Goal: Task Accomplishment & Management: Manage account settings

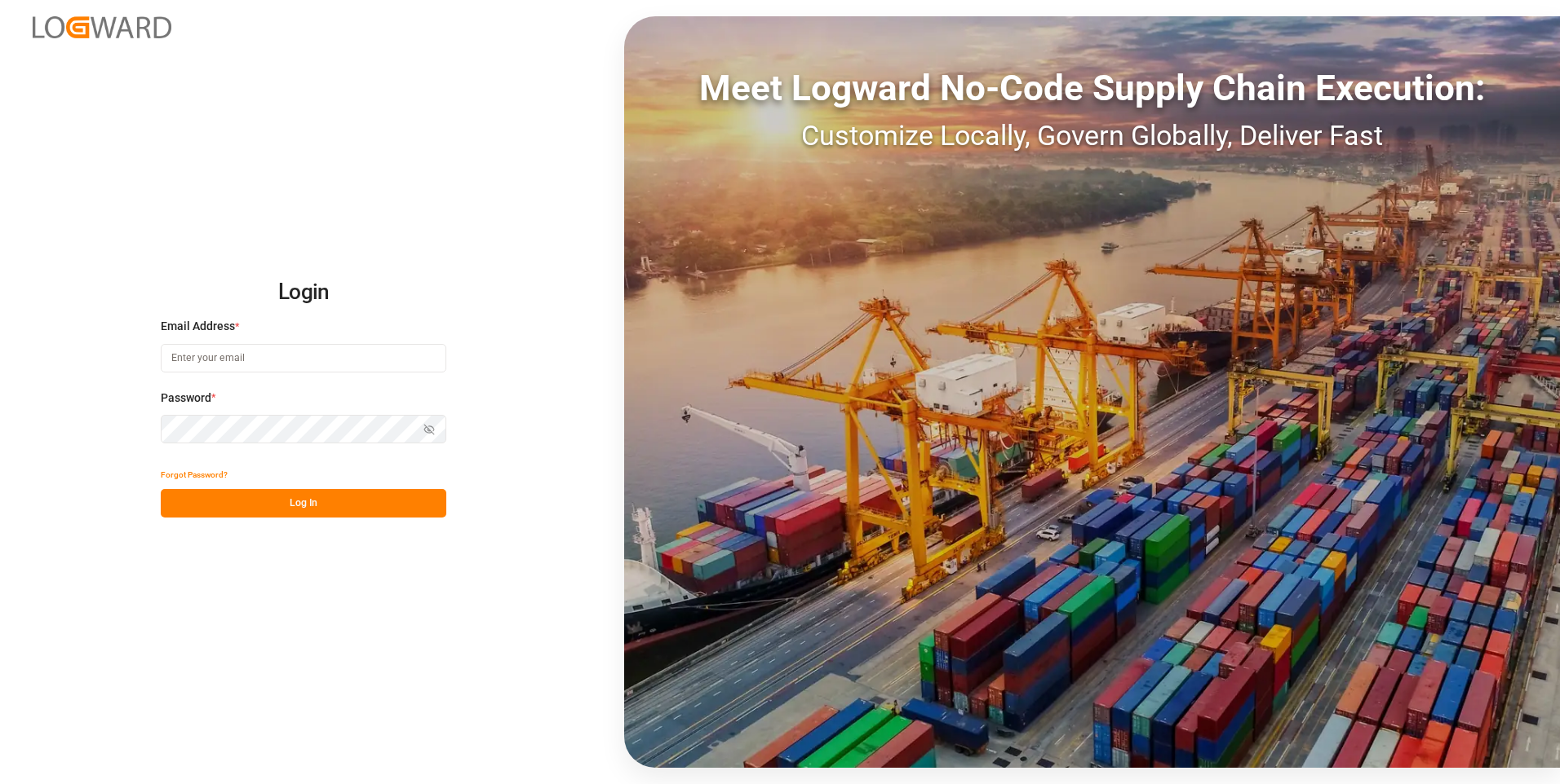
type input "[PERSON_NAME][EMAIL_ADDRESS][PERSON_NAME][DOMAIN_NAME]"
click at [333, 506] on button "Log In" at bounding box center [303, 503] width 285 height 29
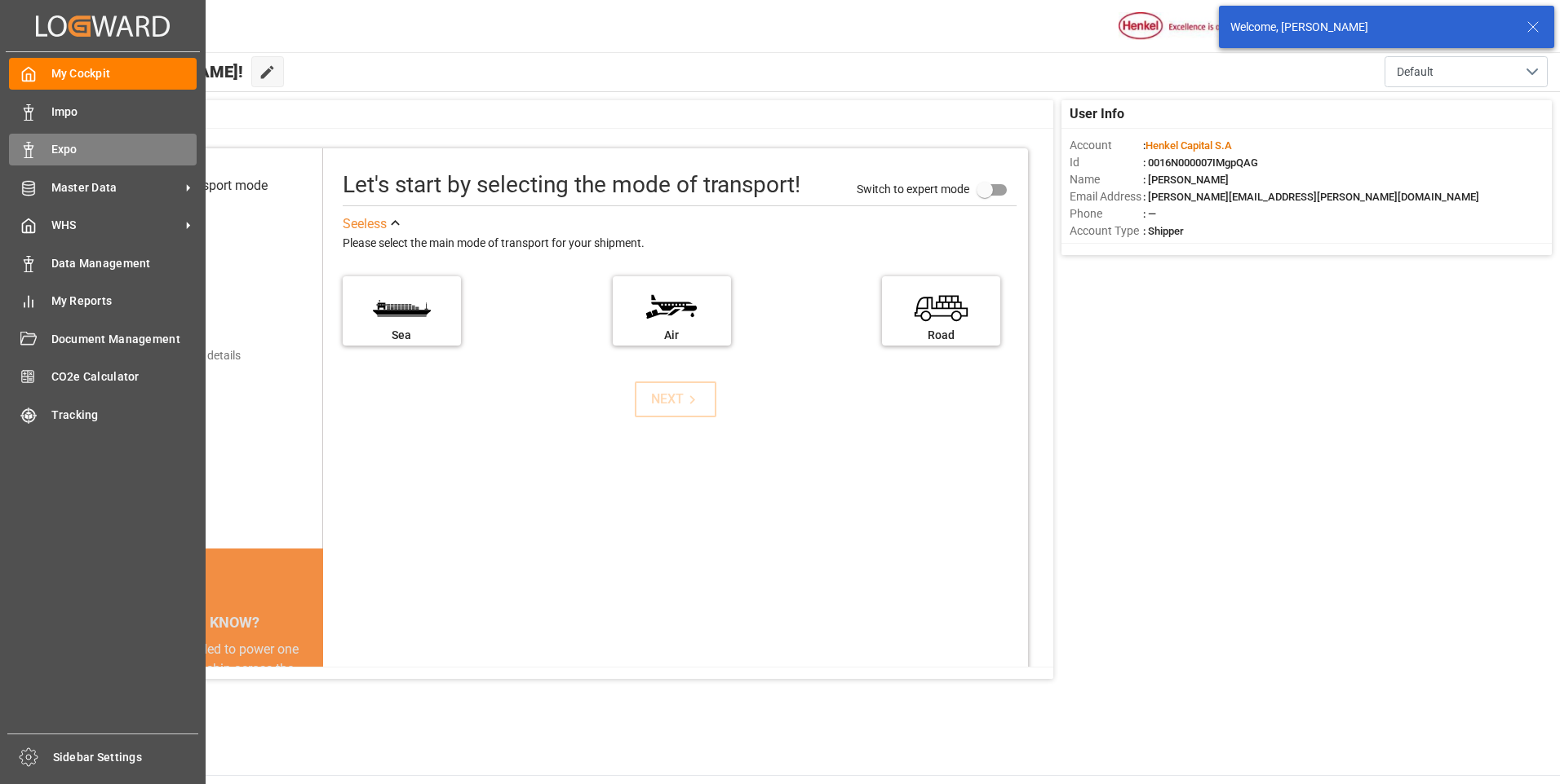
click at [21, 147] on icon at bounding box center [29, 150] width 16 height 16
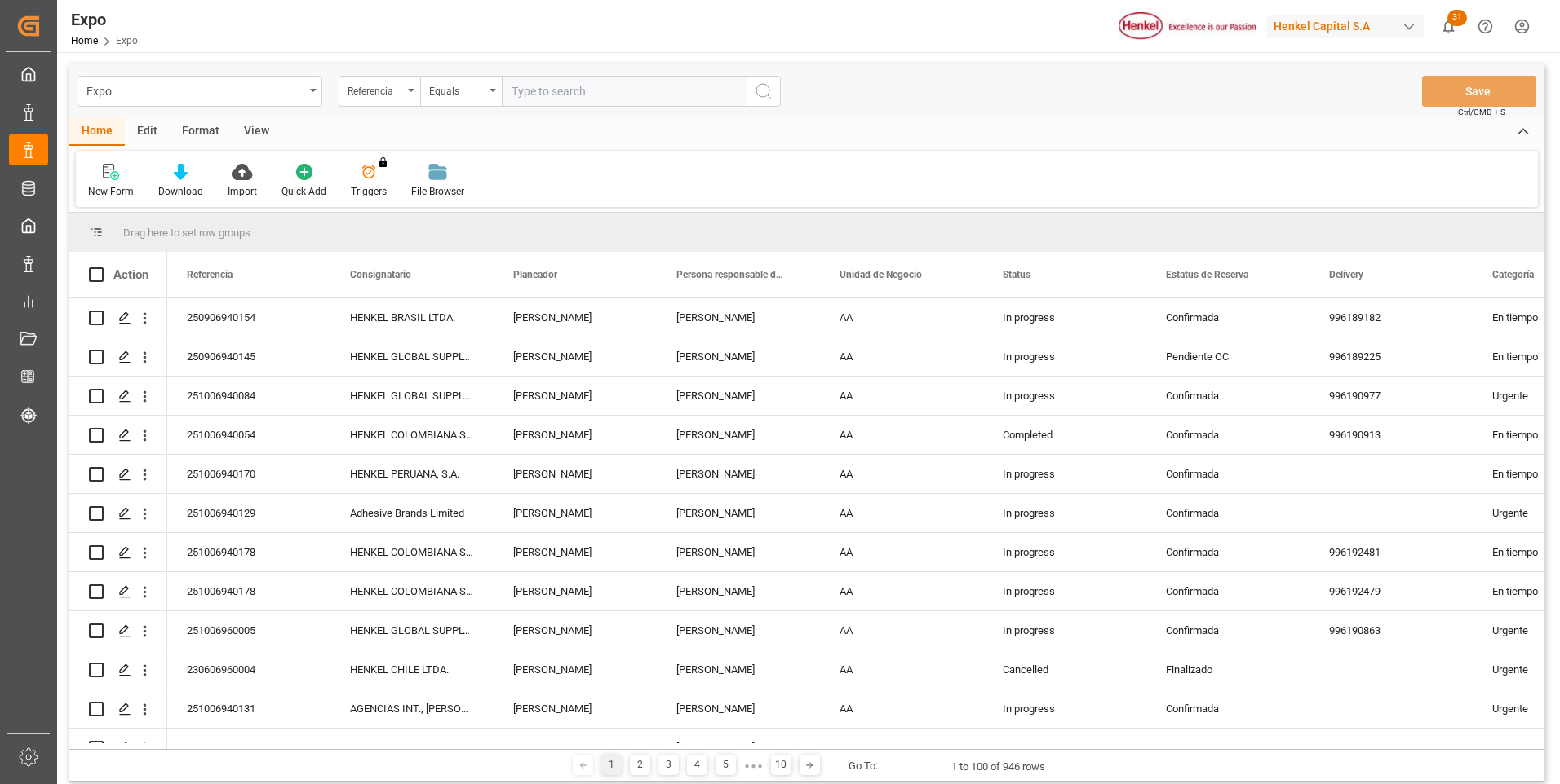
click at [626, 91] on input "text" at bounding box center [624, 91] width 244 height 31
paste input "251006940054"
type input "251006940054"
click at [765, 96] on circle "search button" at bounding box center [762, 91] width 13 height 13
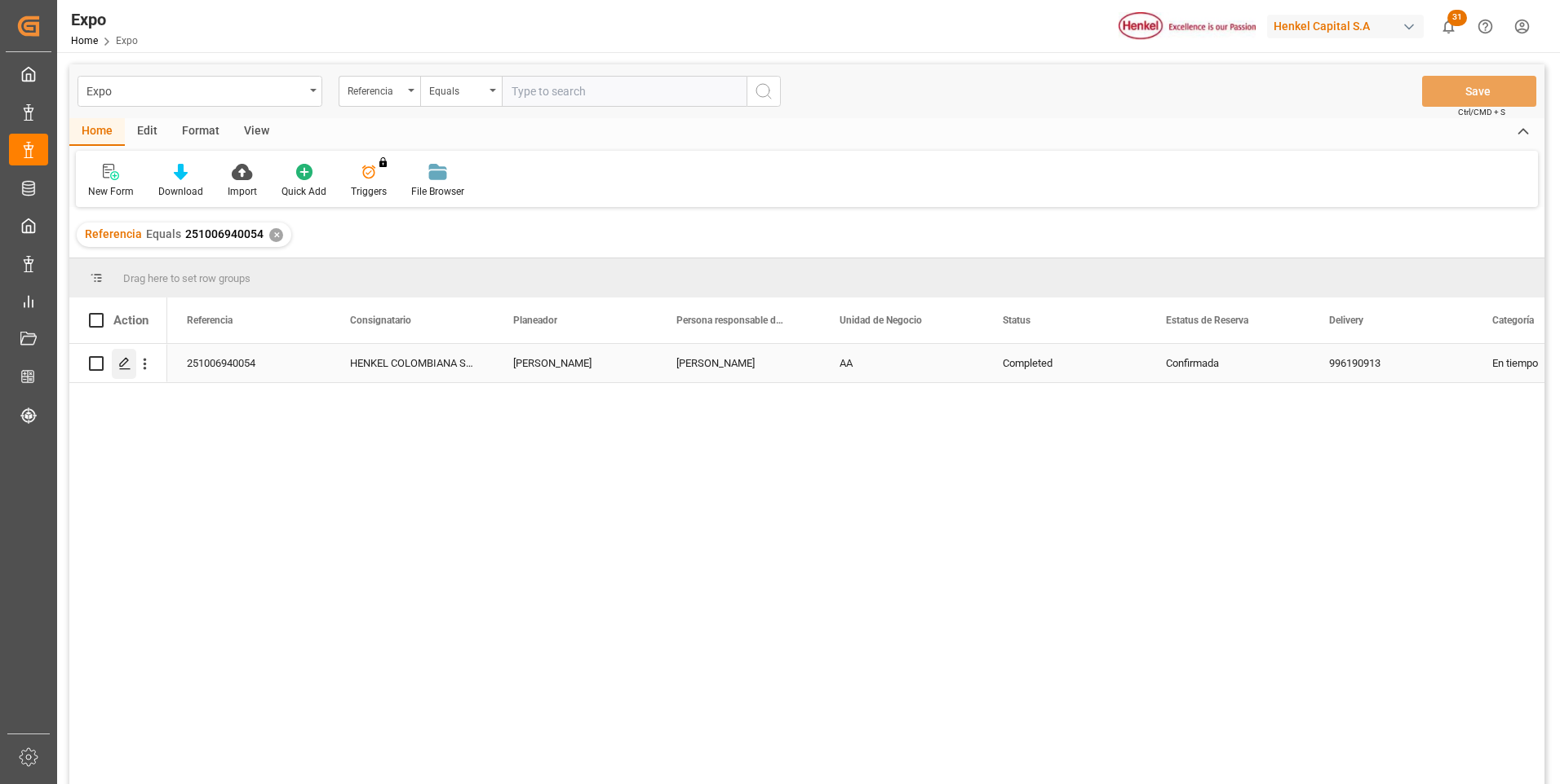
click at [123, 359] on icon "Press SPACE to select this row." at bounding box center [125, 363] width 13 height 13
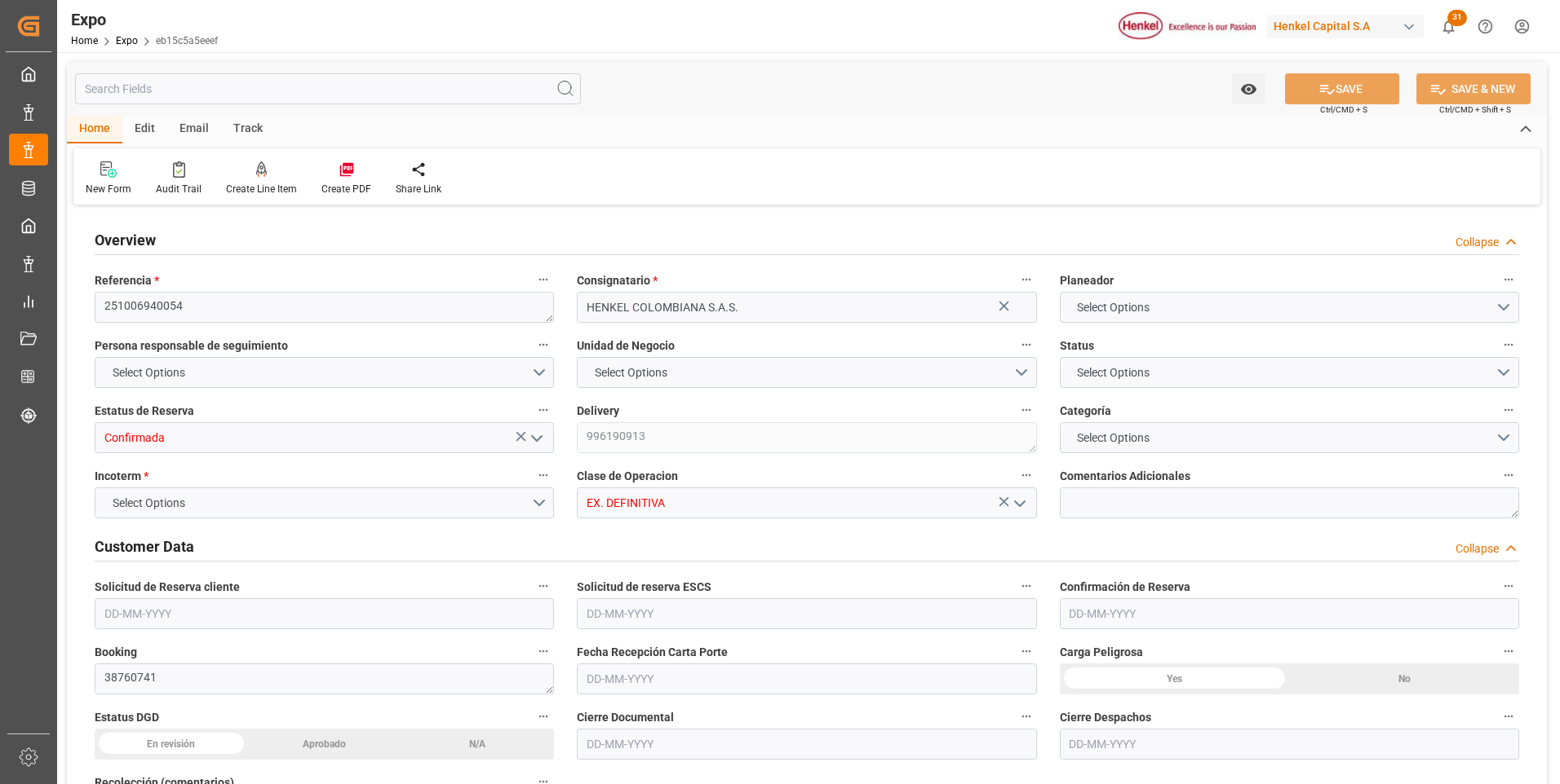
type input "19520"
type input "20917.286"
type input "20"
type input "9630418"
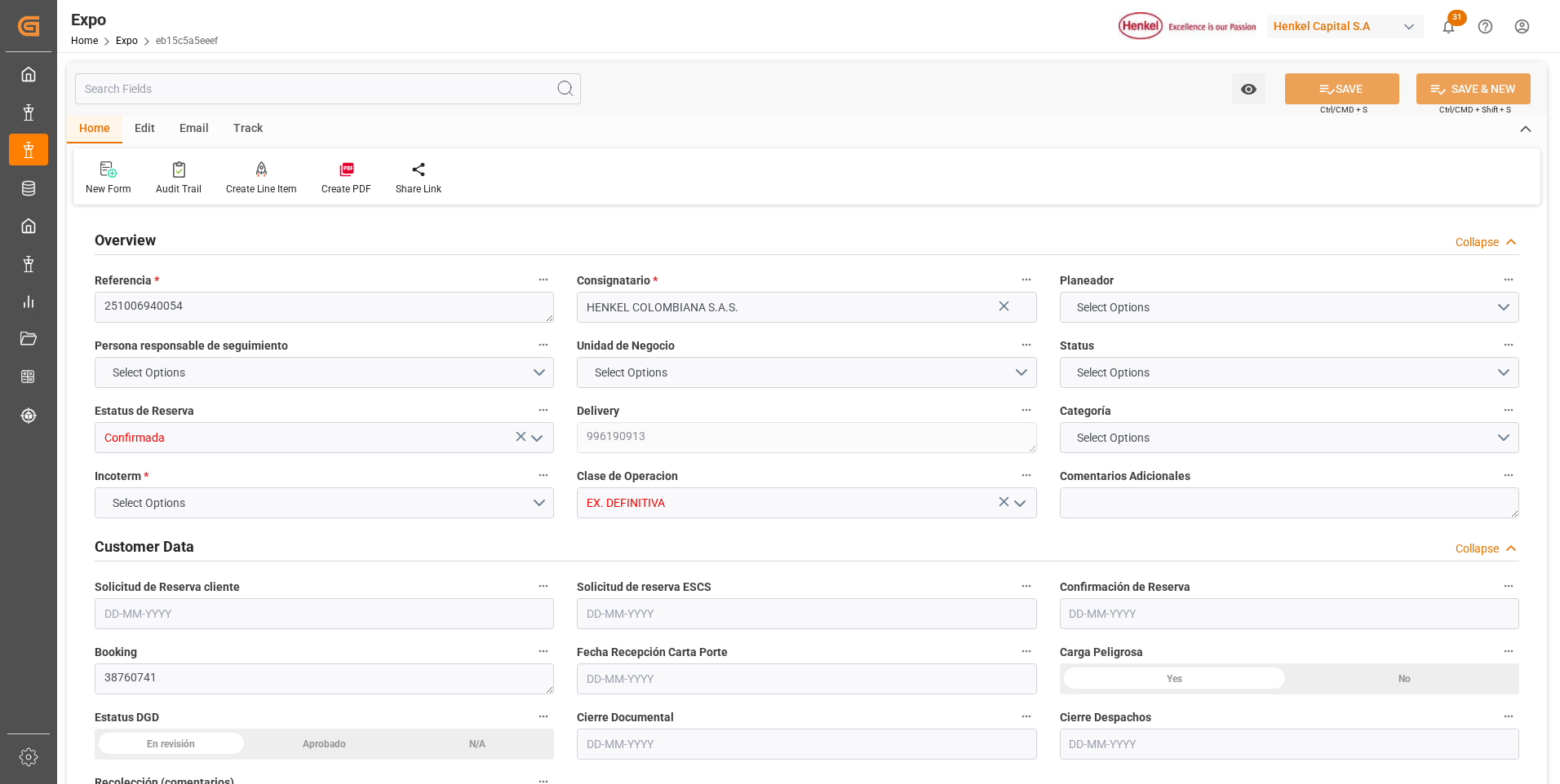
type input "9630418"
type input "MXZLO"
type input "COBUN"
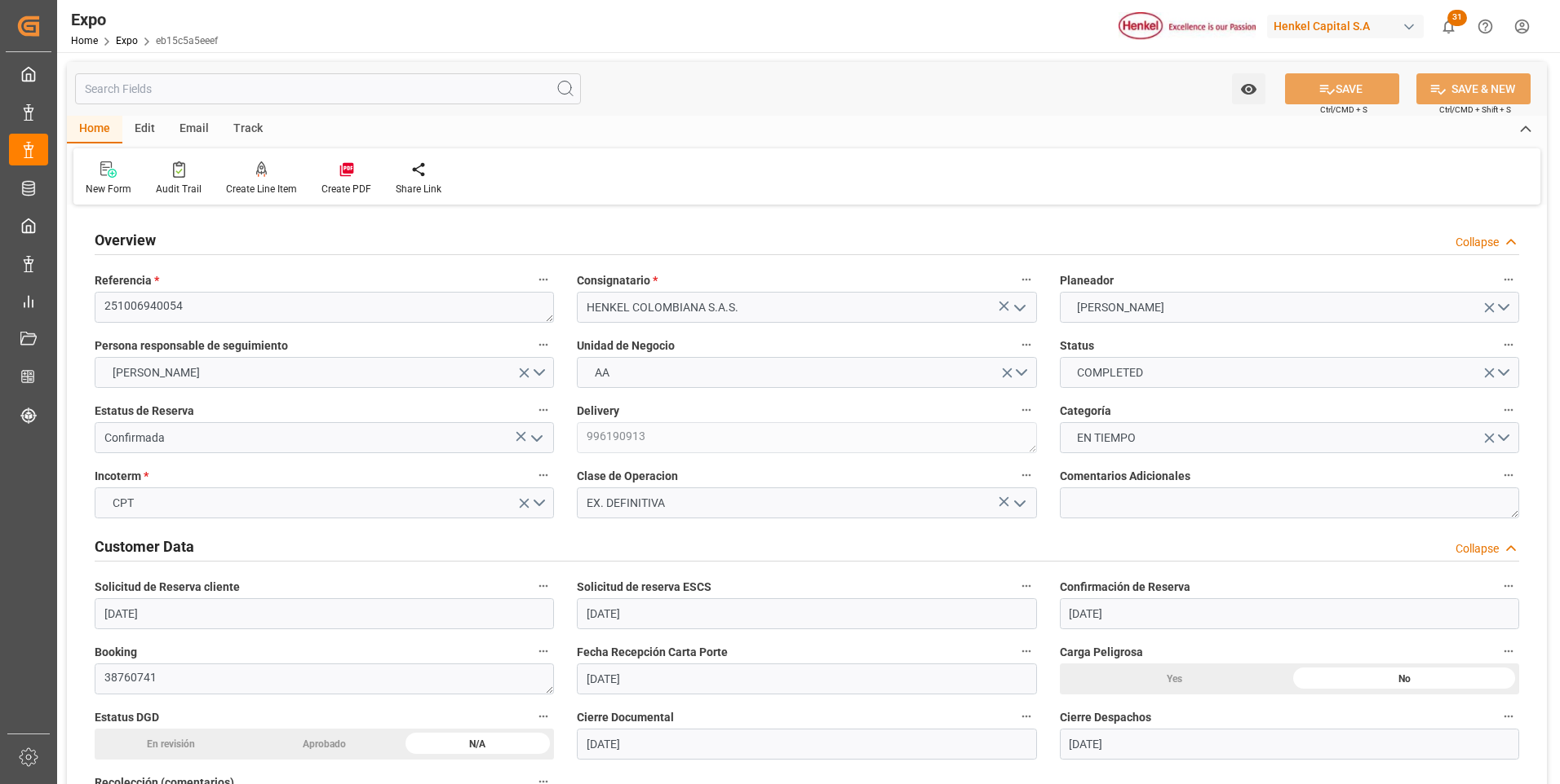
type input "[DATE]"
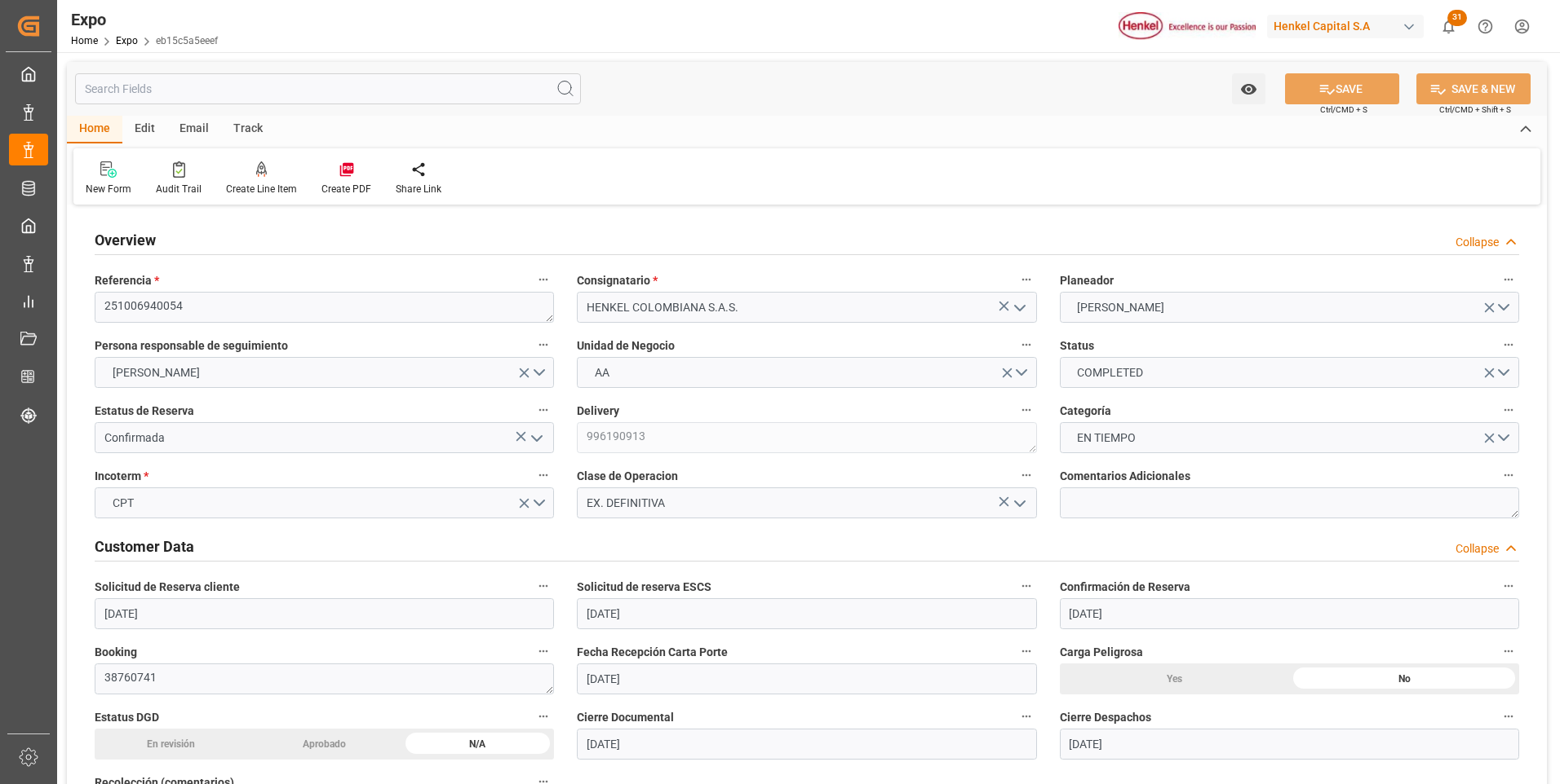
type input "[DATE]"
type input "[DATE] 00:00"
type input "[DATE]"
type input "[DATE] 02:13"
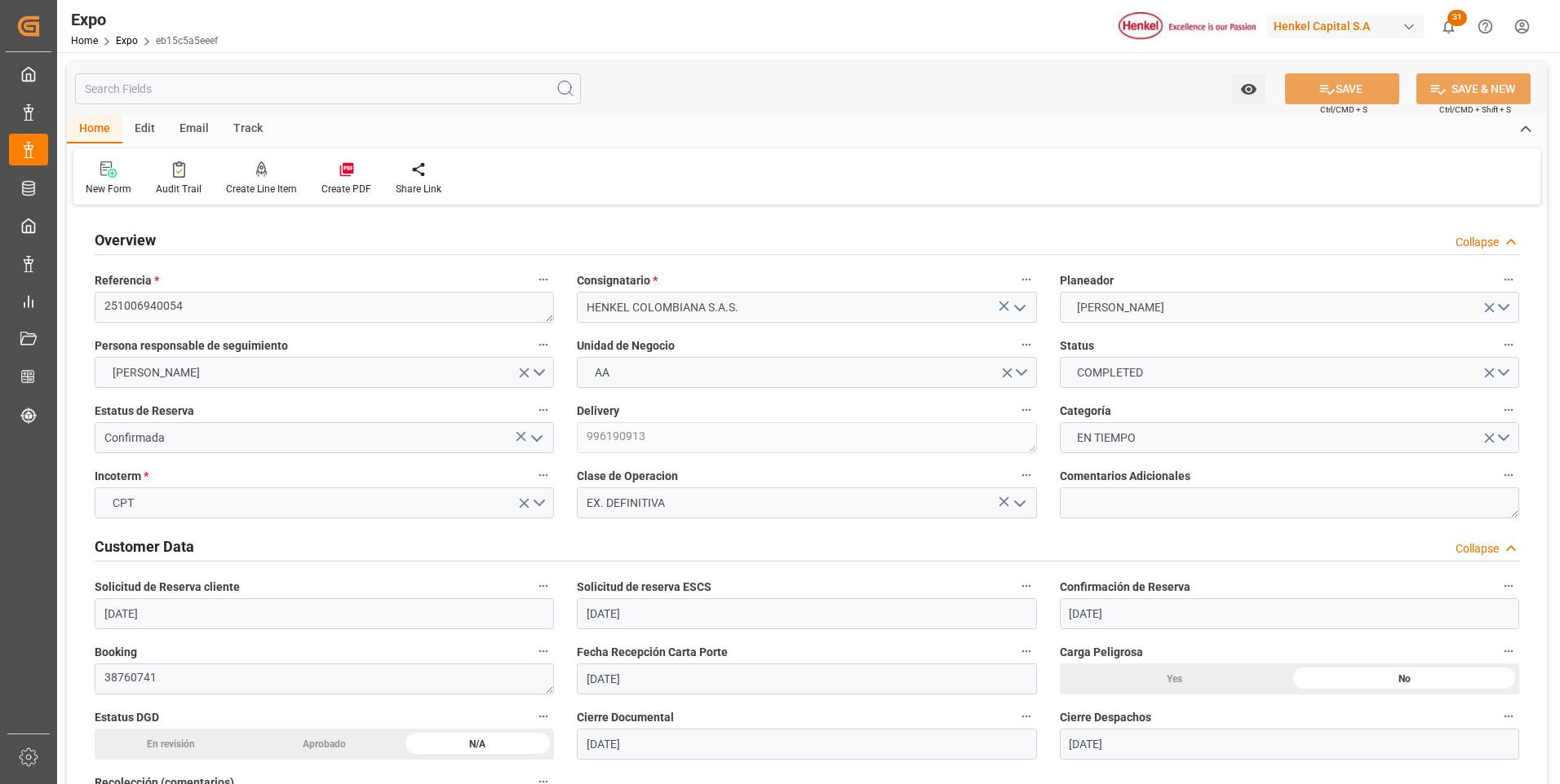
type input "[DATE]"
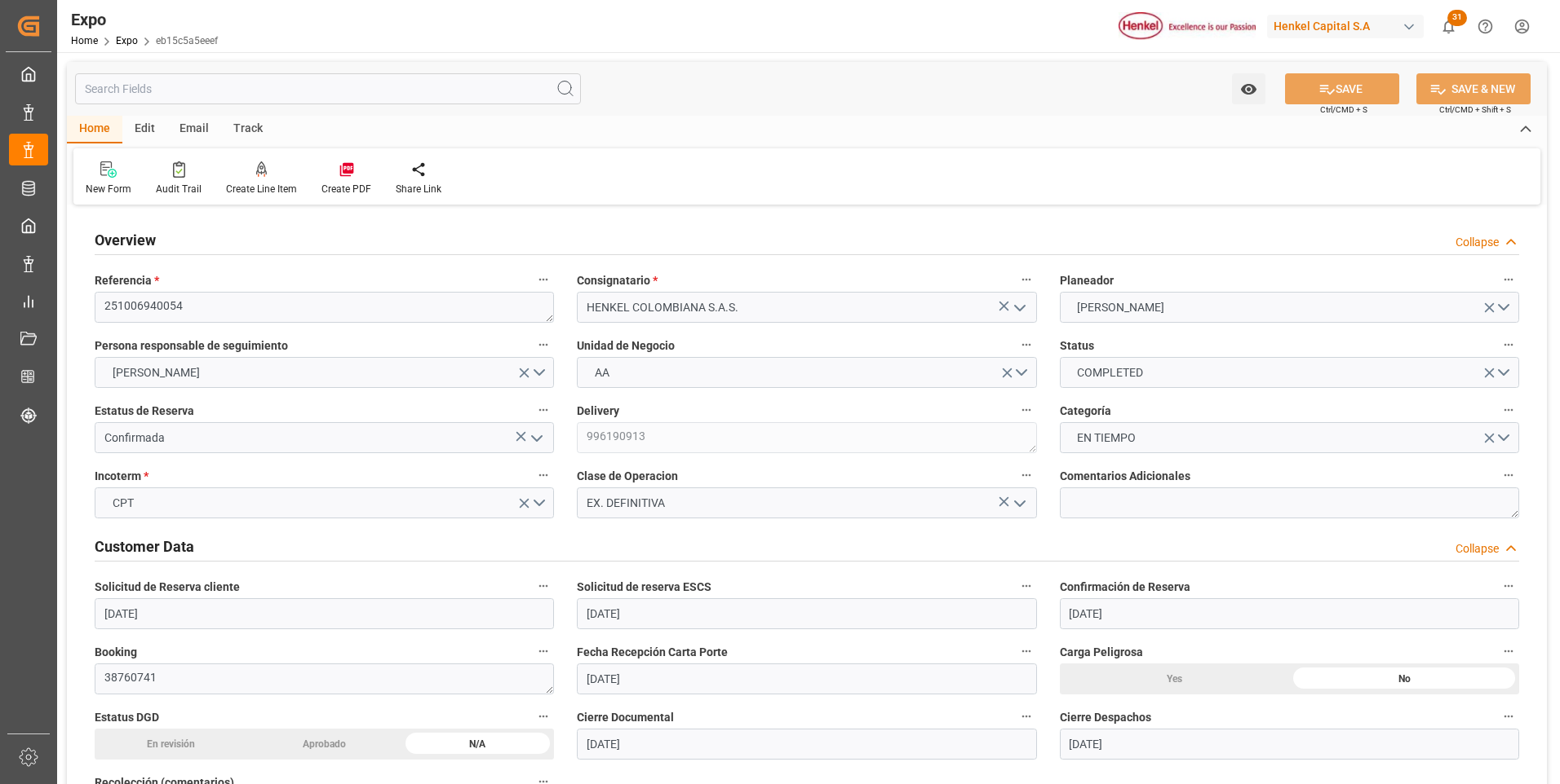
type input "[DATE] 05:00"
type input "[DATE] 00:00"
type input "[DATE] 09:36"
type input "[DATE] 12:00"
type input "[DATE] 00:00"
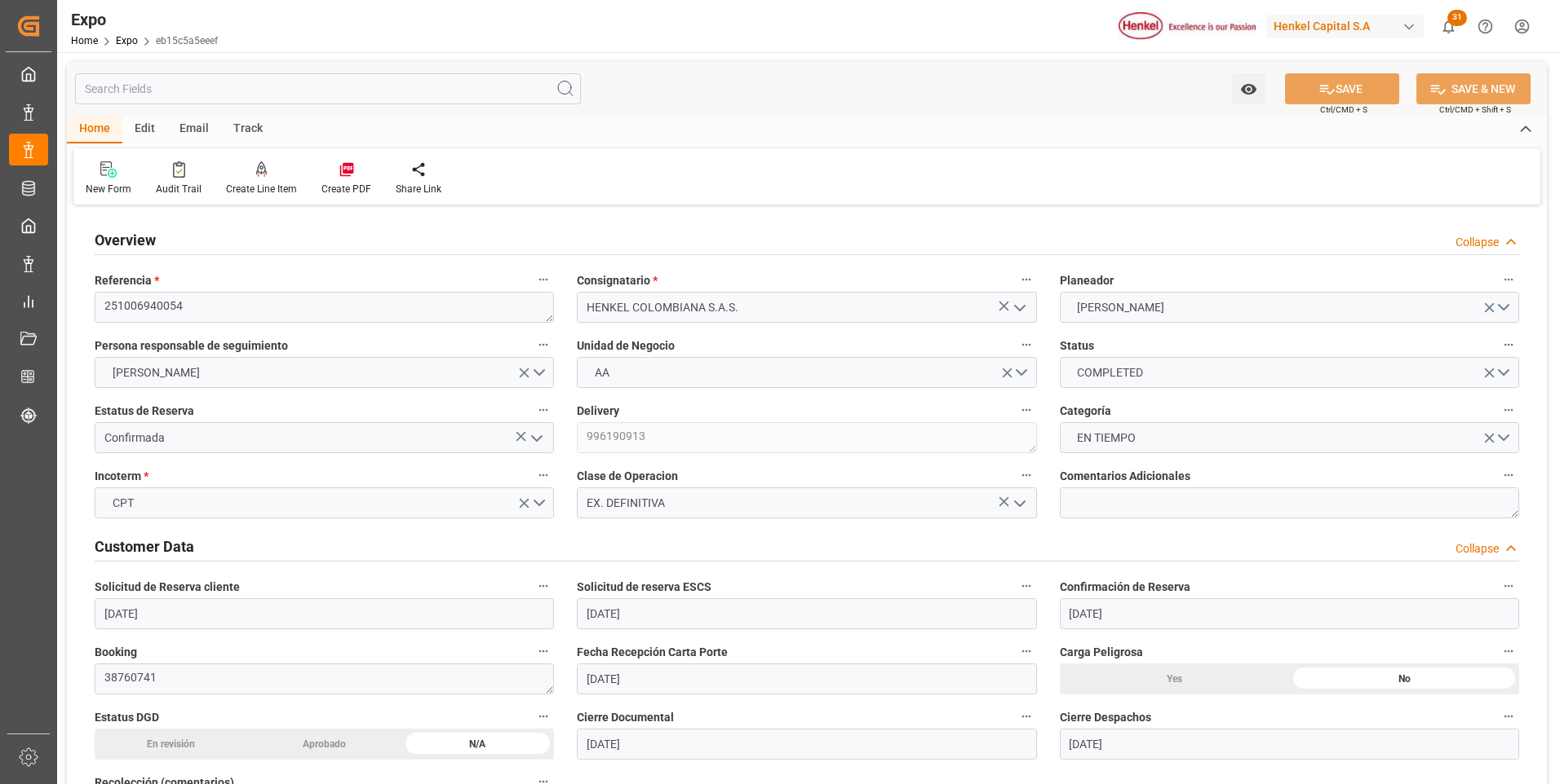
type input "[DATE] 12:18"
type input "[DATE] 17:31"
type input "[DATE] 17:10"
type input "[DATE] 06:00"
type input "[DATE] 12:00"
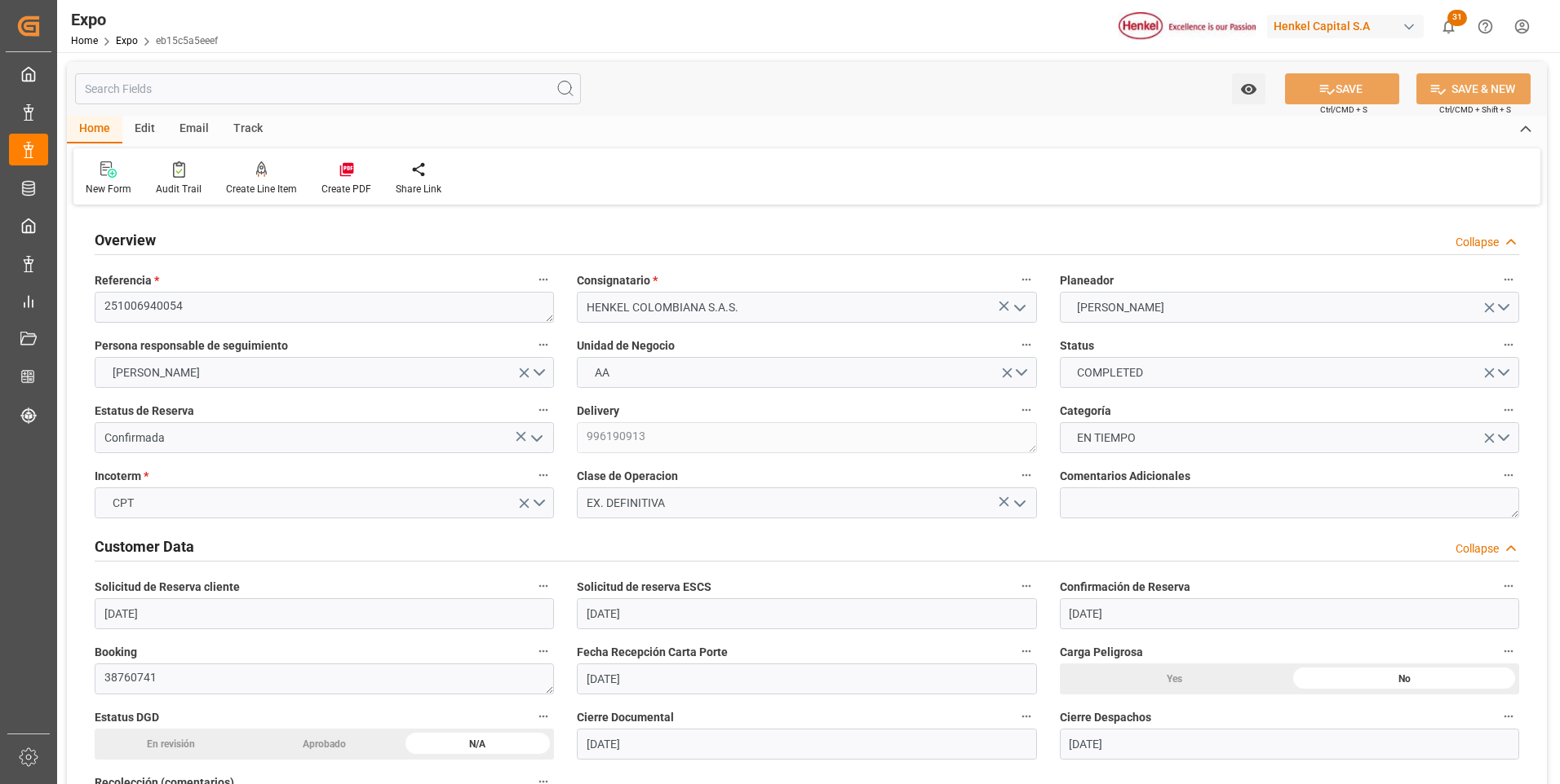
type input "[DATE] 23:17"
type input "[DATE] 12:18"
type input "[DATE] 21:42"
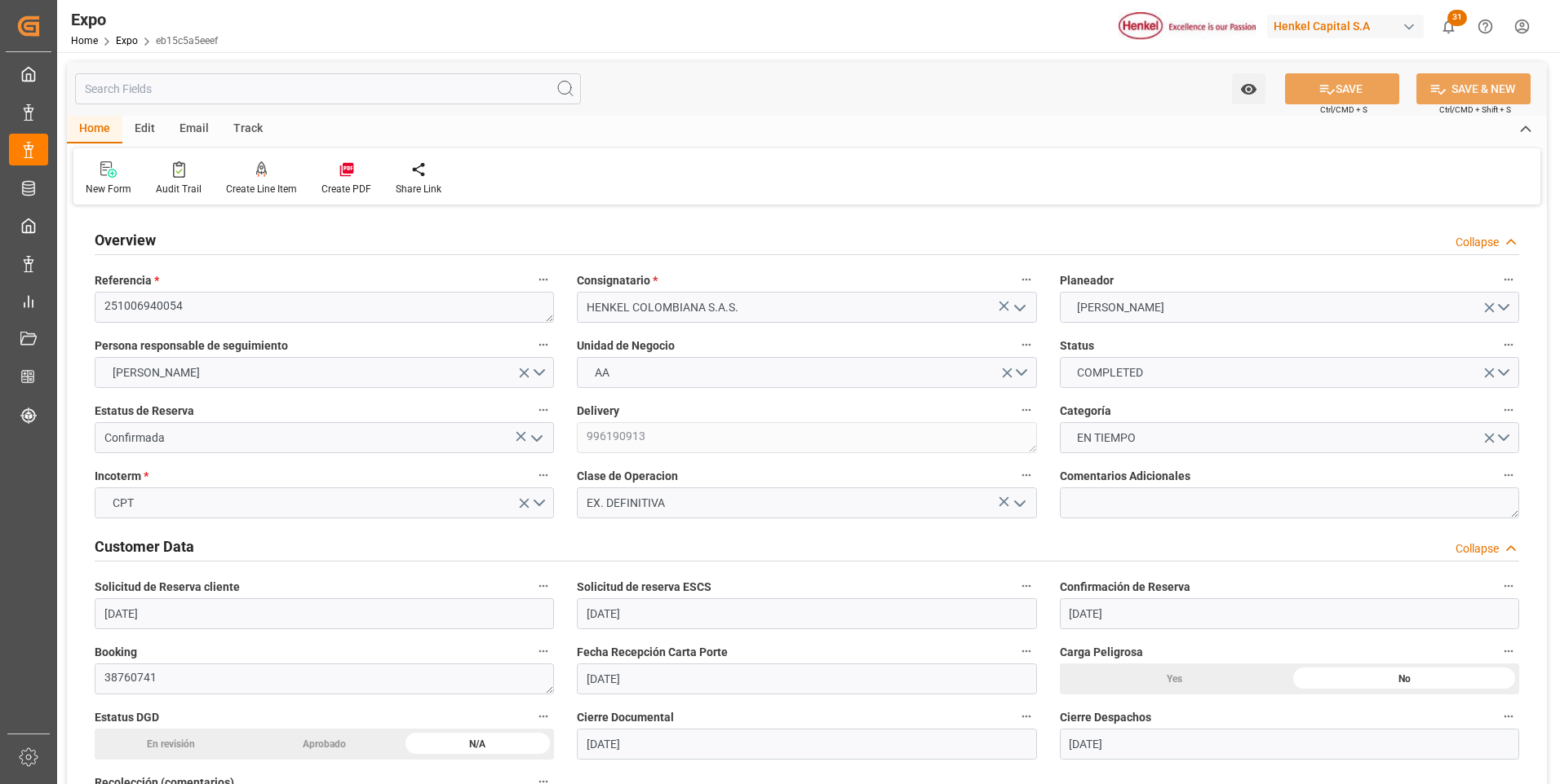
click at [537, 438] on icon "open menu" at bounding box center [537, 439] width 20 height 20
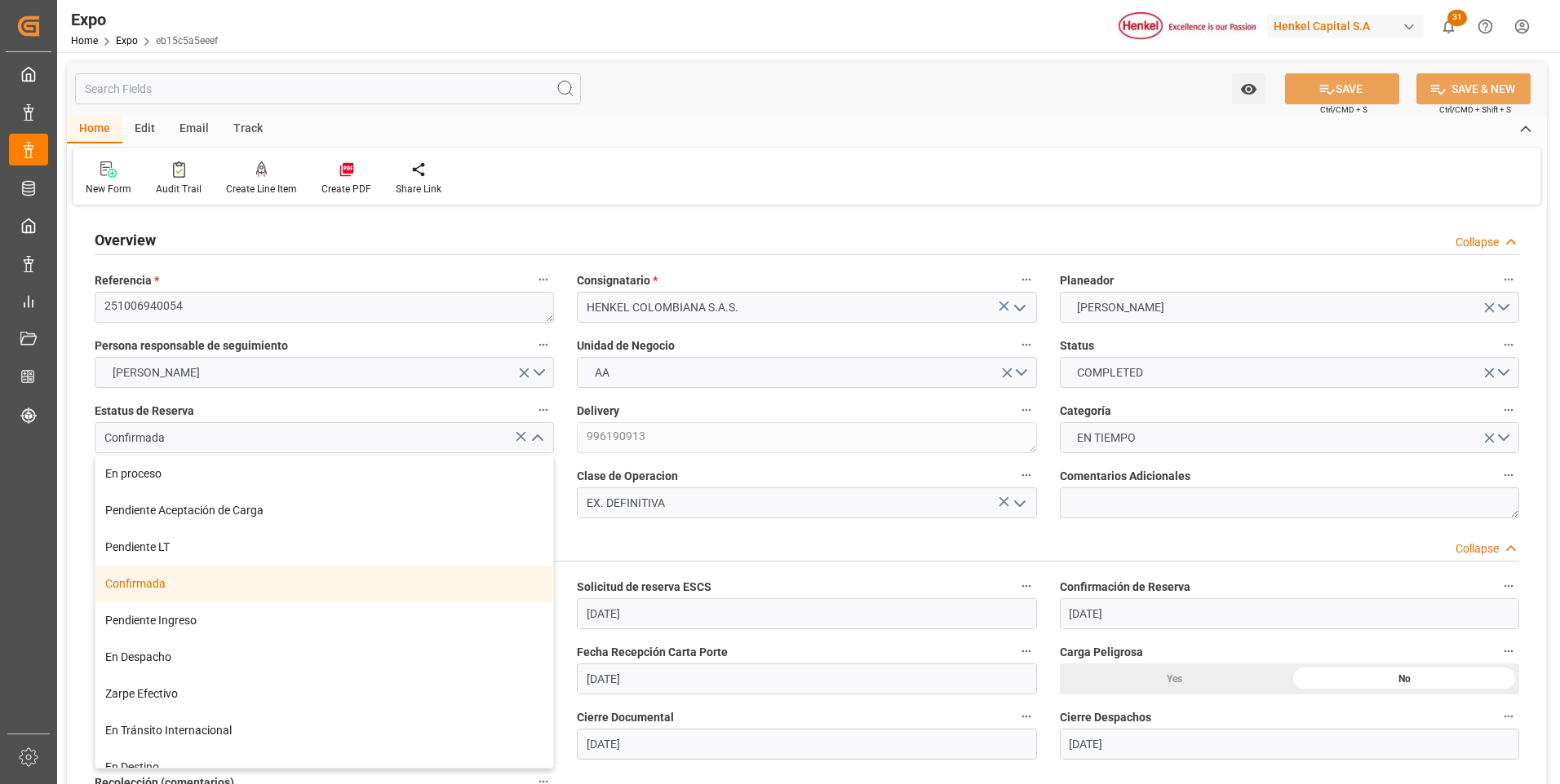
scroll to position [128, 0]
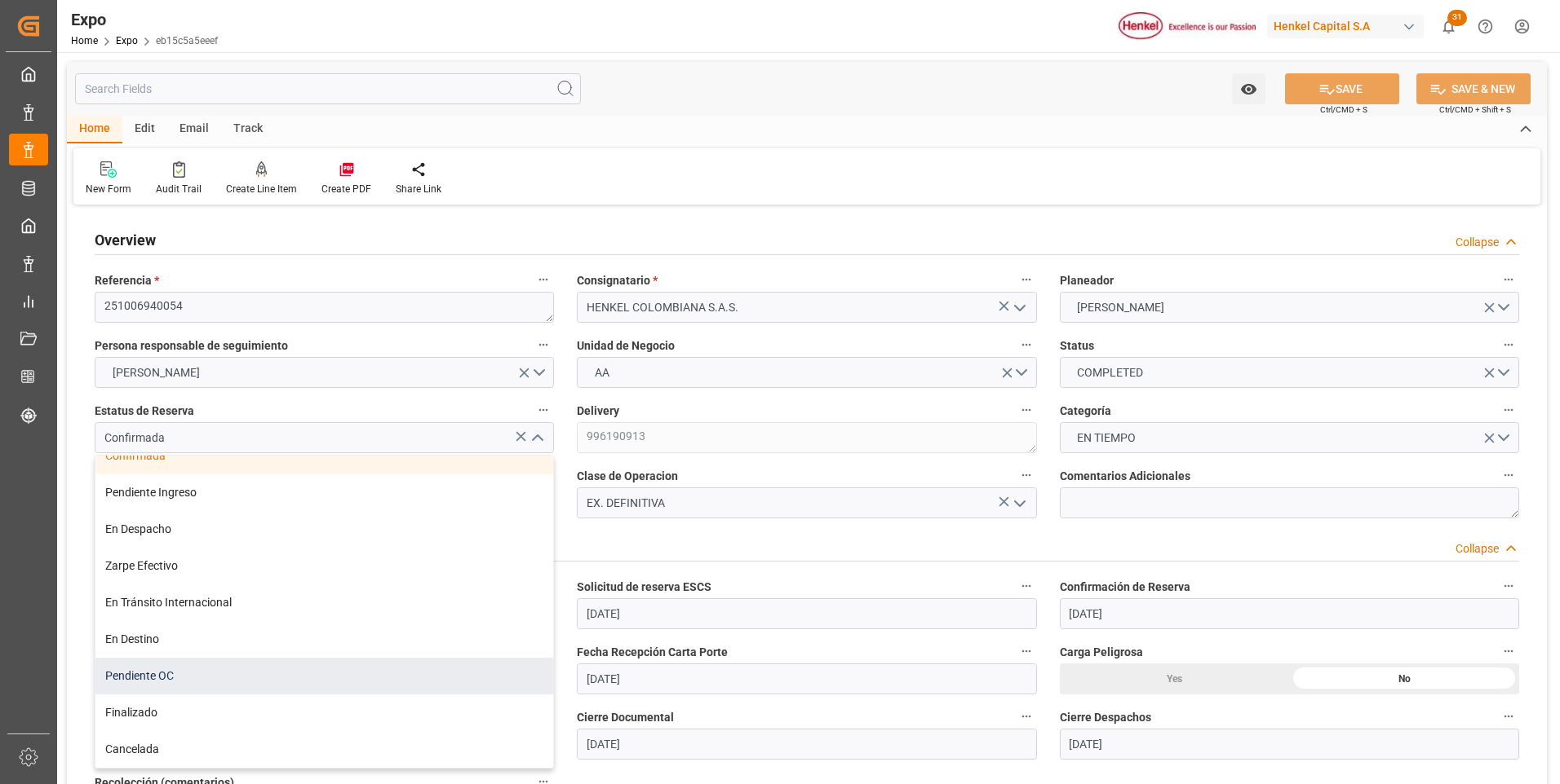
click at [220, 670] on div "Pendiente OC" at bounding box center [324, 676] width 458 height 37
type input "Pendiente OC"
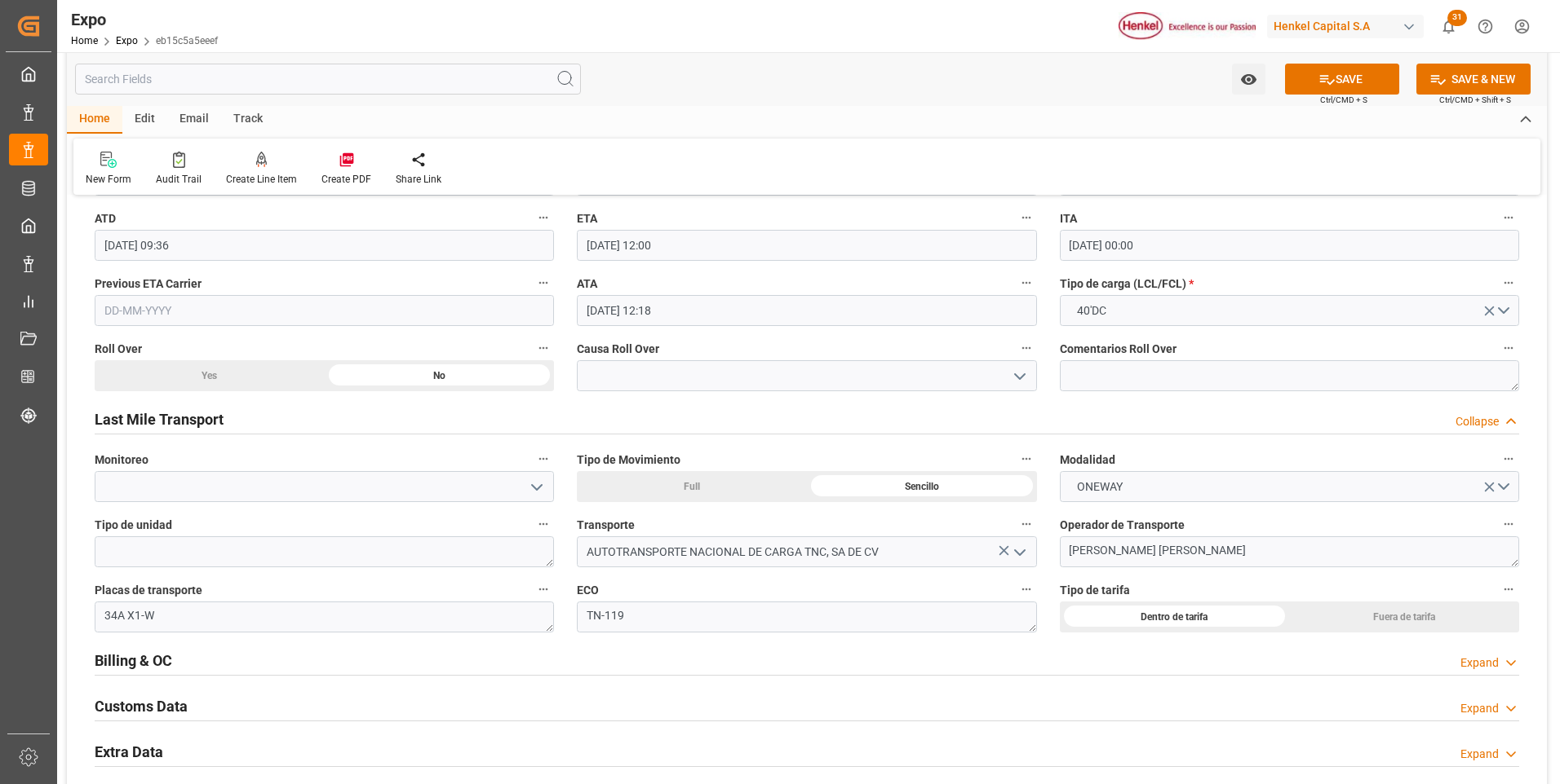
scroll to position [2608, 0]
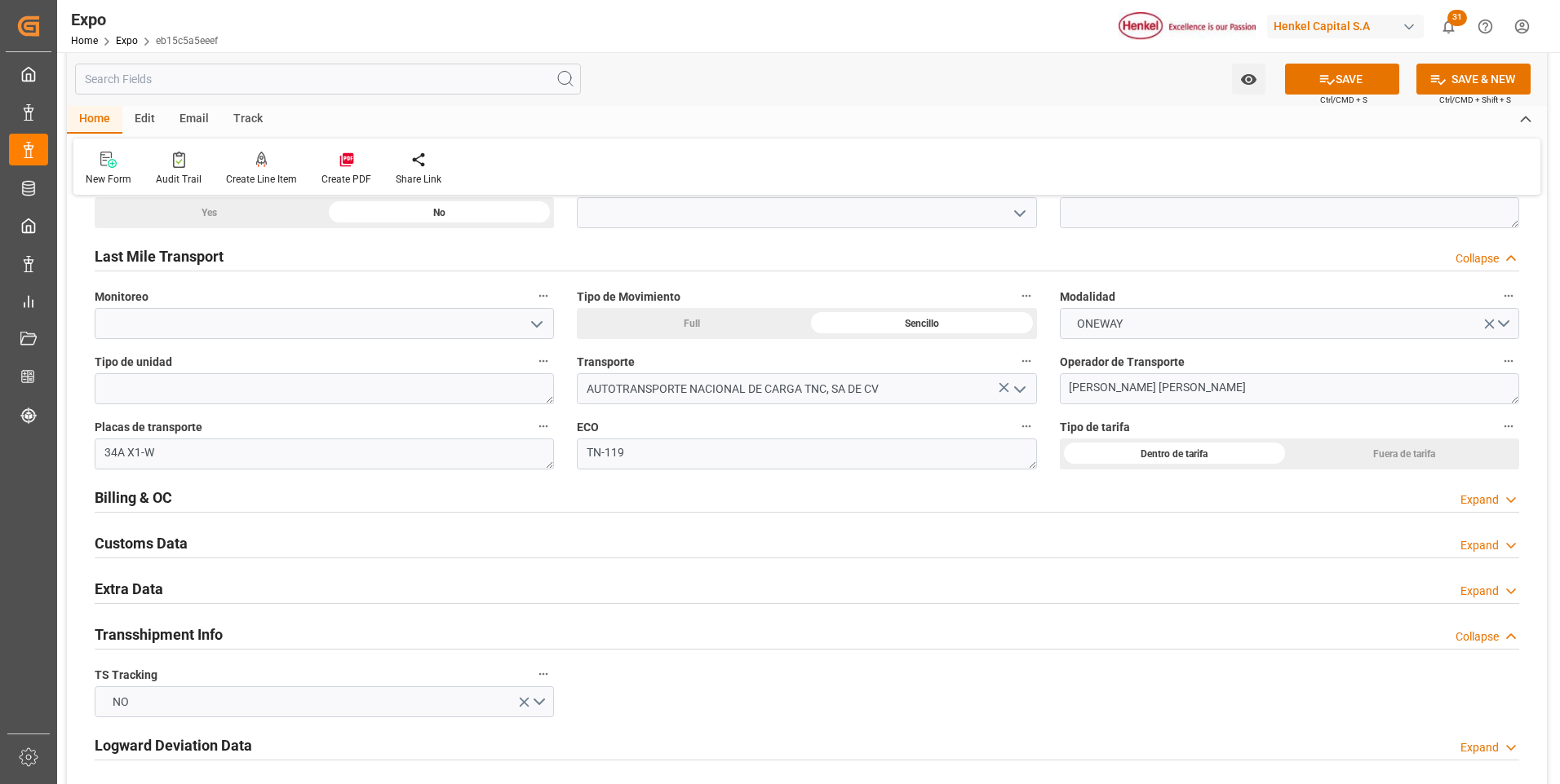
click at [1504, 496] on icon at bounding box center [1511, 500] width 16 height 17
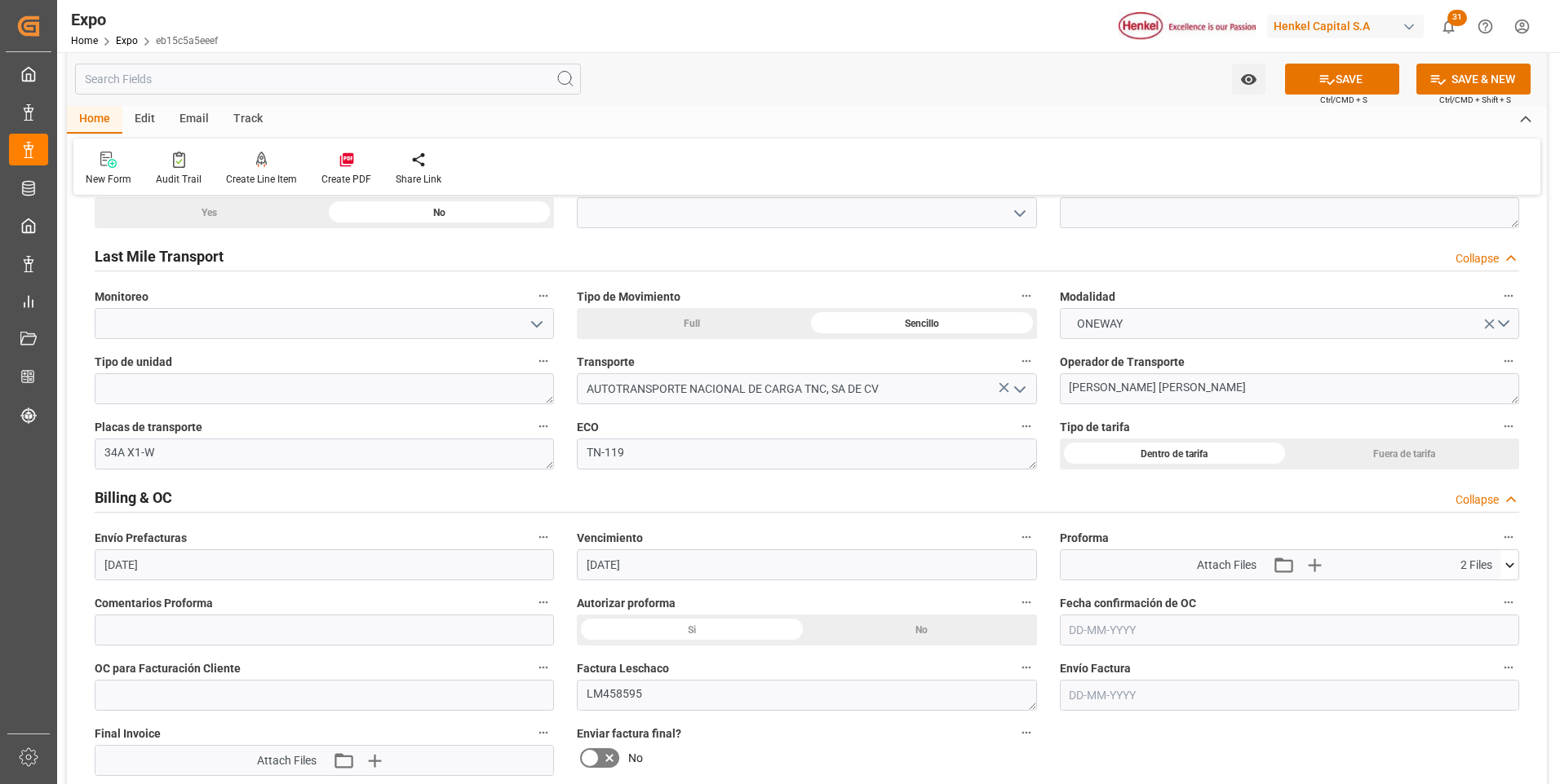
scroll to position [2853, 0]
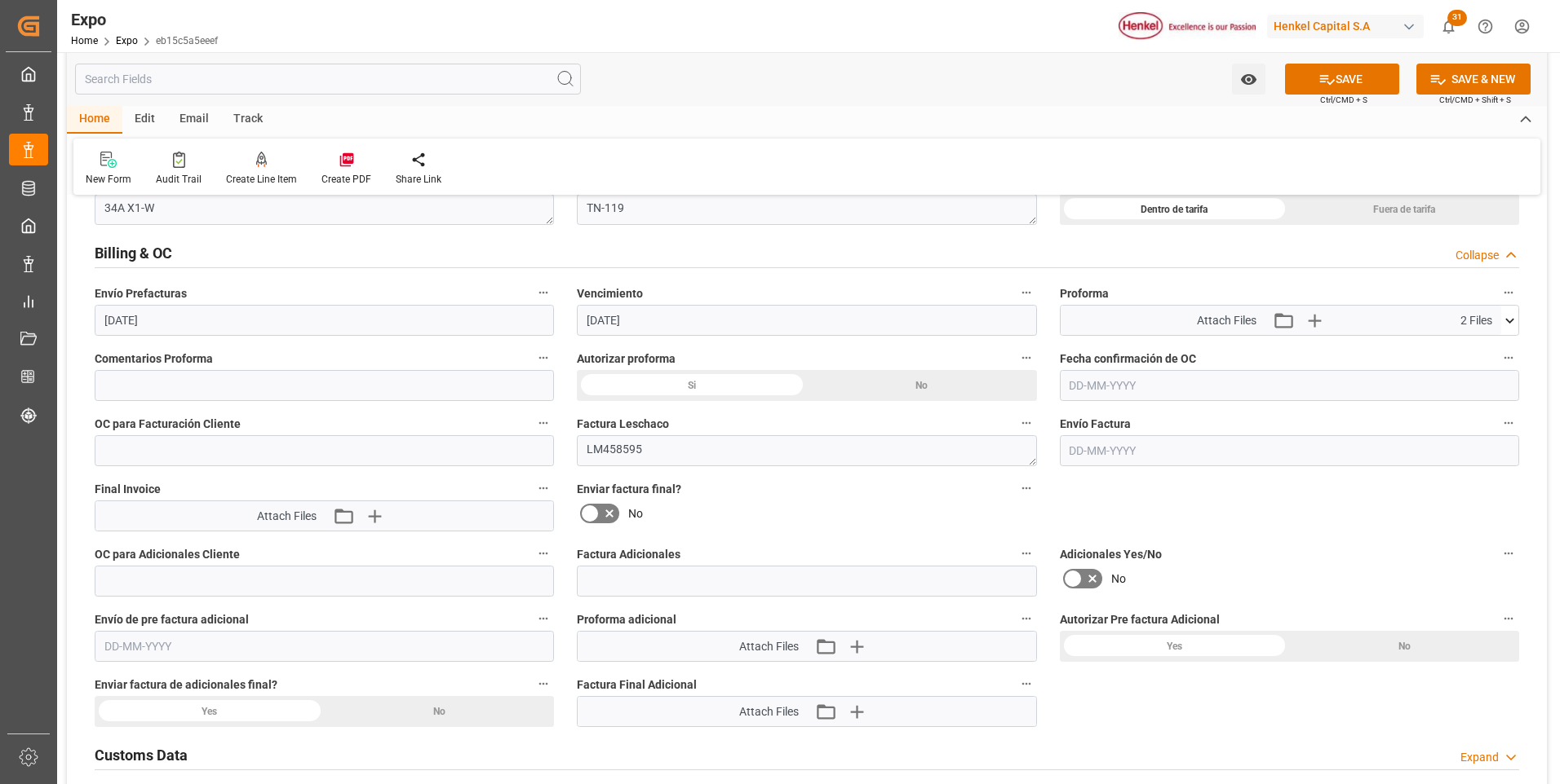
click at [1089, 450] on input "text" at bounding box center [1290, 451] width 459 height 31
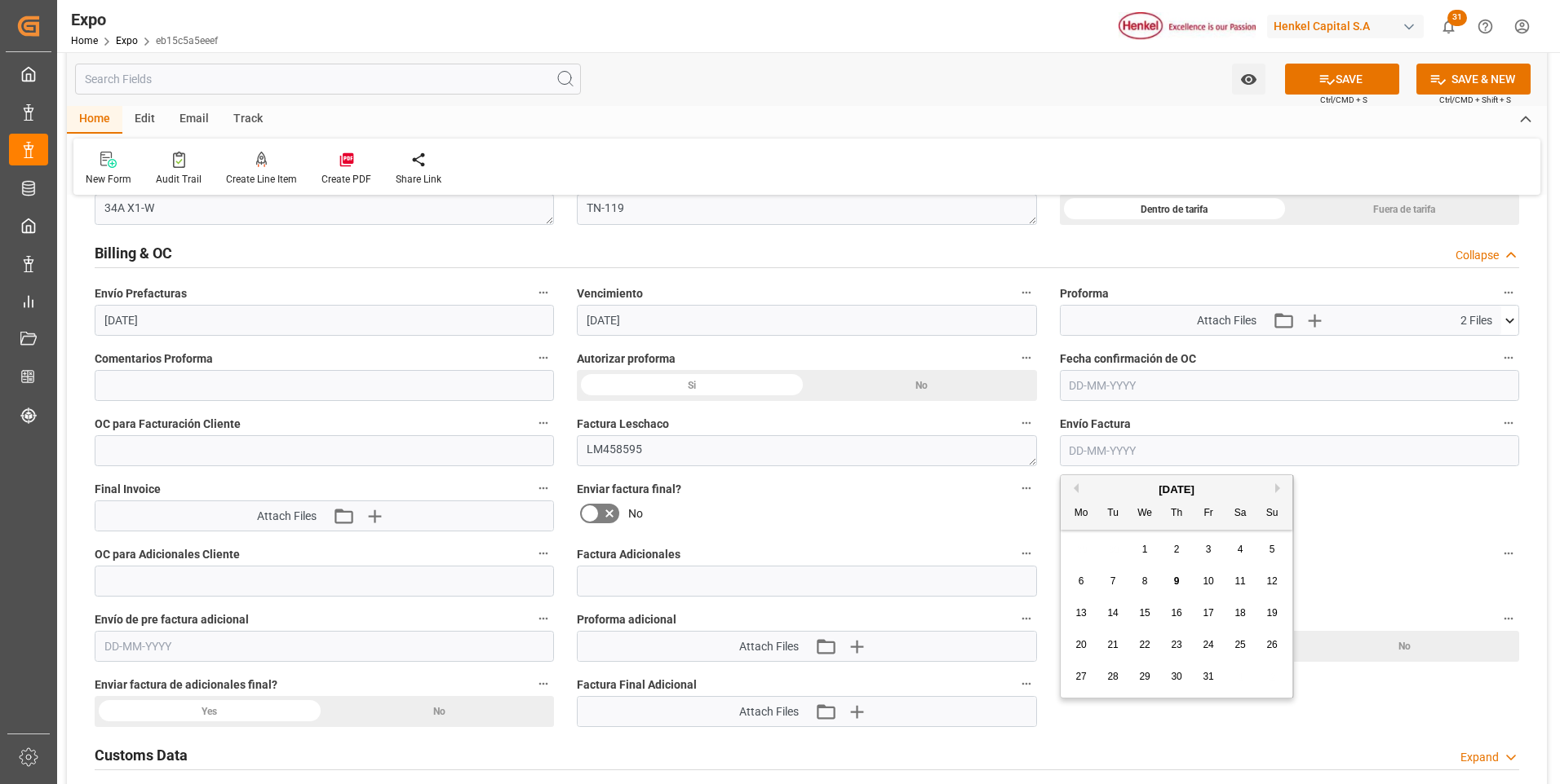
click at [1178, 581] on span "9" at bounding box center [1176, 581] width 6 height 11
type input "[DATE]"
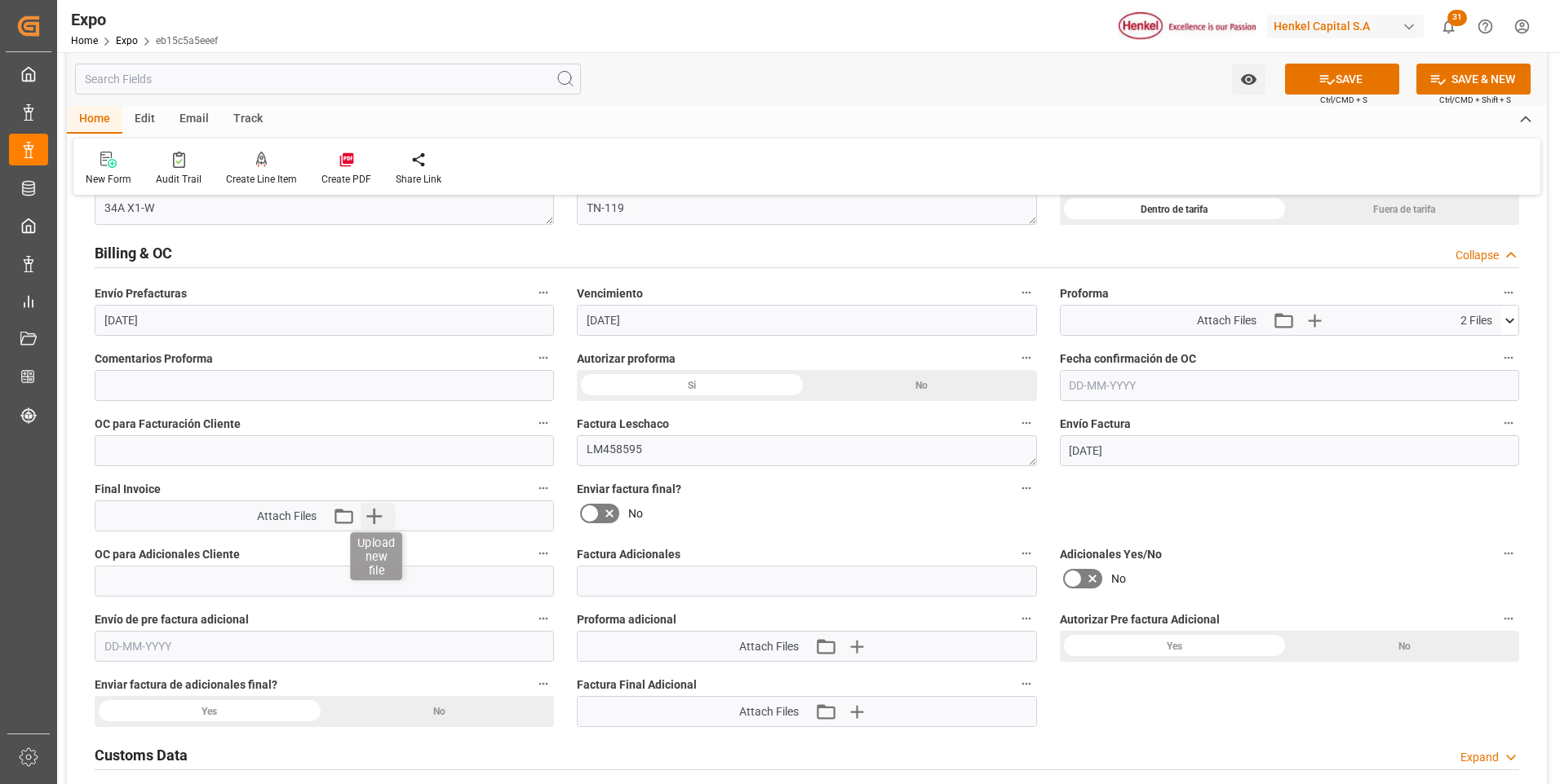
click at [378, 518] on icon "button" at bounding box center [373, 516] width 26 height 26
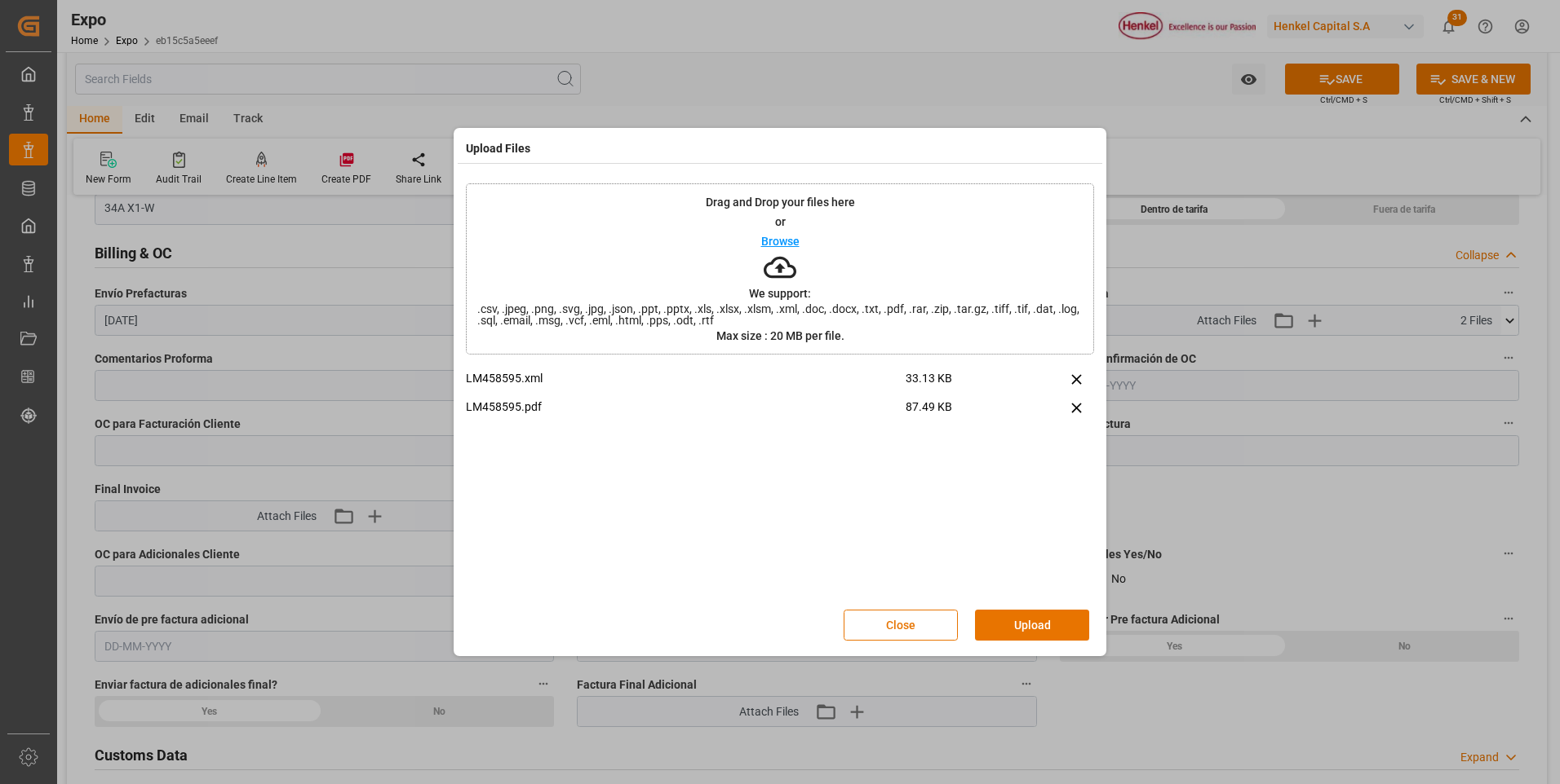
click at [1019, 627] on button "Upload" at bounding box center [1032, 626] width 114 height 31
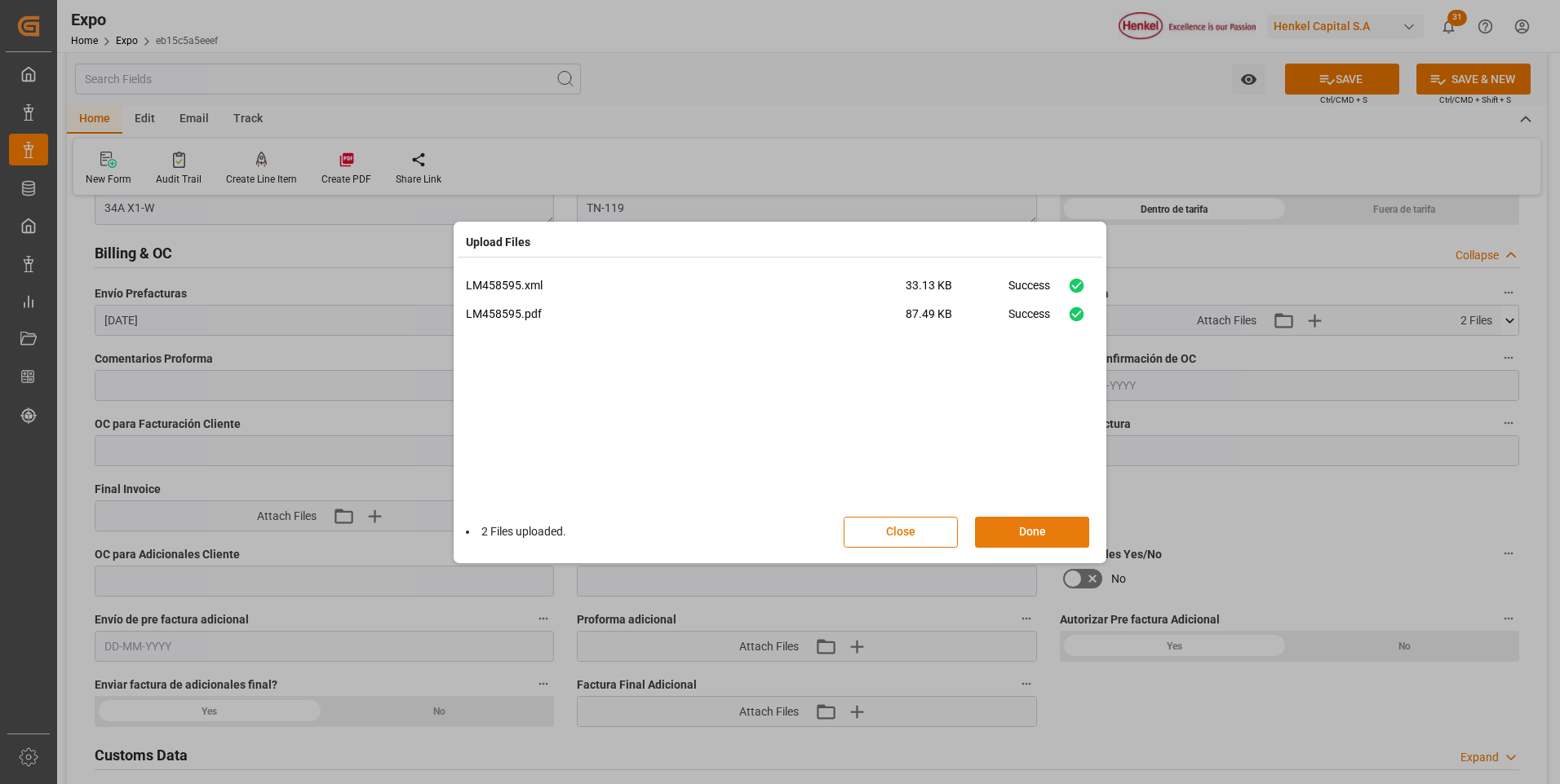
click at [1030, 541] on button "Done" at bounding box center [1032, 532] width 114 height 31
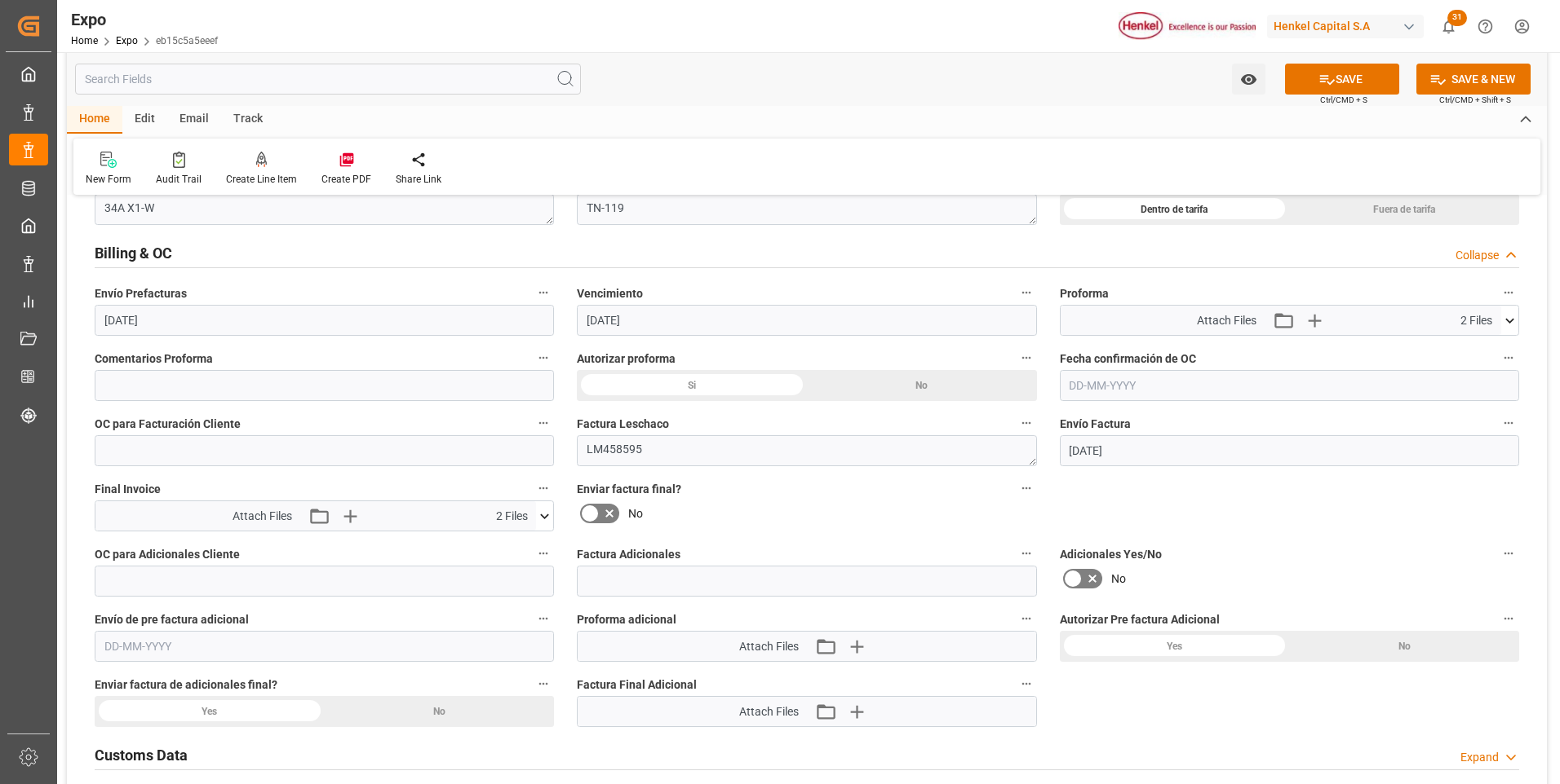
click at [588, 510] on icon at bounding box center [590, 514] width 20 height 20
click at [0, 0] on input "checkbox" at bounding box center [0, 0] width 0 height 0
click at [1318, 80] on icon at bounding box center [1326, 79] width 17 height 17
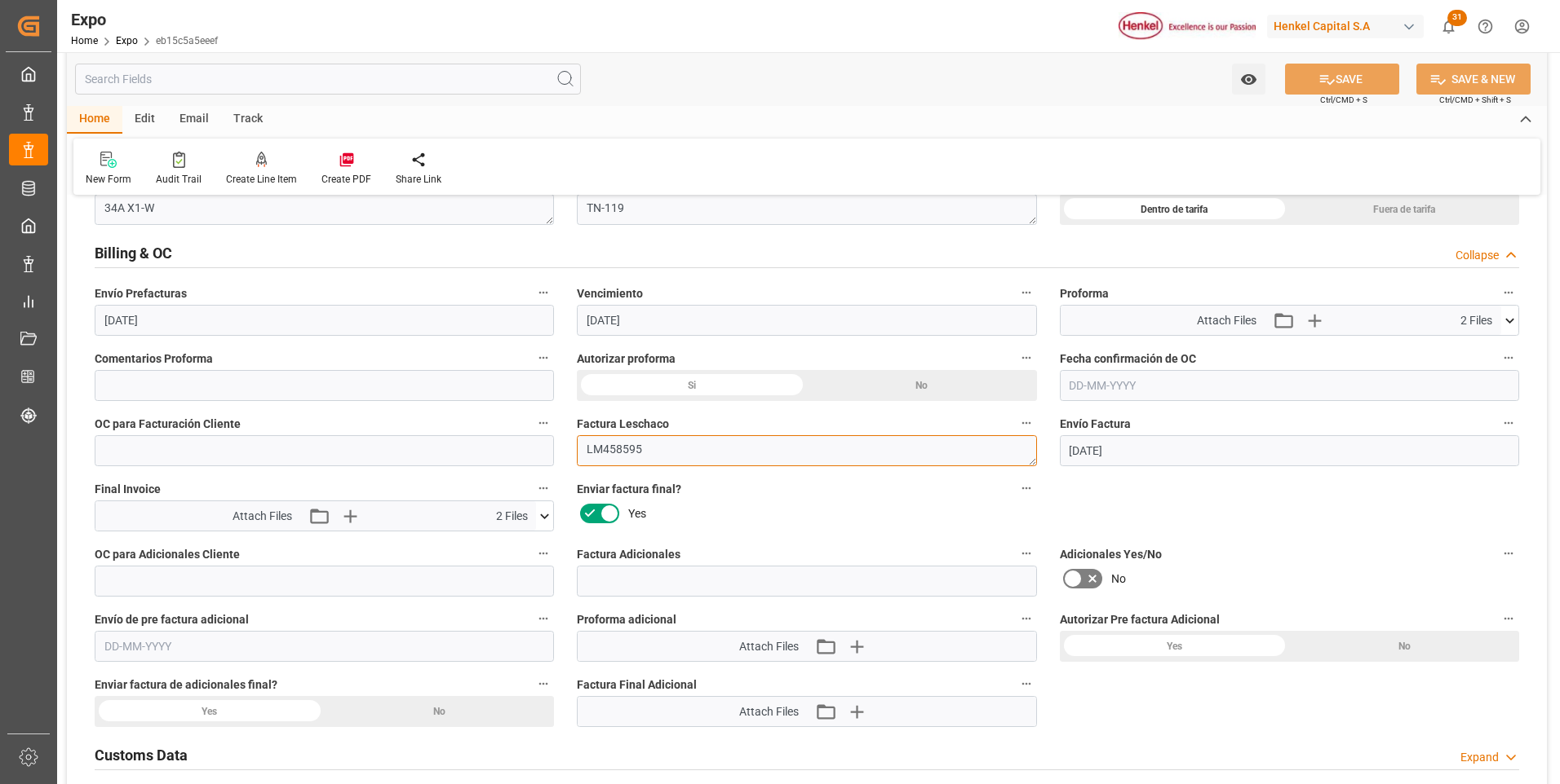
click at [636, 449] on textarea "LM458595" at bounding box center [807, 451] width 459 height 31
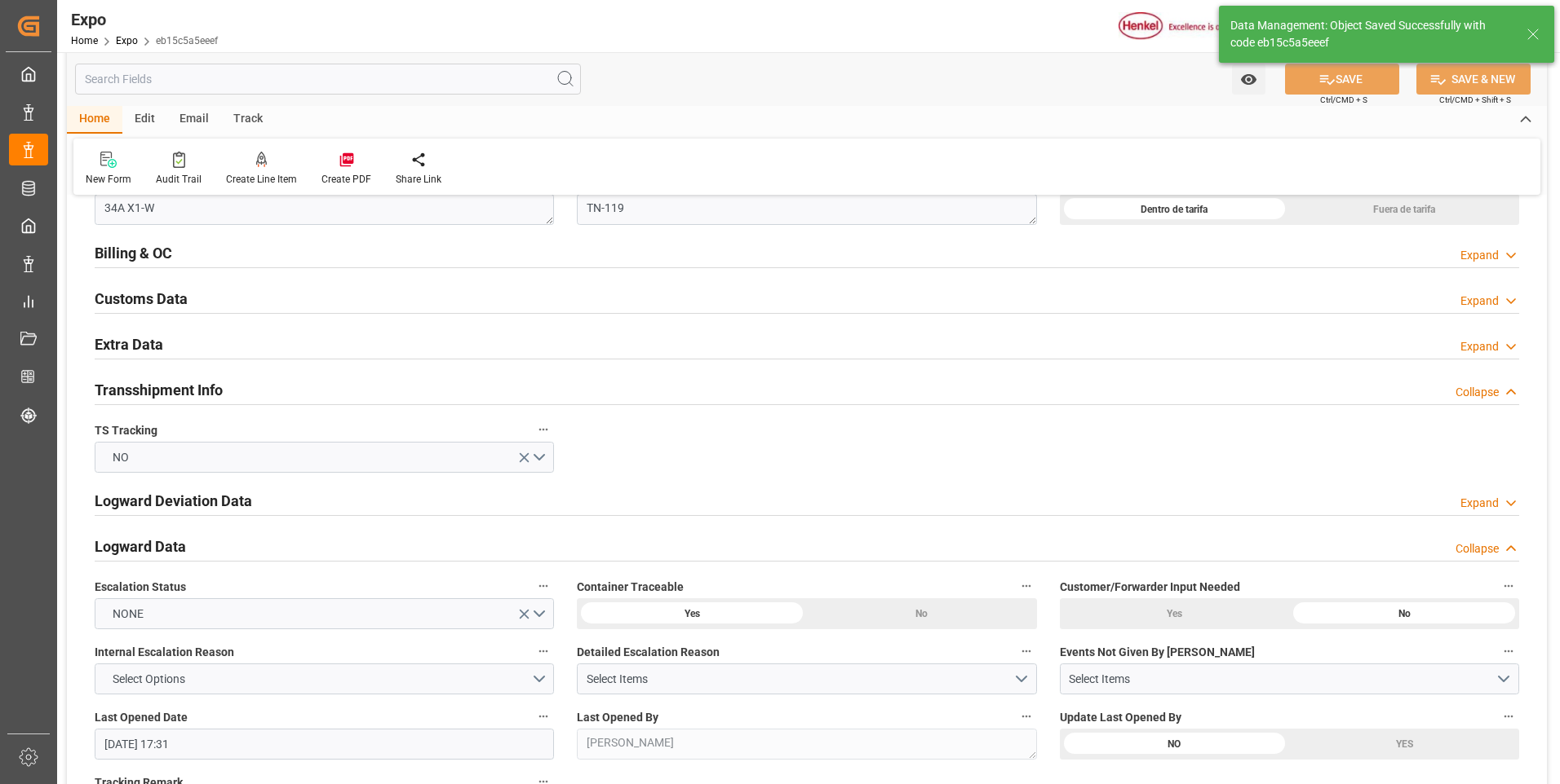
type textarea "[PERSON_NAME]"
type input "[DATE] 20:23"
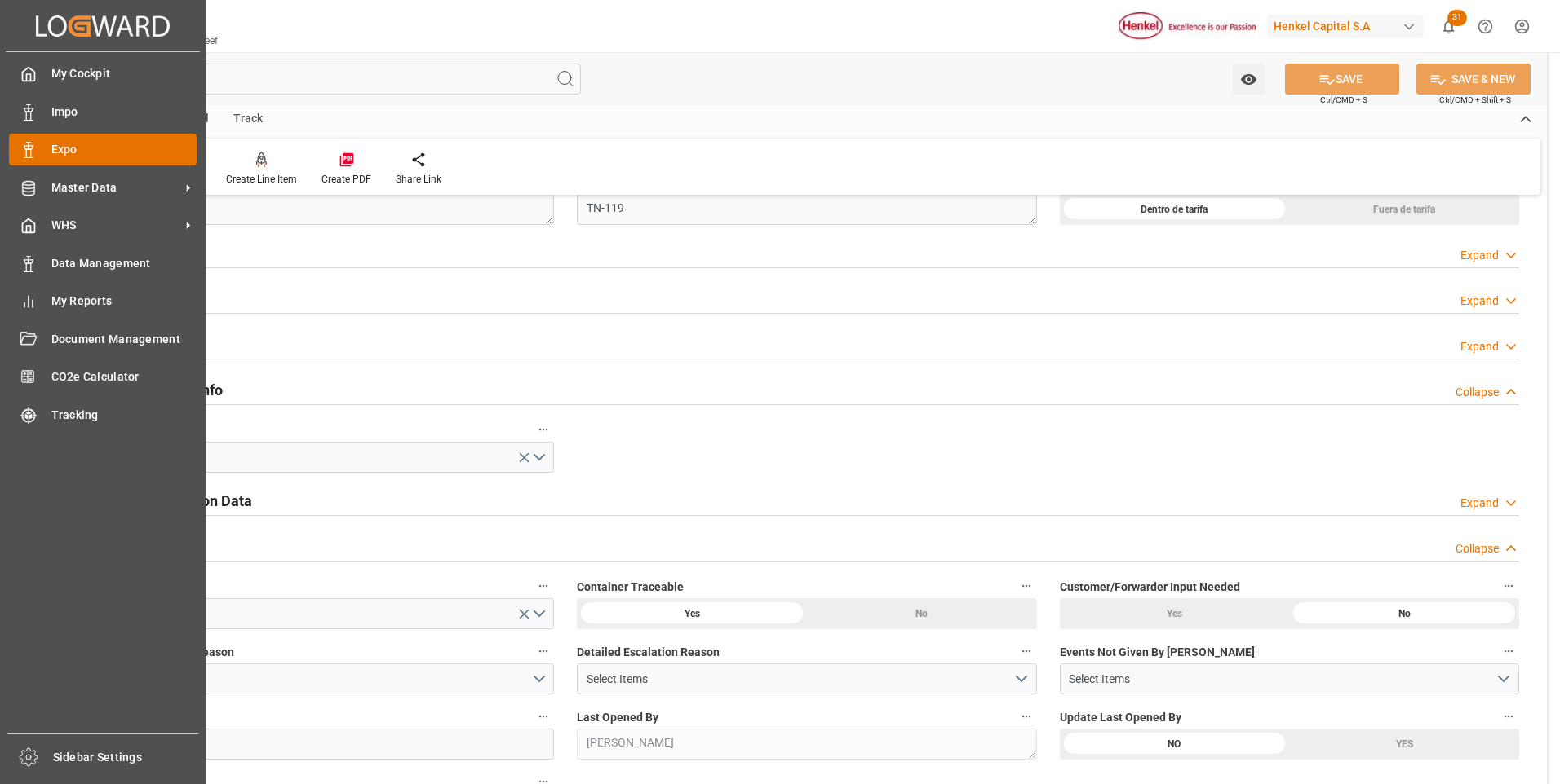
click at [32, 146] on polygon at bounding box center [31, 148] width 5 height 3
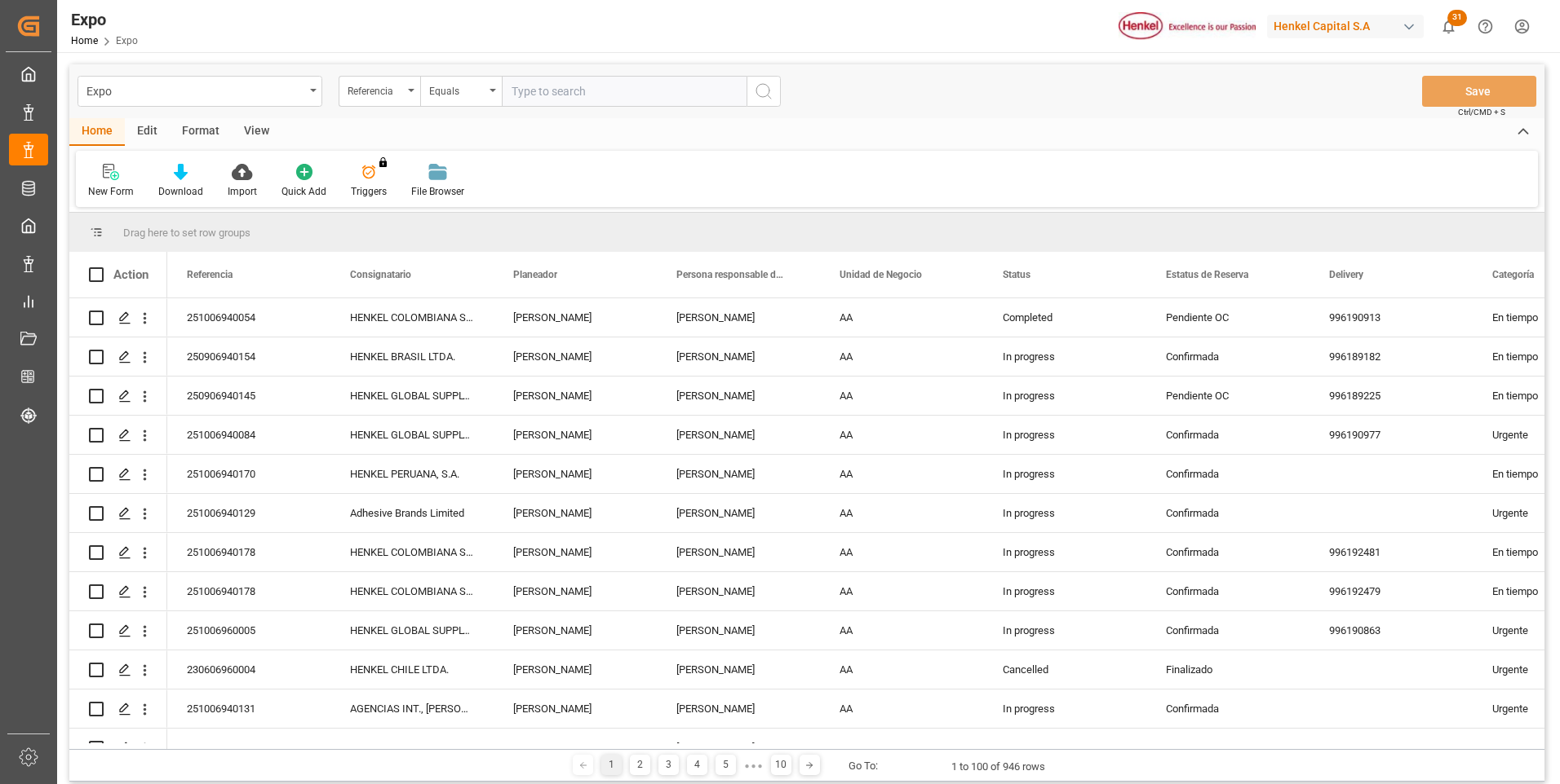
click at [542, 88] on input "text" at bounding box center [624, 91] width 244 height 31
type input "251006940074"
click at [751, 94] on button "search button" at bounding box center [763, 91] width 34 height 31
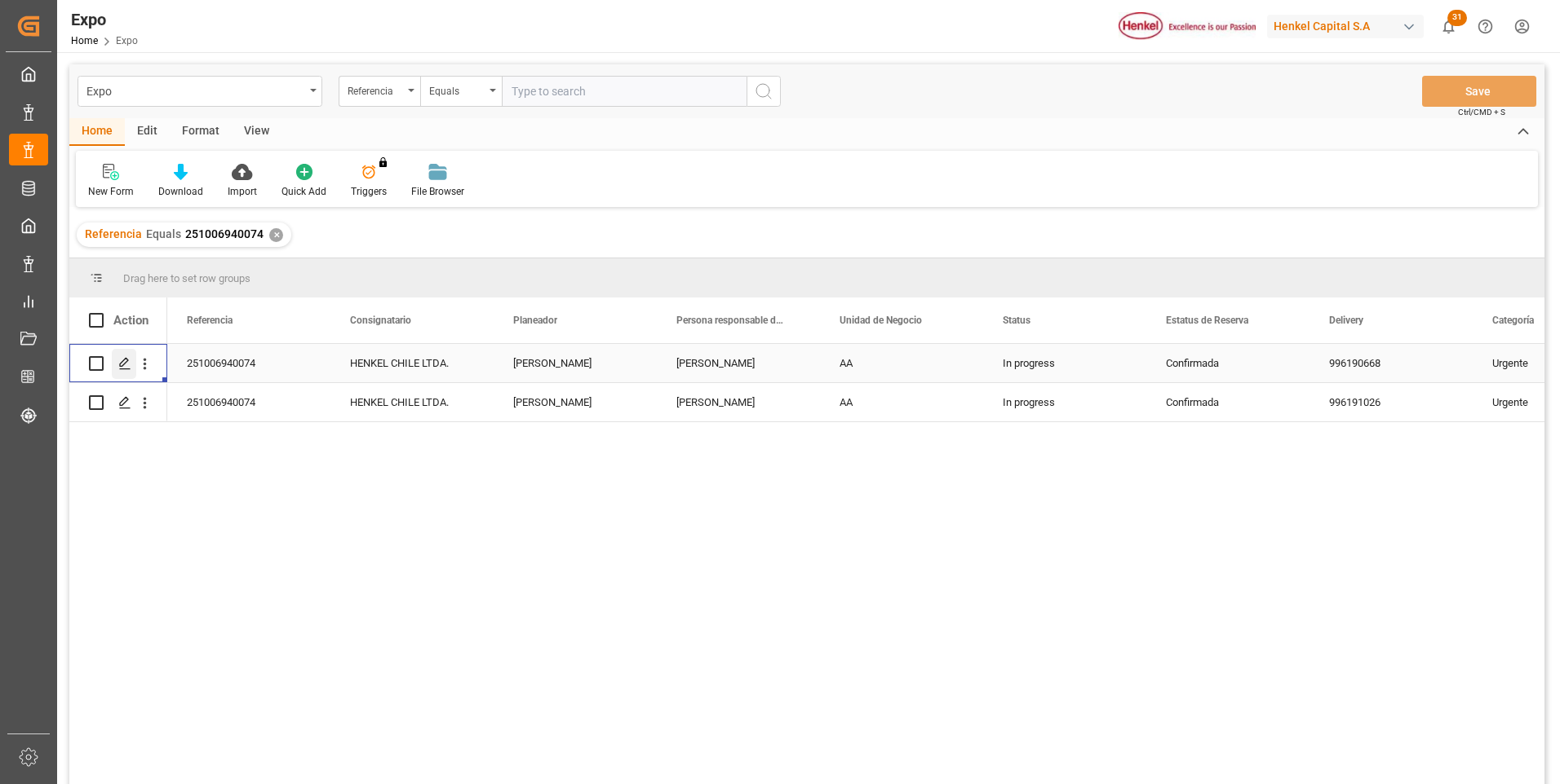
click at [129, 358] on icon "Press SPACE to select this row." at bounding box center [125, 363] width 13 height 13
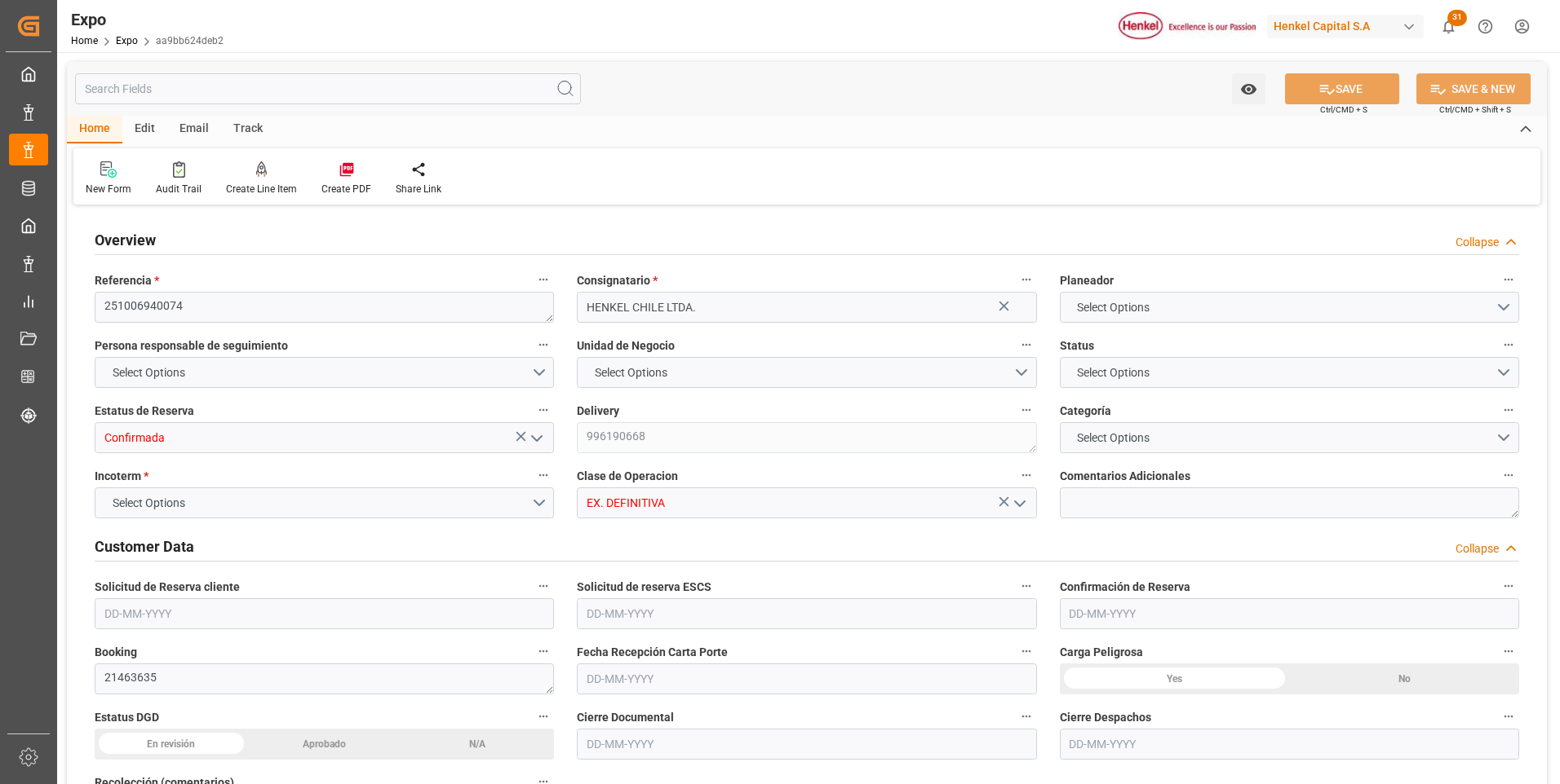
type input "2845.44"
type input "4622.244"
type input "8"
type input "9947122"
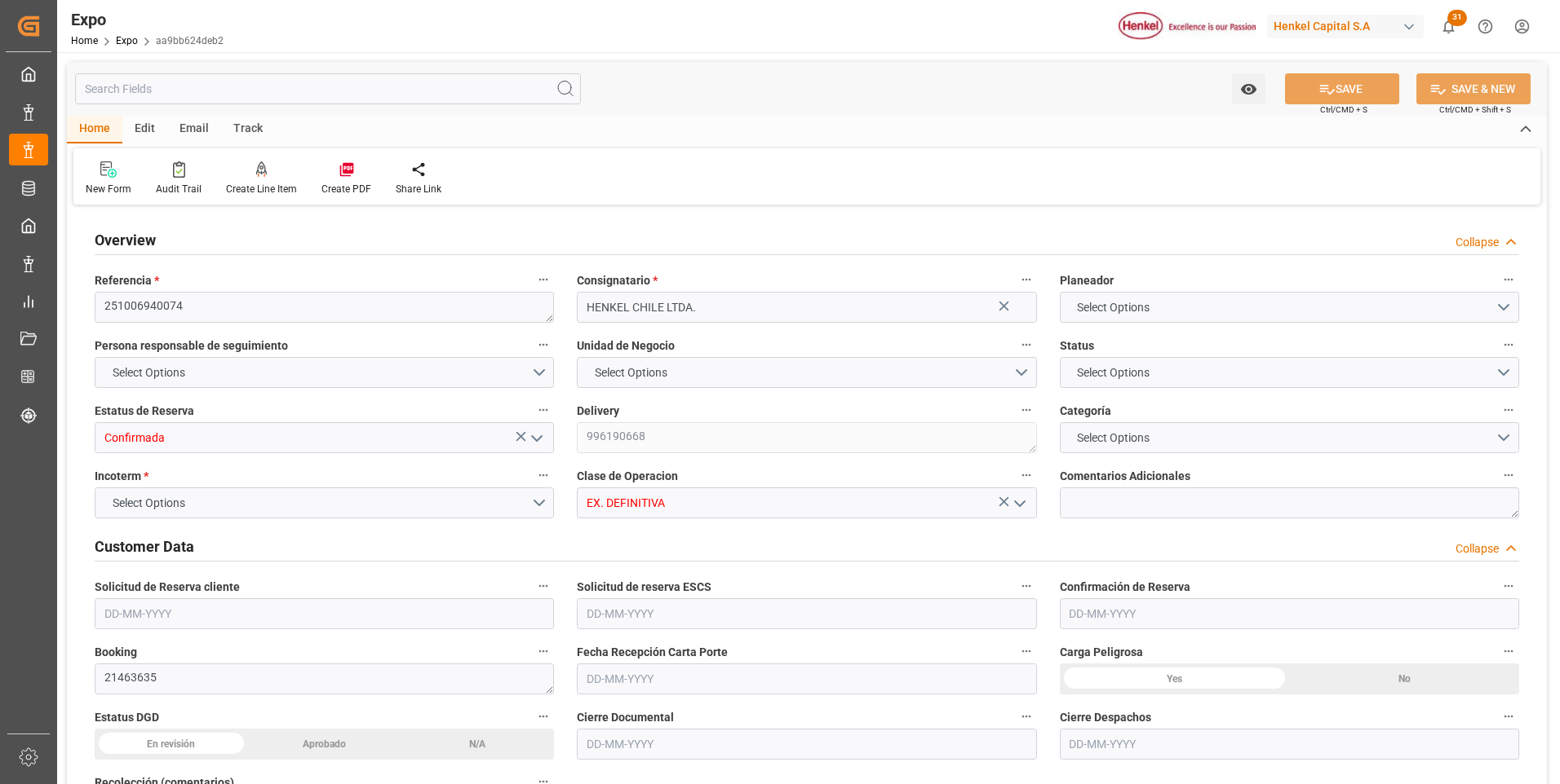
type input "MXZLO"
type input "CLSAI"
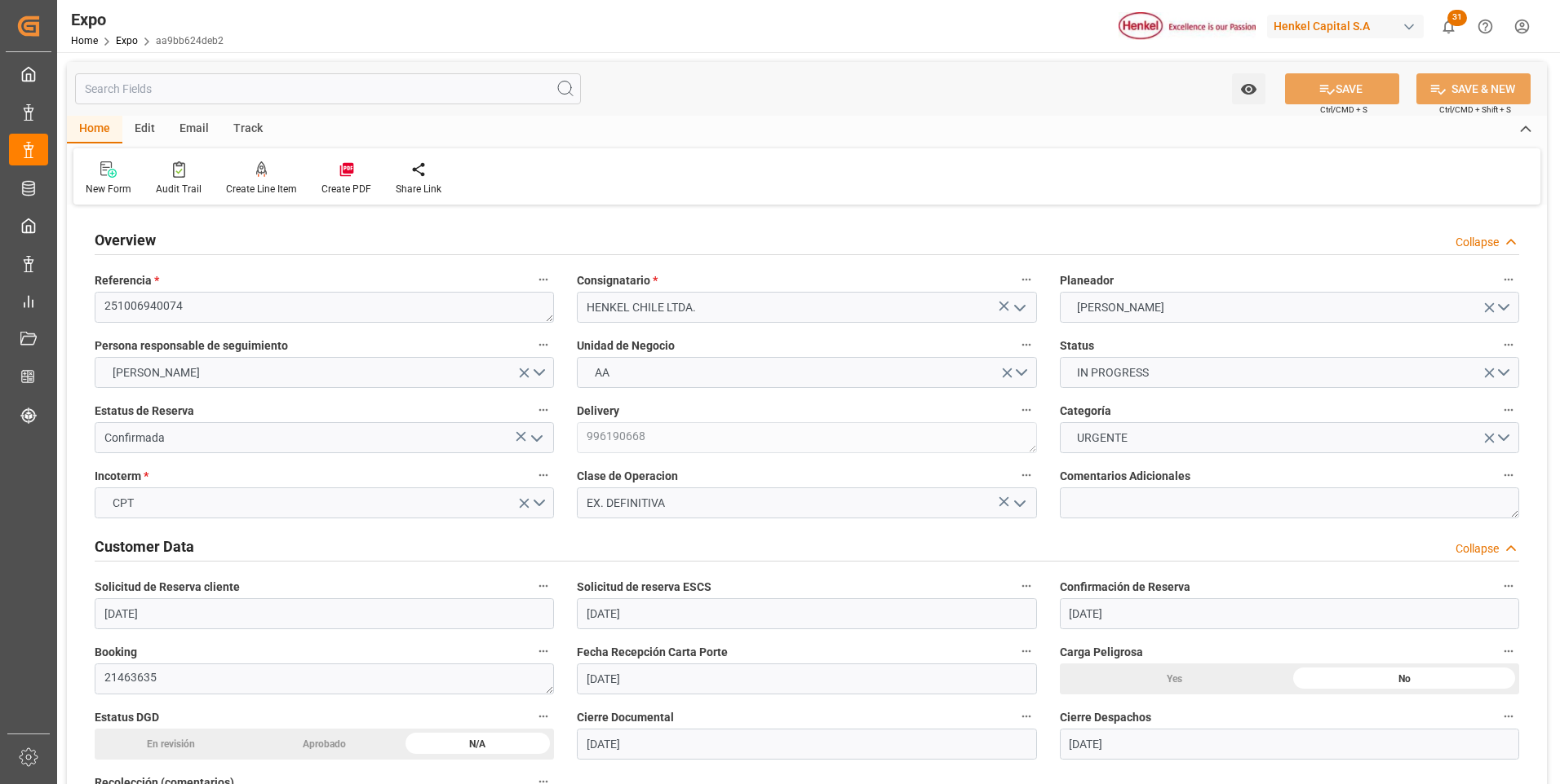
type input "[DATE]"
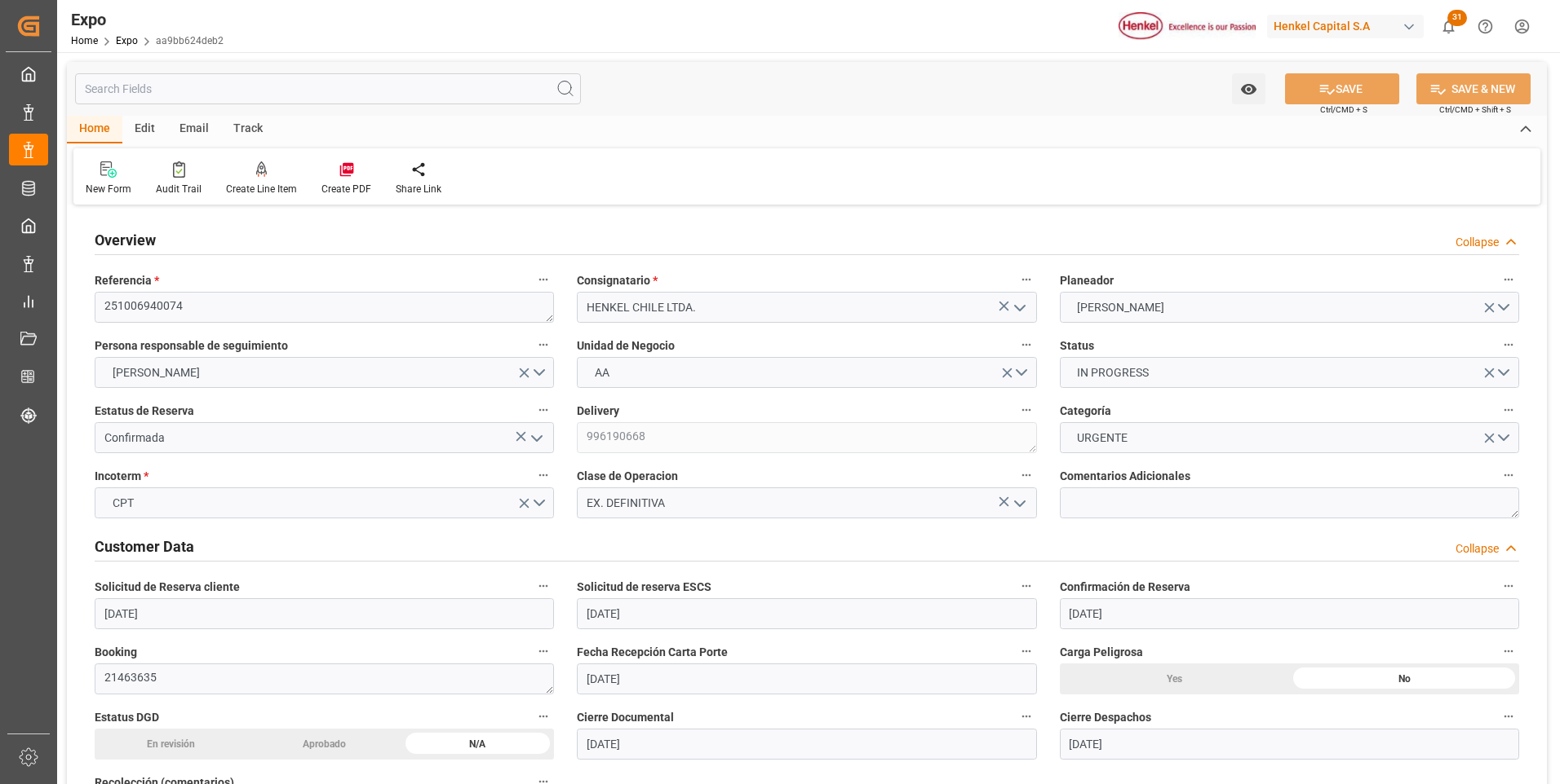
type input "[DATE]"
type input "[DATE] 00:00"
type input "[DATE]"
type input "[DATE] 03:22"
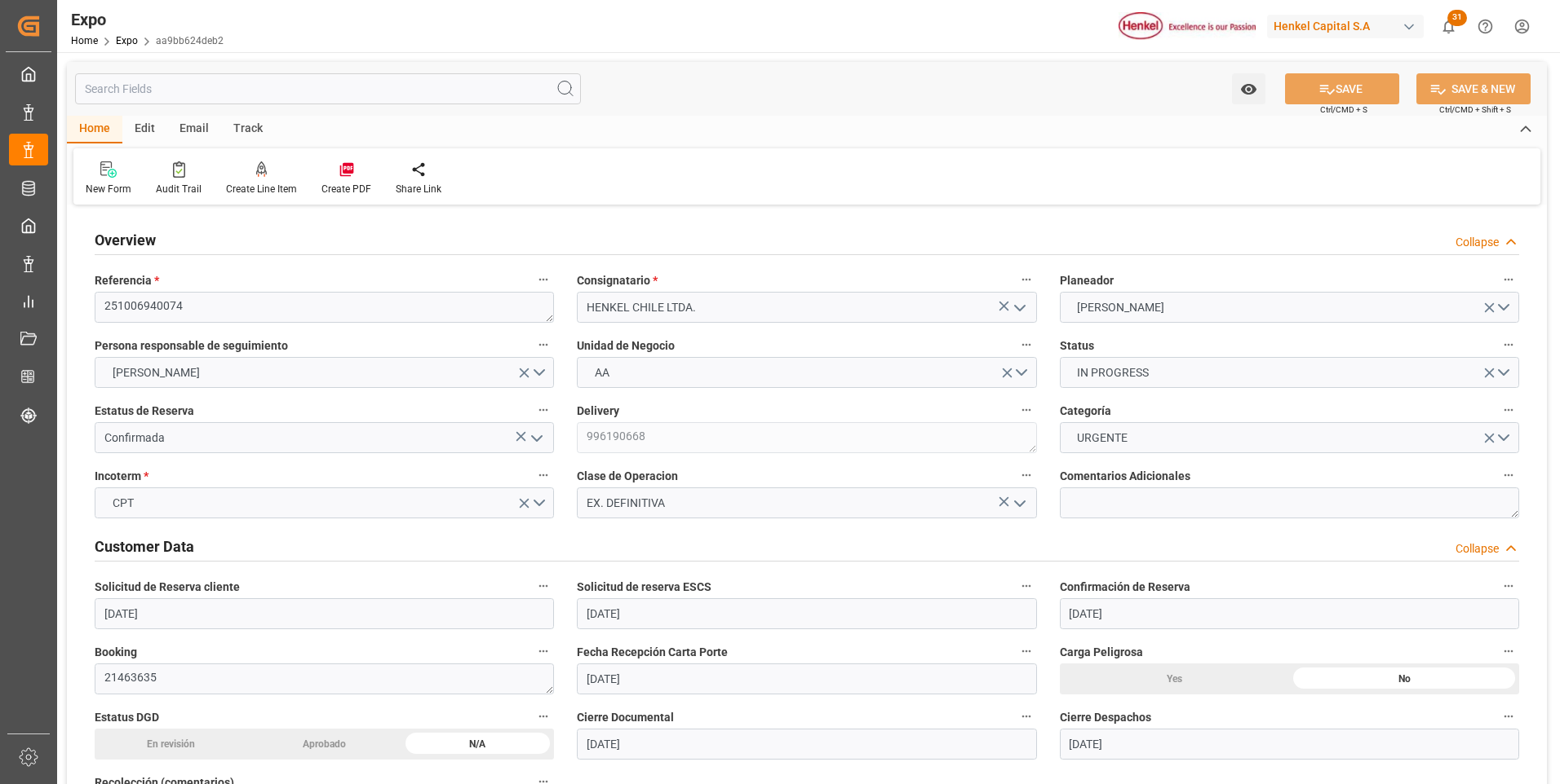
type input "[DATE]"
type input "[DATE] 01:00"
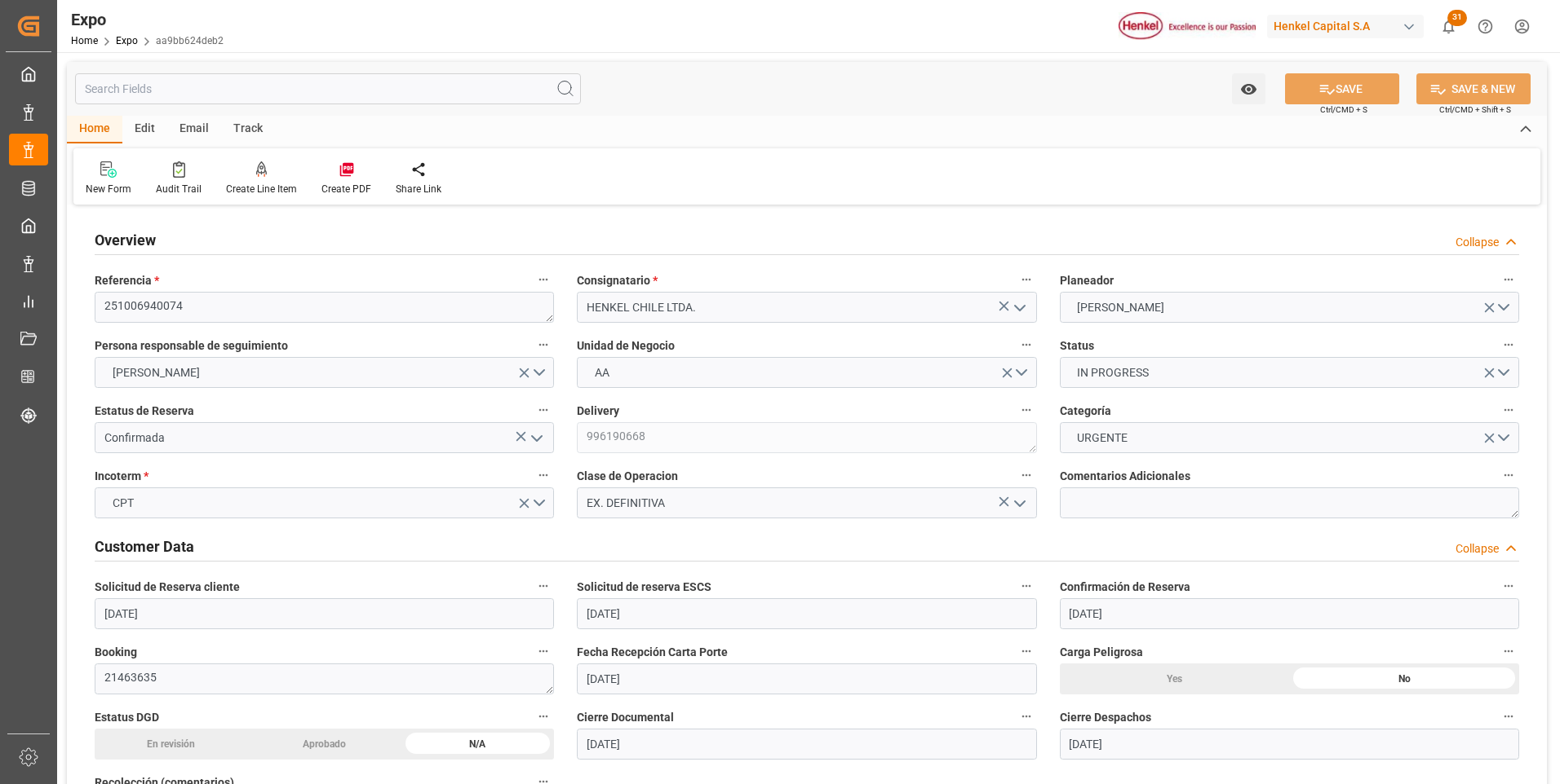
type input "[DATE] 00:00"
type input "[DATE] 05:00"
type input "[DATE] 13:00"
type input "[DATE] 00:00"
type input "[DATE] 09:07"
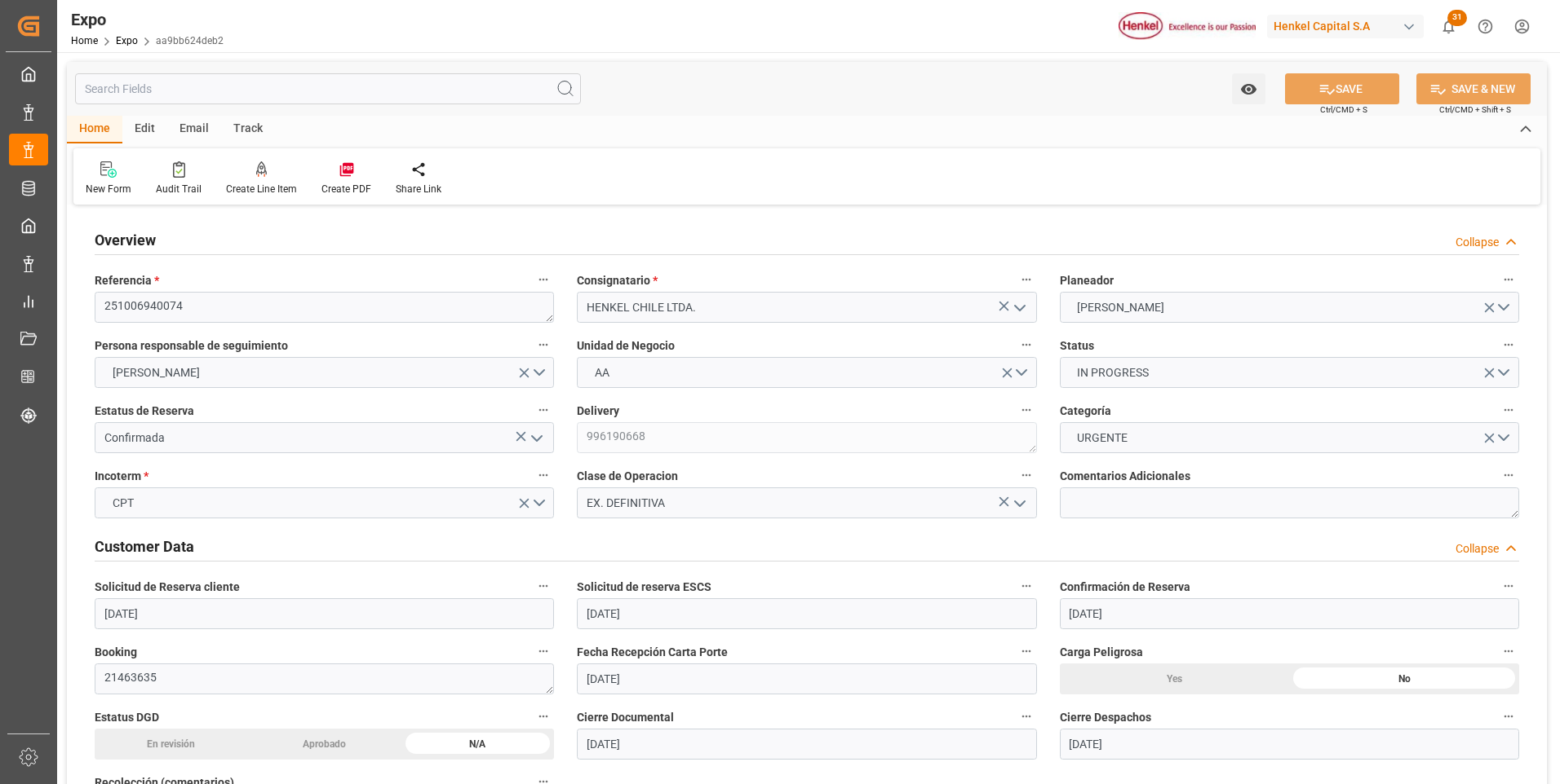
type input "[DATE] 13:06"
type input "[DATE] 02:00"
type input "[DATE] 05:38"
type input "[DATE] 13:00"
type input "[DATE] 13:17"
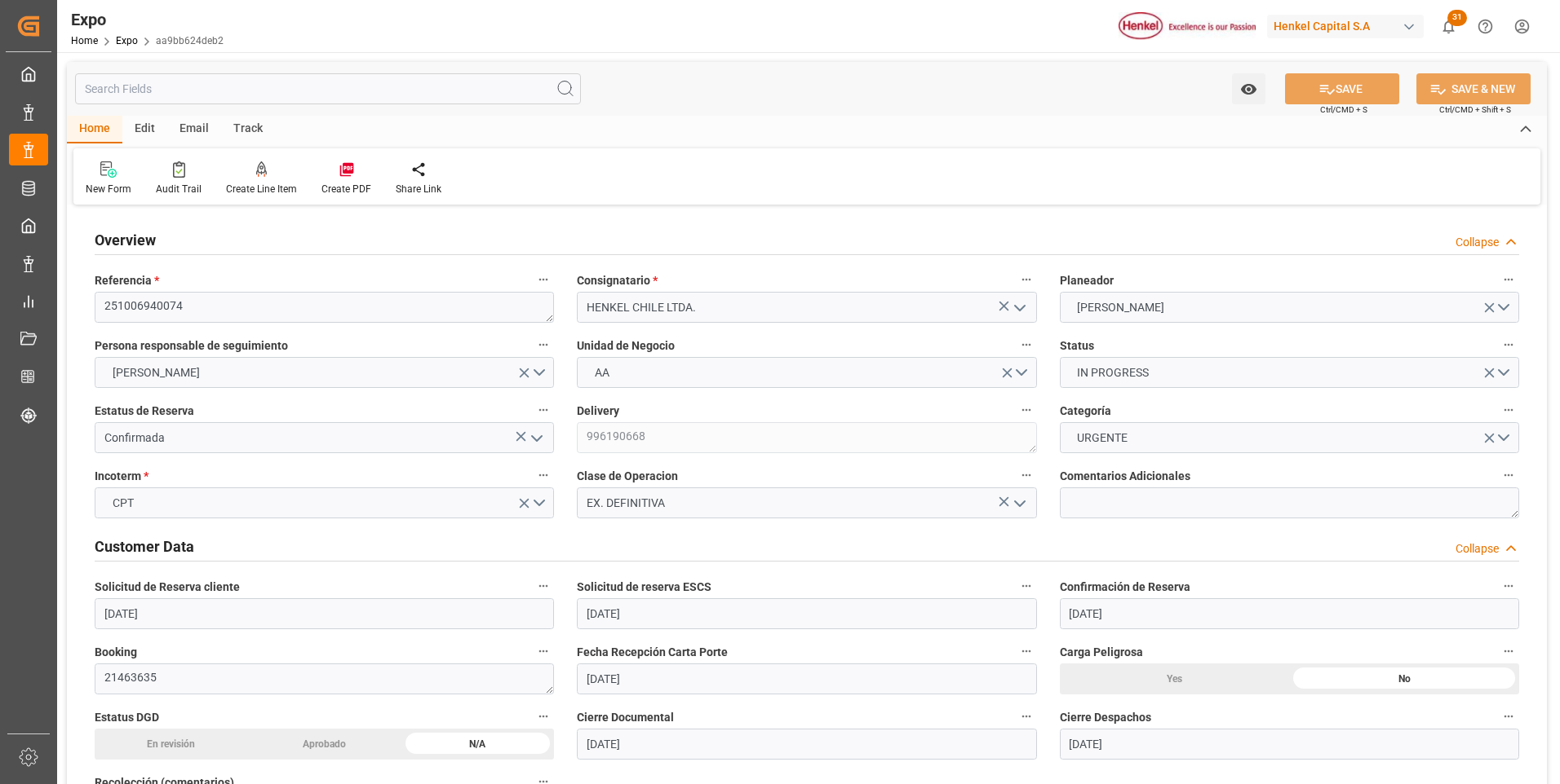
type input "[DATE] 13:17"
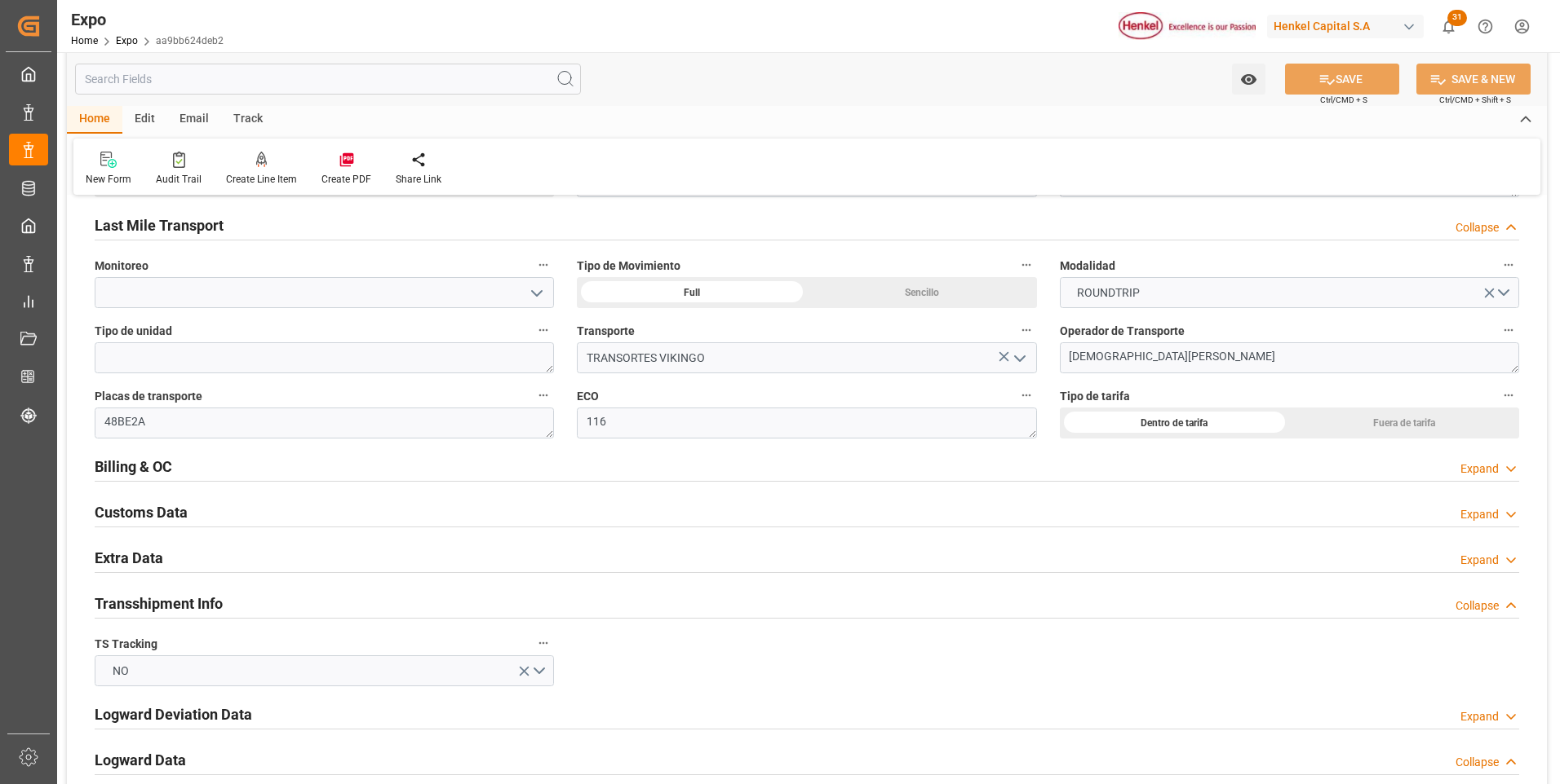
scroll to position [2608, 0]
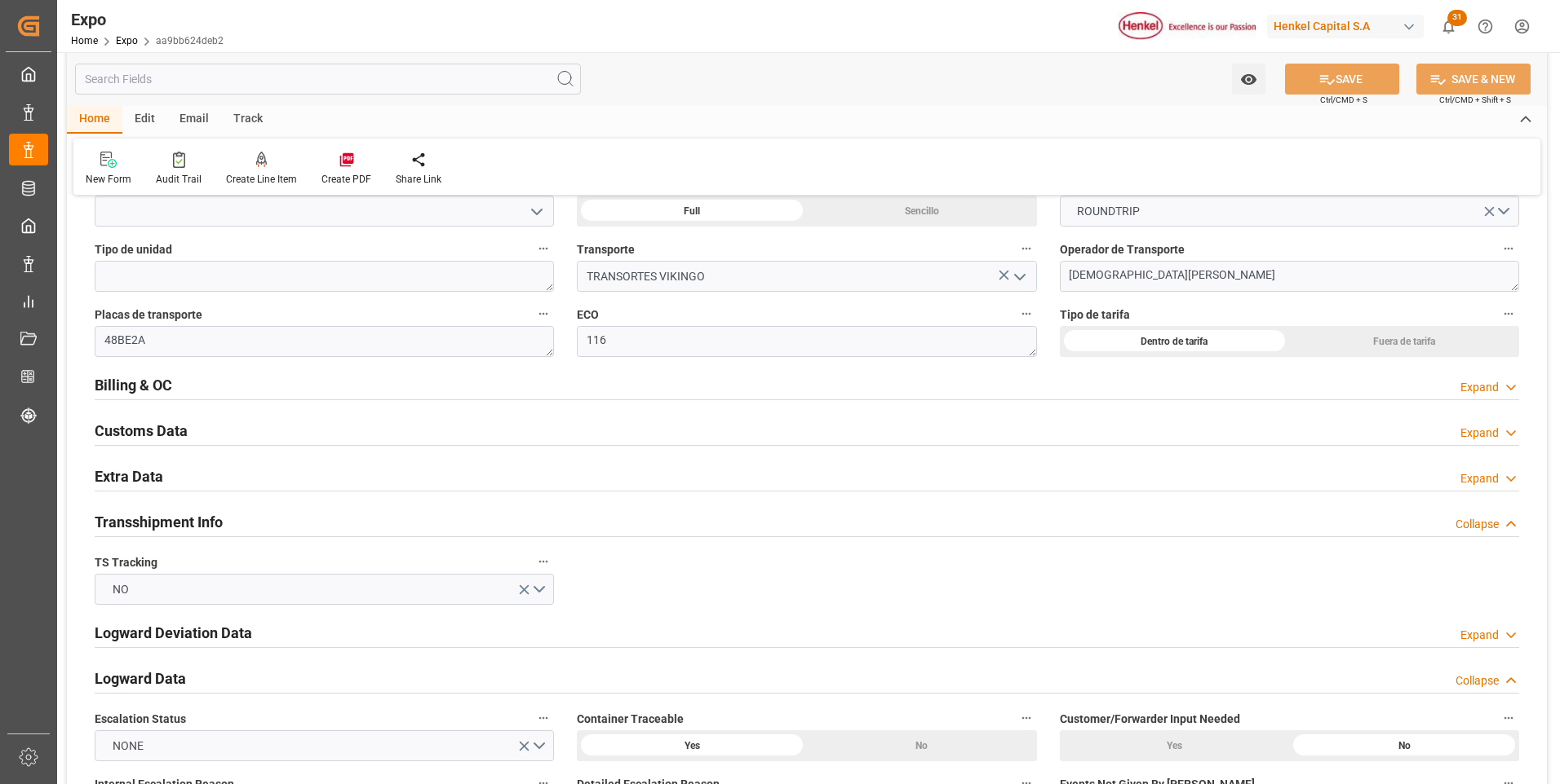
click at [1482, 382] on div "Expand" at bounding box center [1479, 387] width 38 height 17
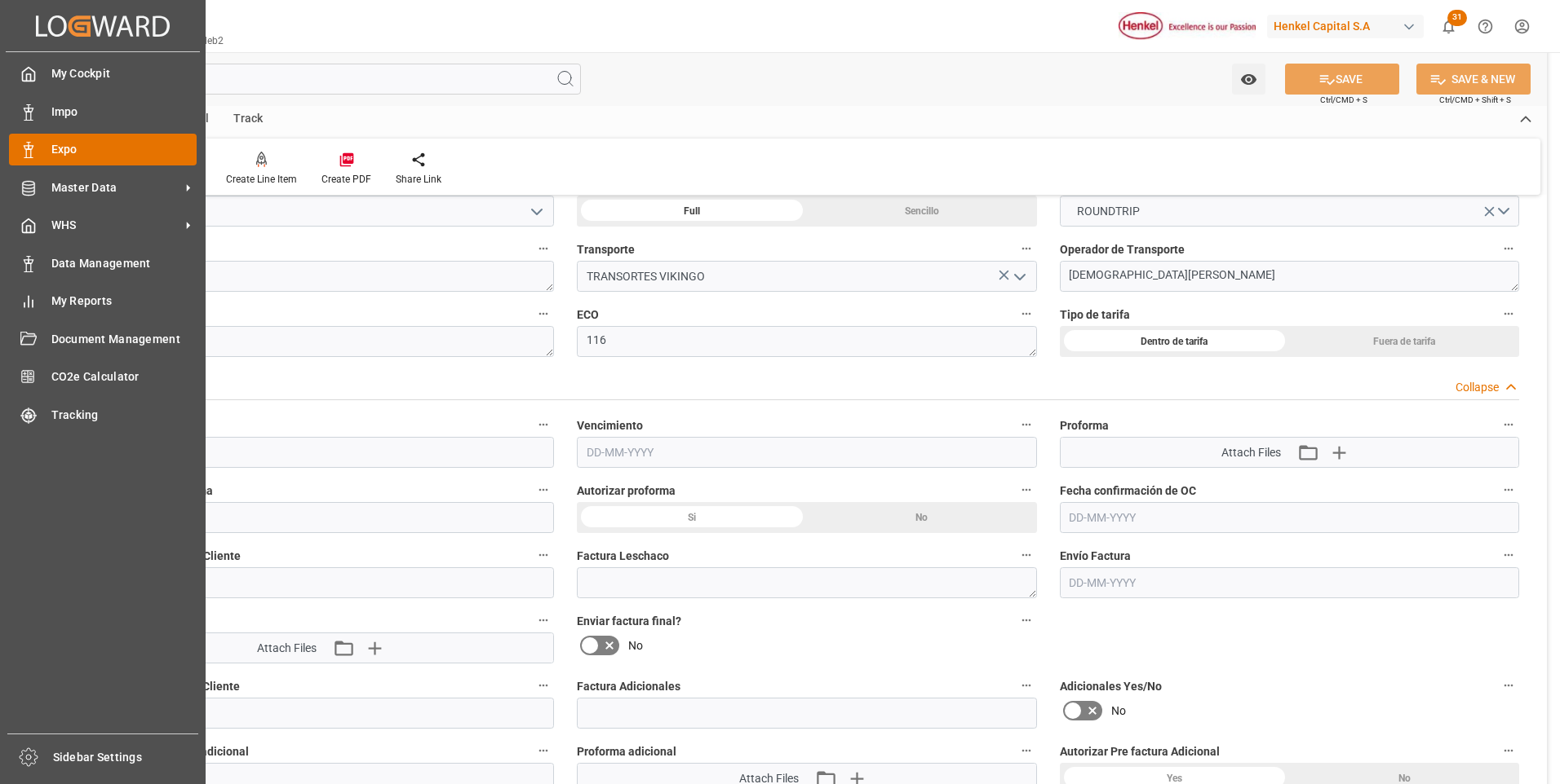
click at [39, 147] on div "Expo Expo" at bounding box center [103, 149] width 188 height 32
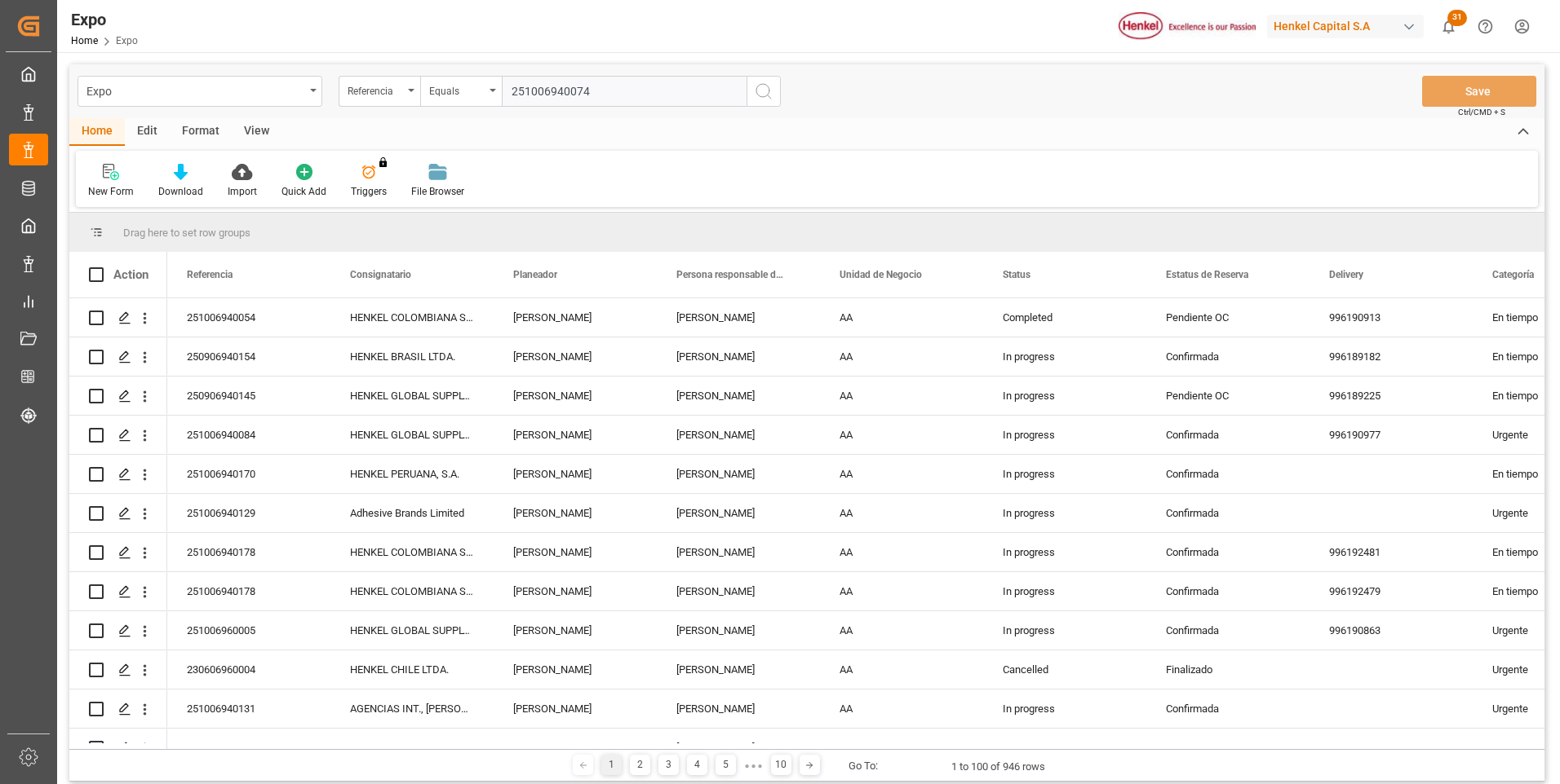
type input "251006940074"
click at [761, 91] on icon "search button" at bounding box center [763, 91] width 20 height 20
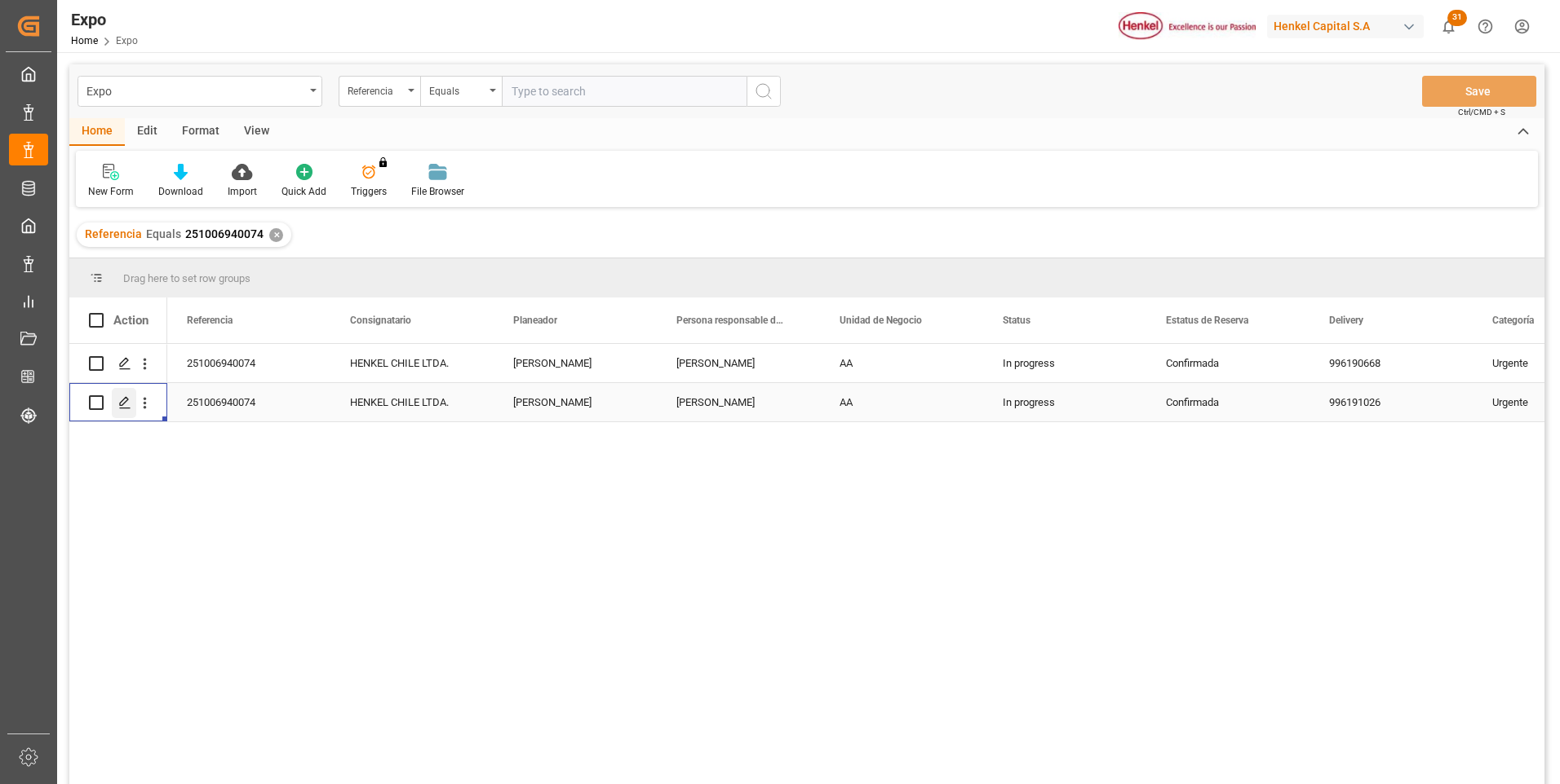
click at [124, 400] on icon "Press SPACE to select this row." at bounding box center [125, 403] width 13 height 13
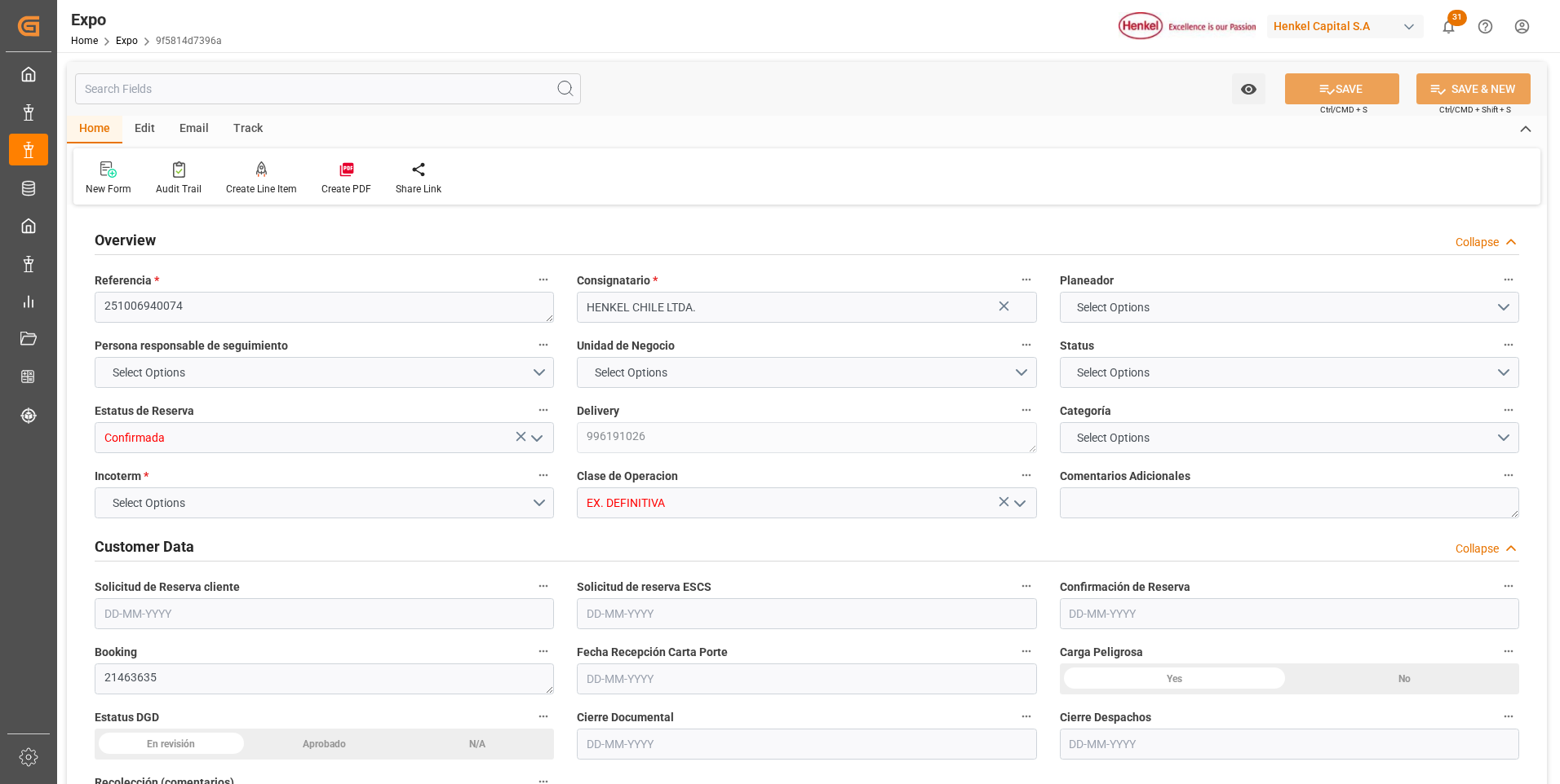
type input "5617.92"
type input "10411.849"
type input "19"
type input "9947122"
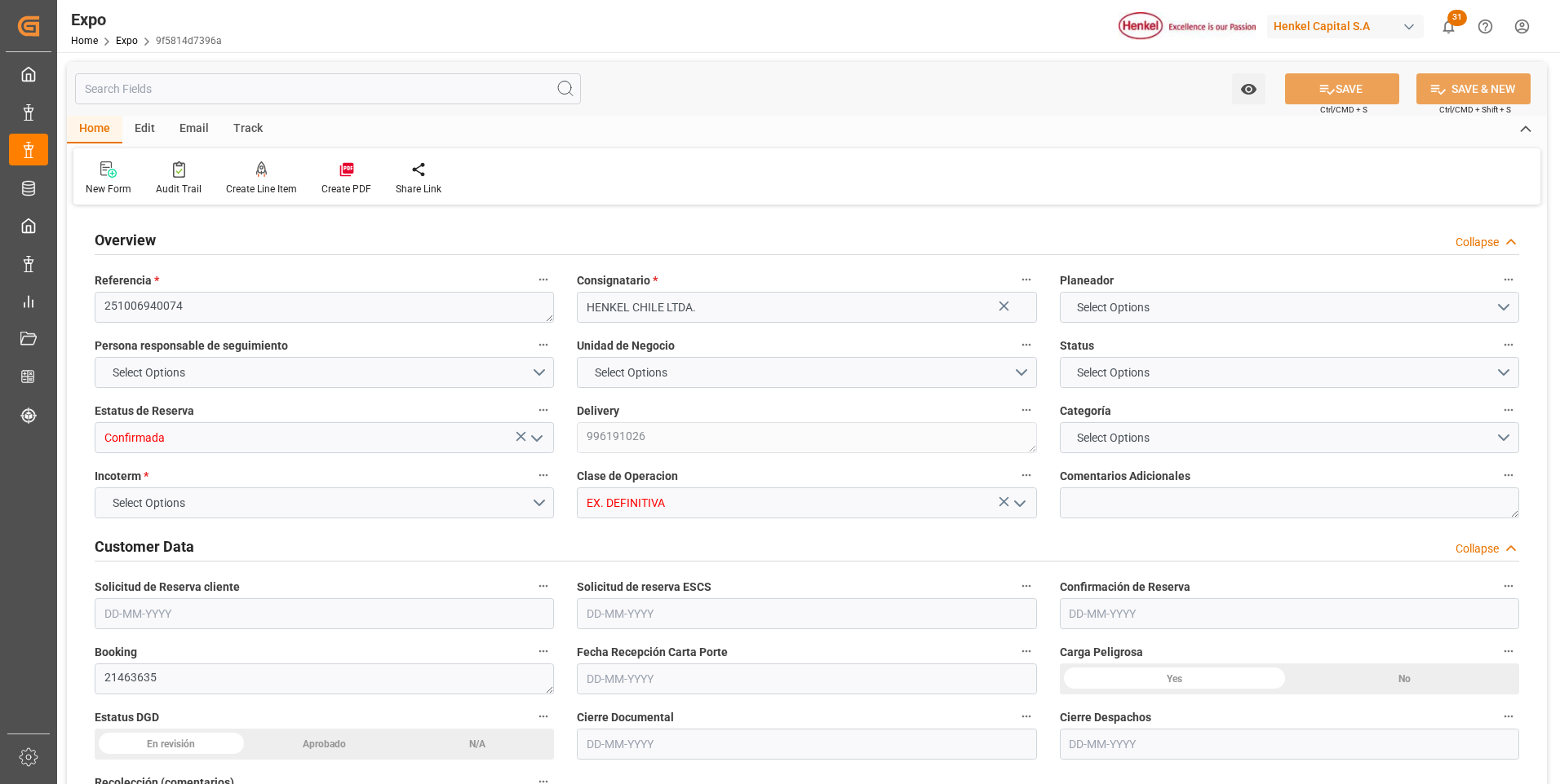
type input "MXZLO"
type input "CLSAI"
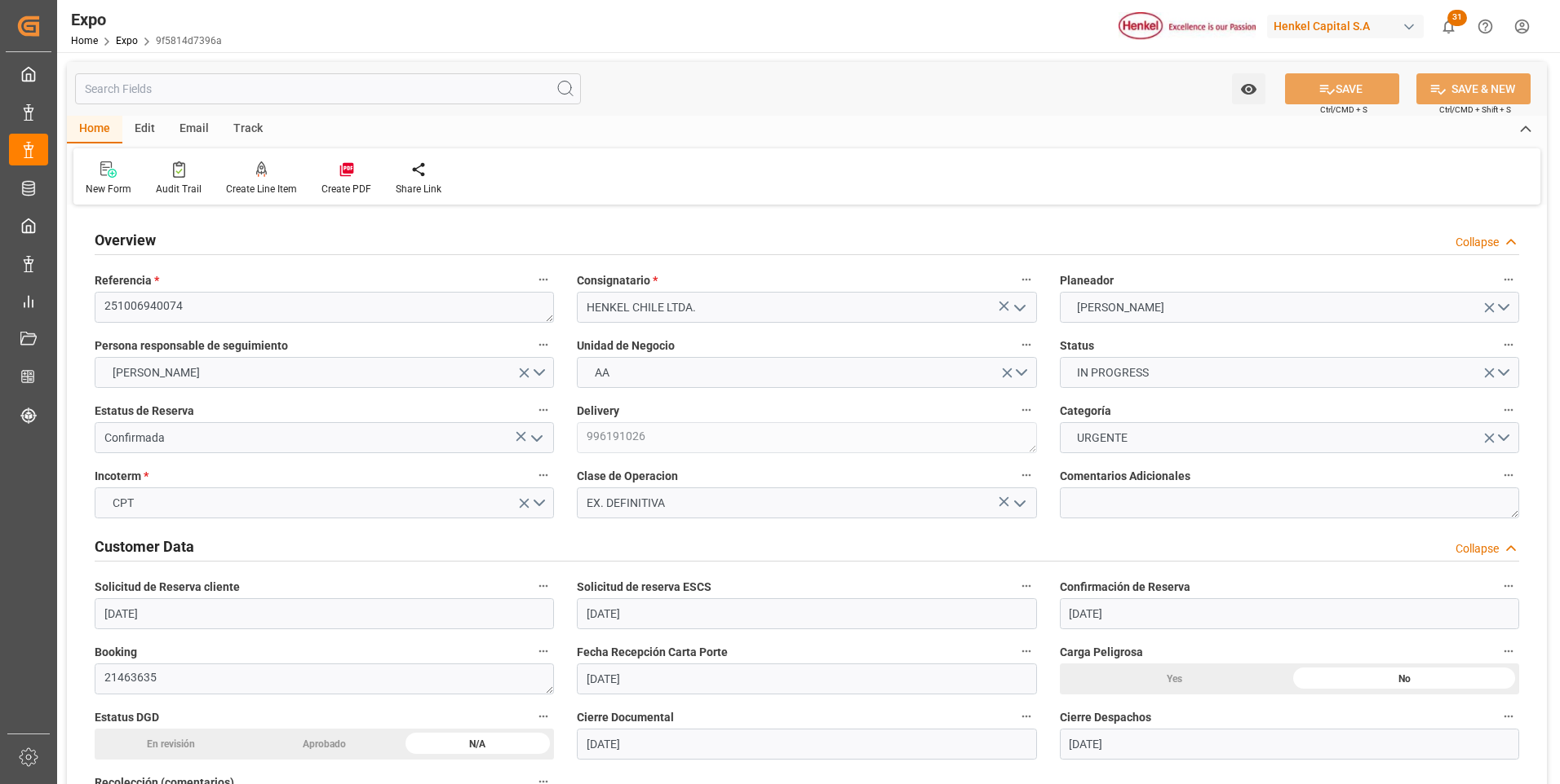
type input "[DATE]"
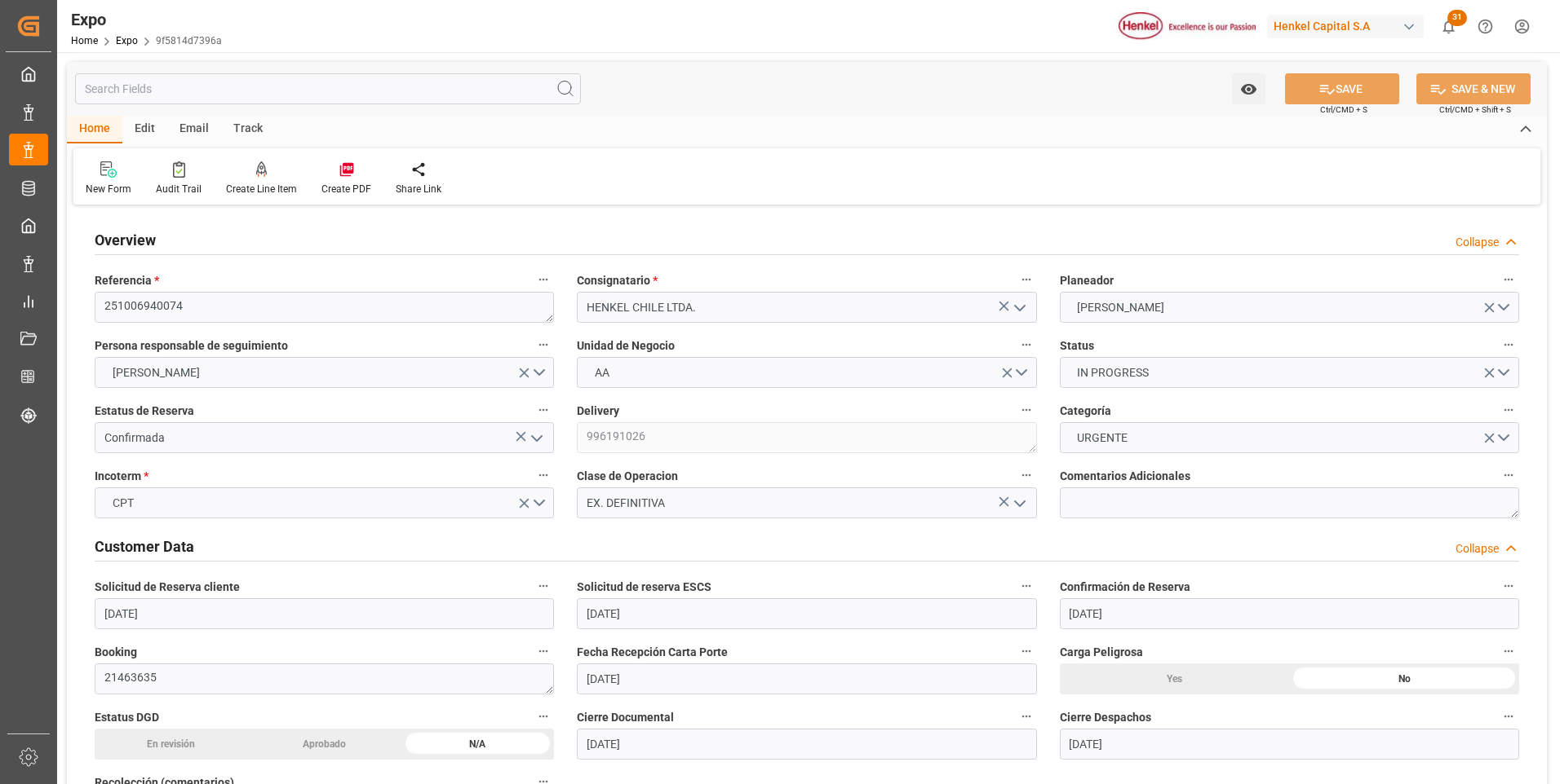
type input "[DATE]"
type input "[DATE] 00:00"
type input "[DATE]"
type input "[DATE] 03:36"
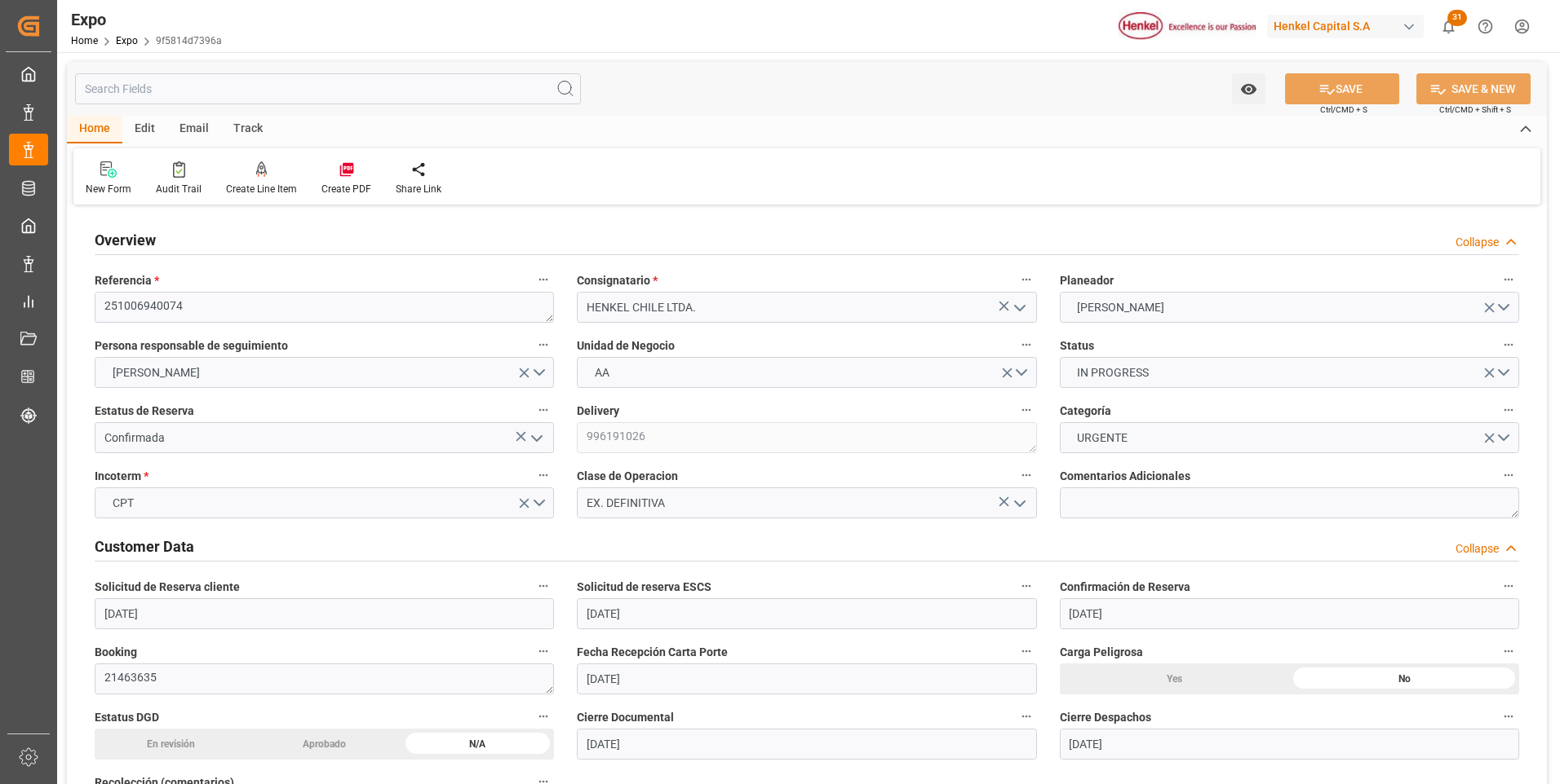
type input "[DATE]"
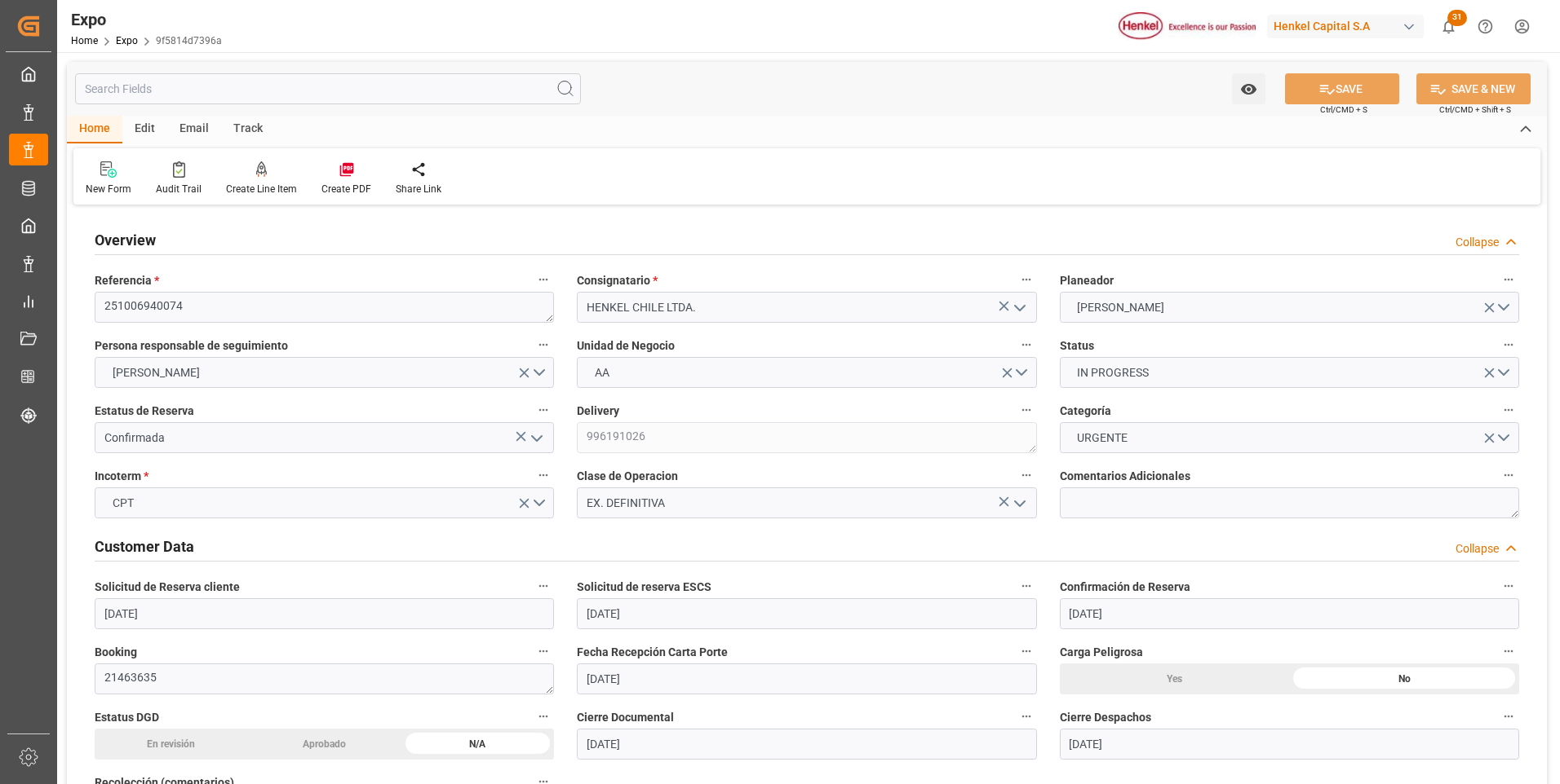
type input "[DATE] 01:00"
type input "[DATE] 00:00"
type input "[DATE] 05:00"
type input "[DATE] 13:00"
type input "[DATE] 00:00"
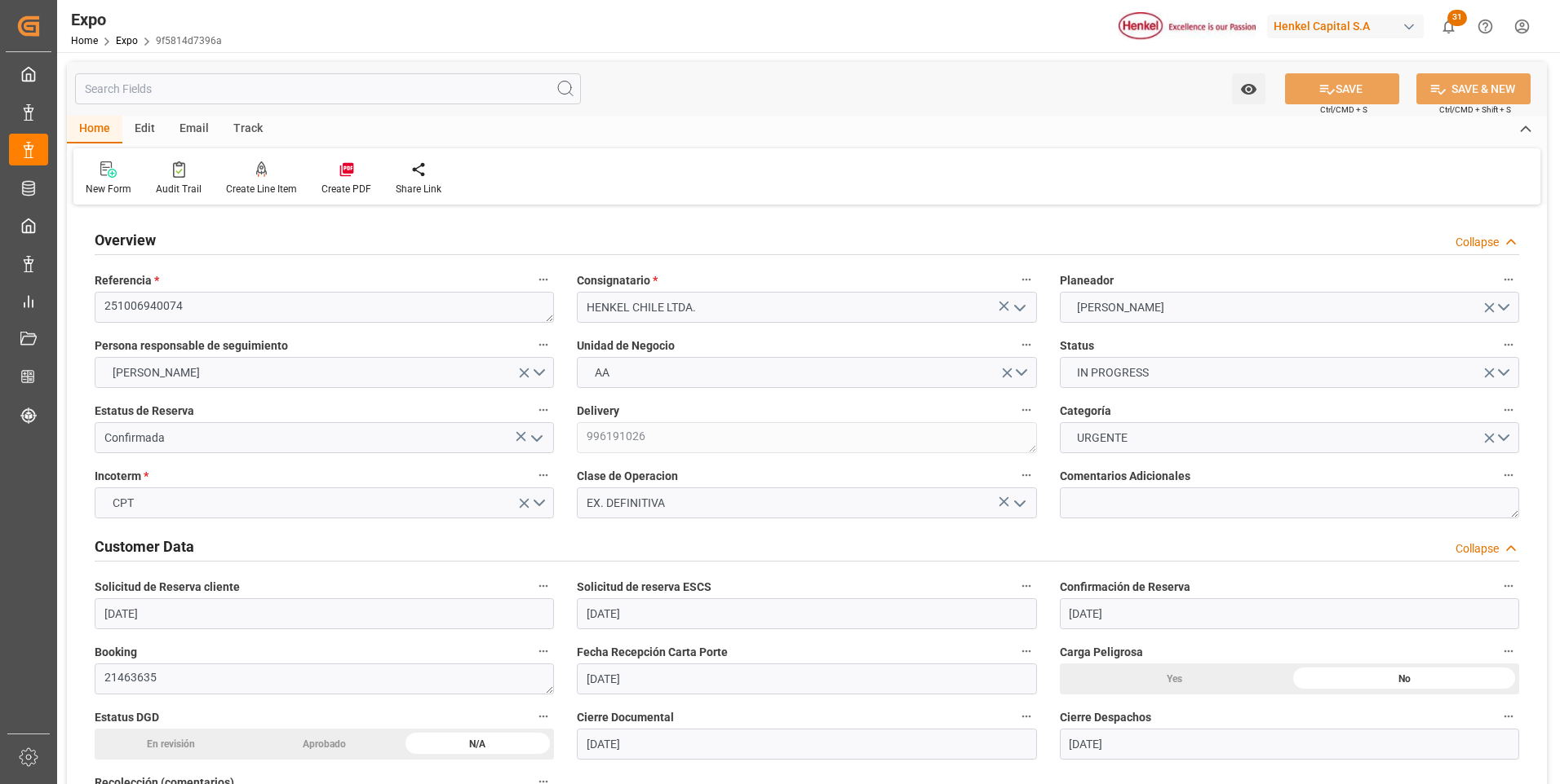
type input "[DATE]"
type input "[DATE] 09:07"
type input "[DATE] 12:03"
type input "[DATE] 02:00"
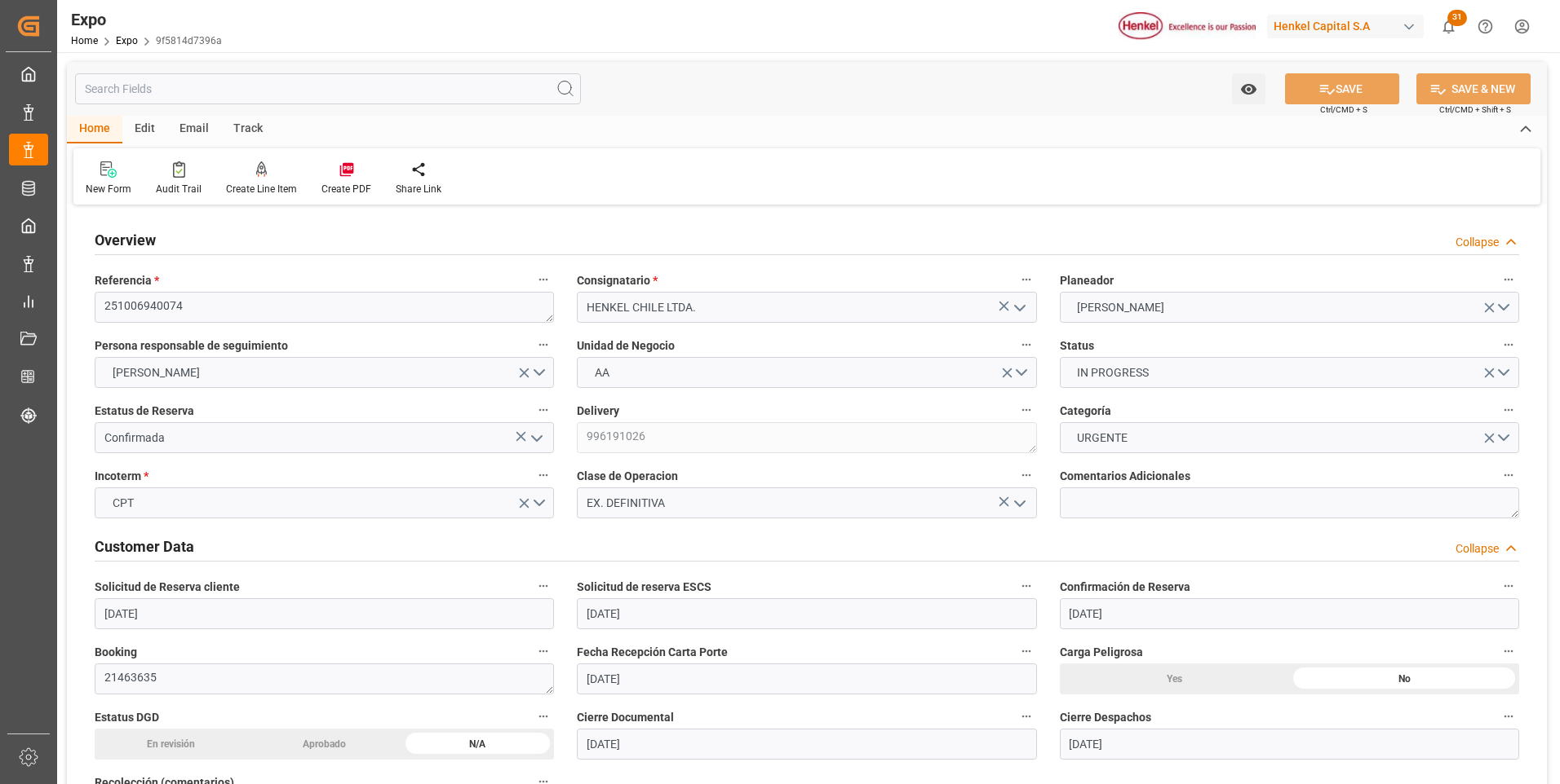
type input "[DATE] 05:38"
type input "[DATE] 13:00"
type input "[DATE] 13:17"
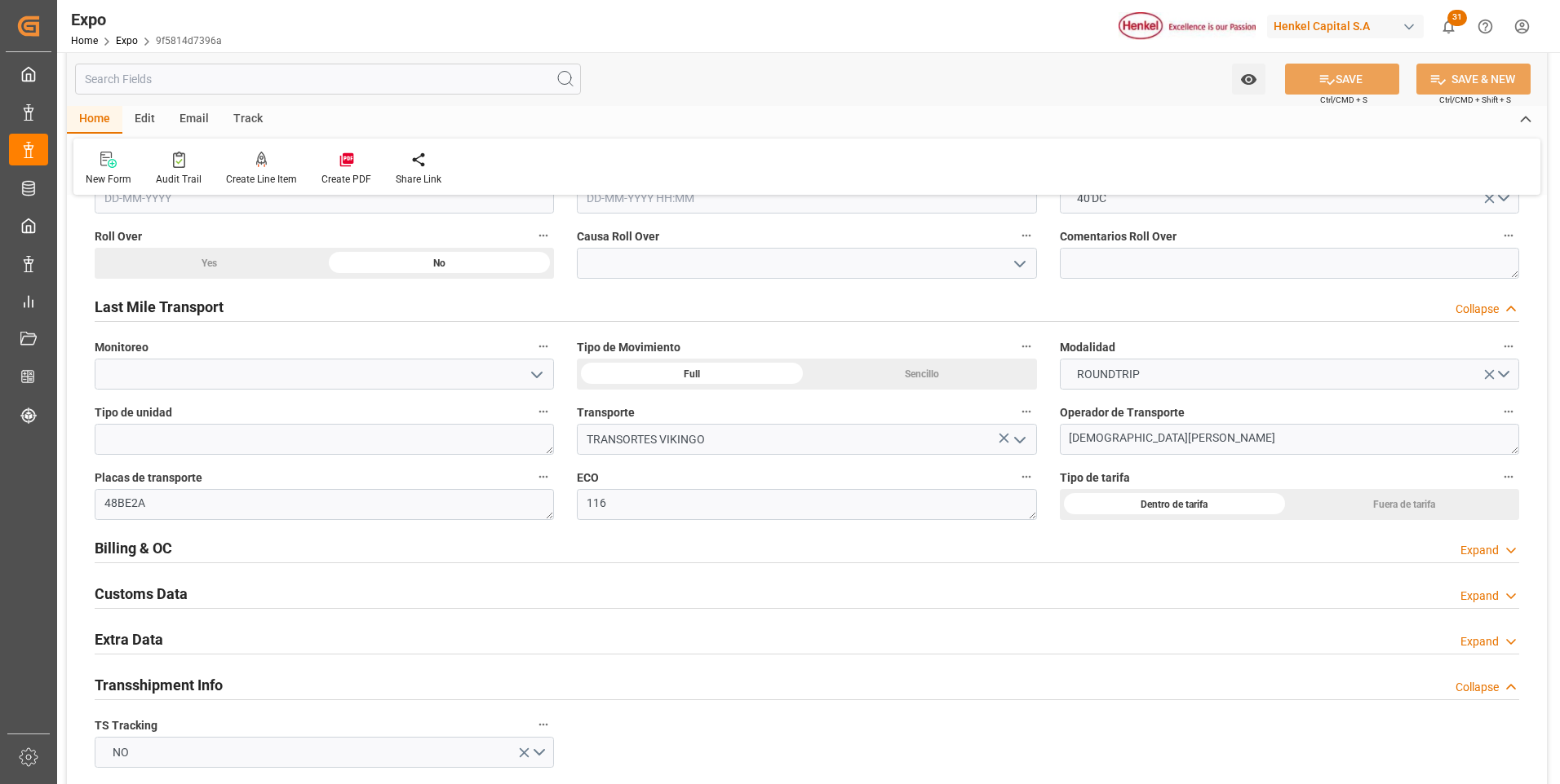
scroll to position [2690, 0]
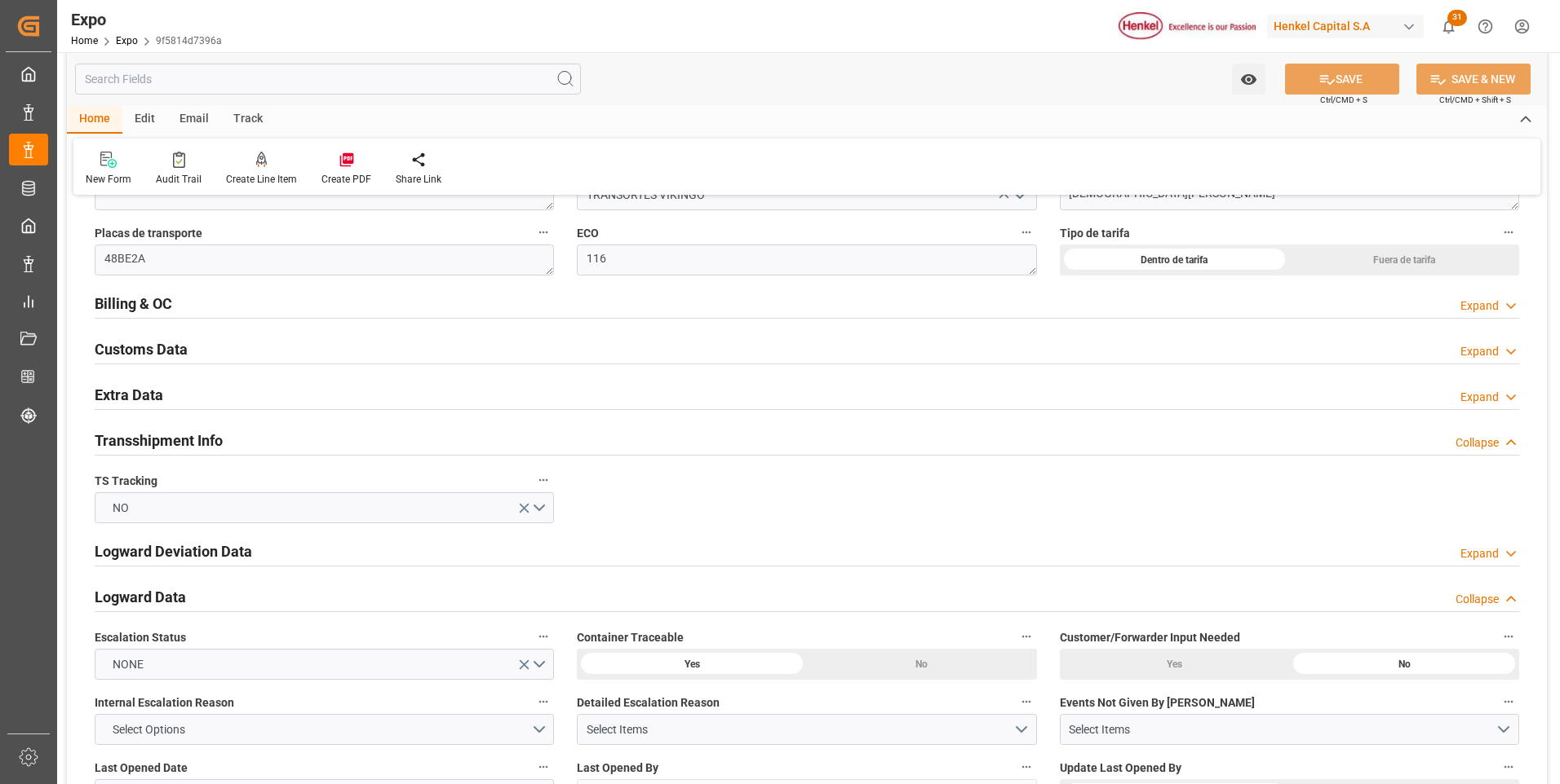
click at [1493, 310] on div "Expand" at bounding box center [1479, 305] width 38 height 17
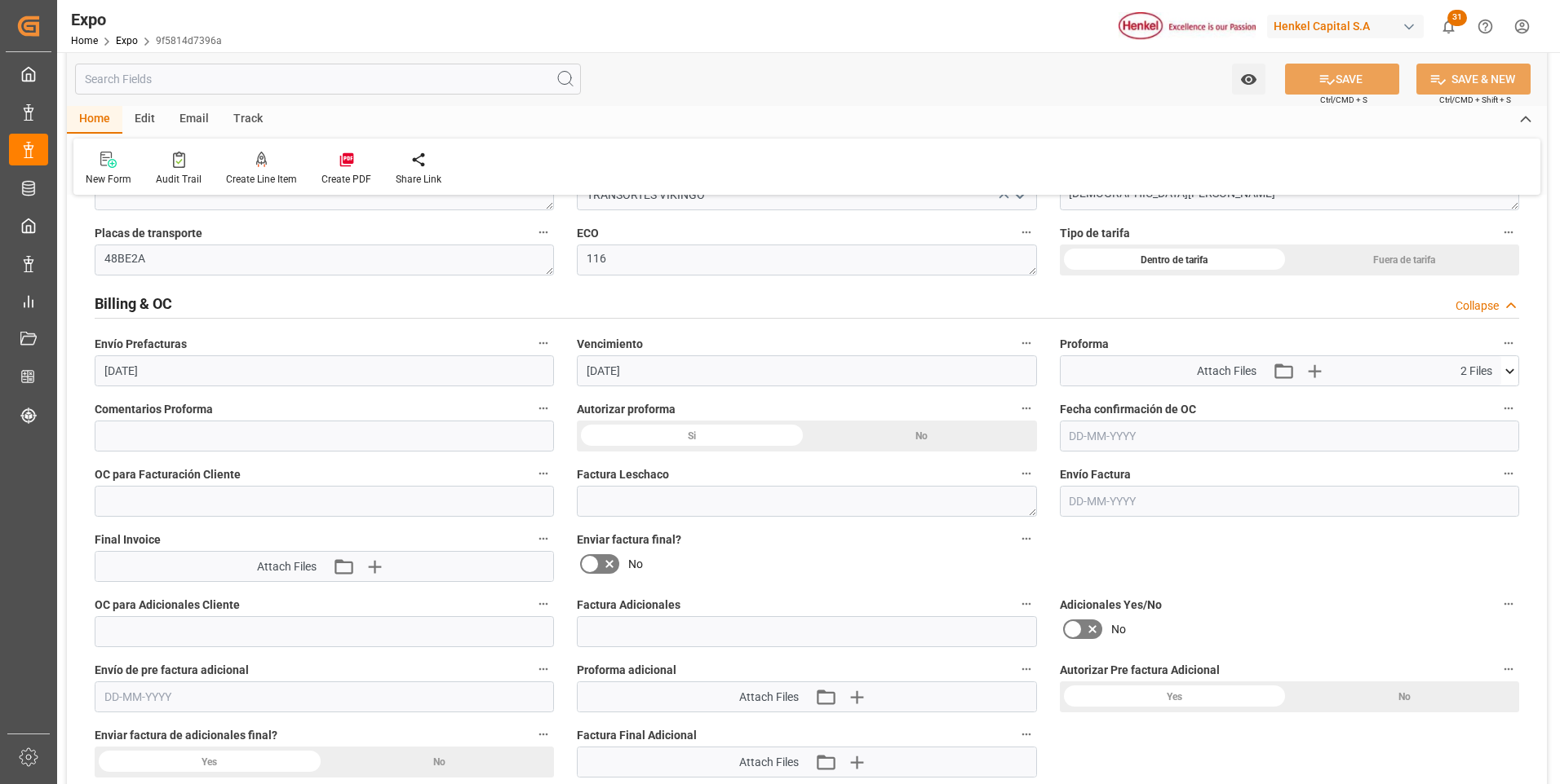
click at [1509, 371] on icon at bounding box center [1509, 371] width 17 height 17
click at [1482, 417] on icon at bounding box center [1483, 419] width 10 height 13
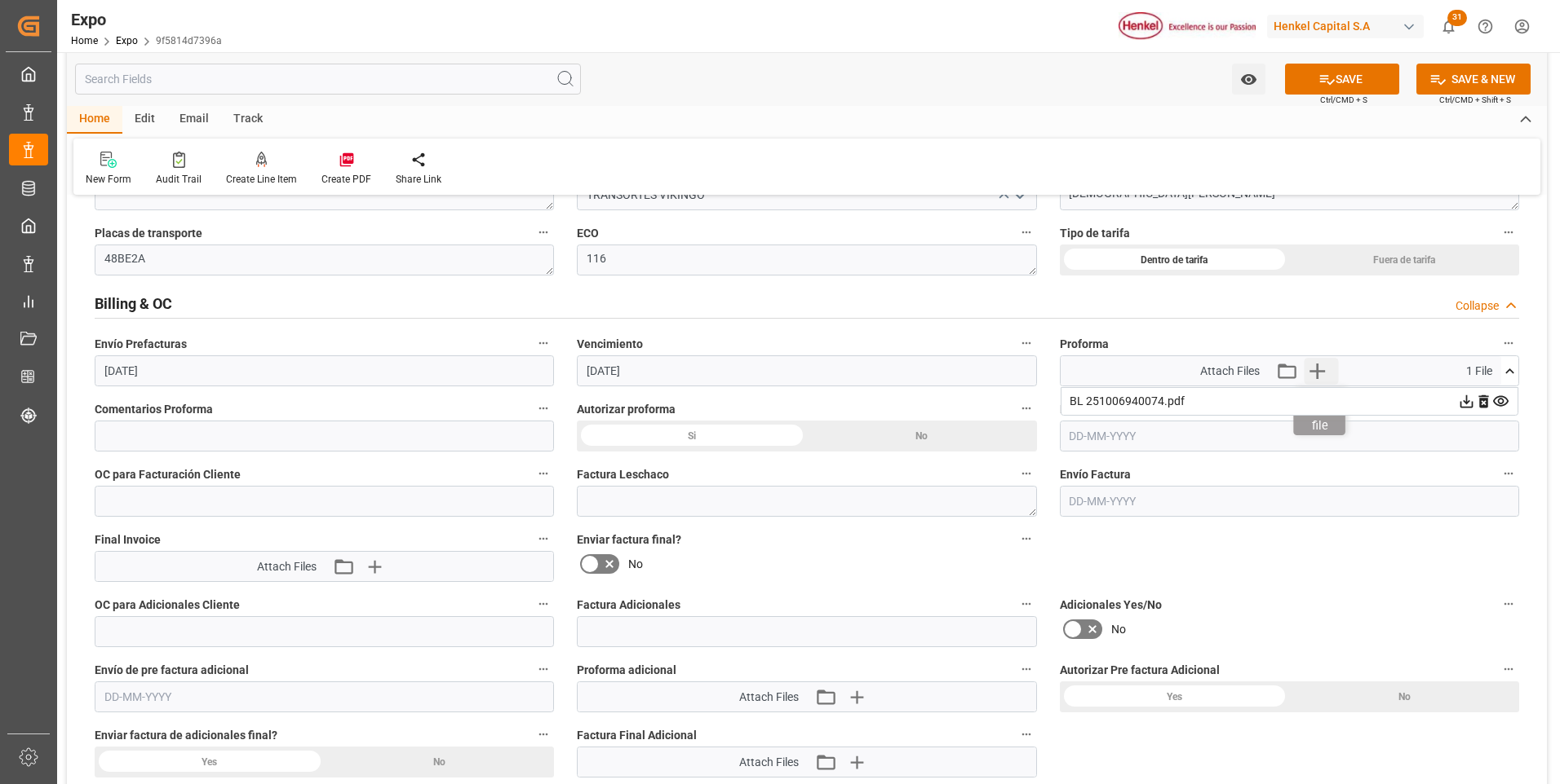
click at [1316, 372] on icon "button" at bounding box center [1316, 371] width 16 height 16
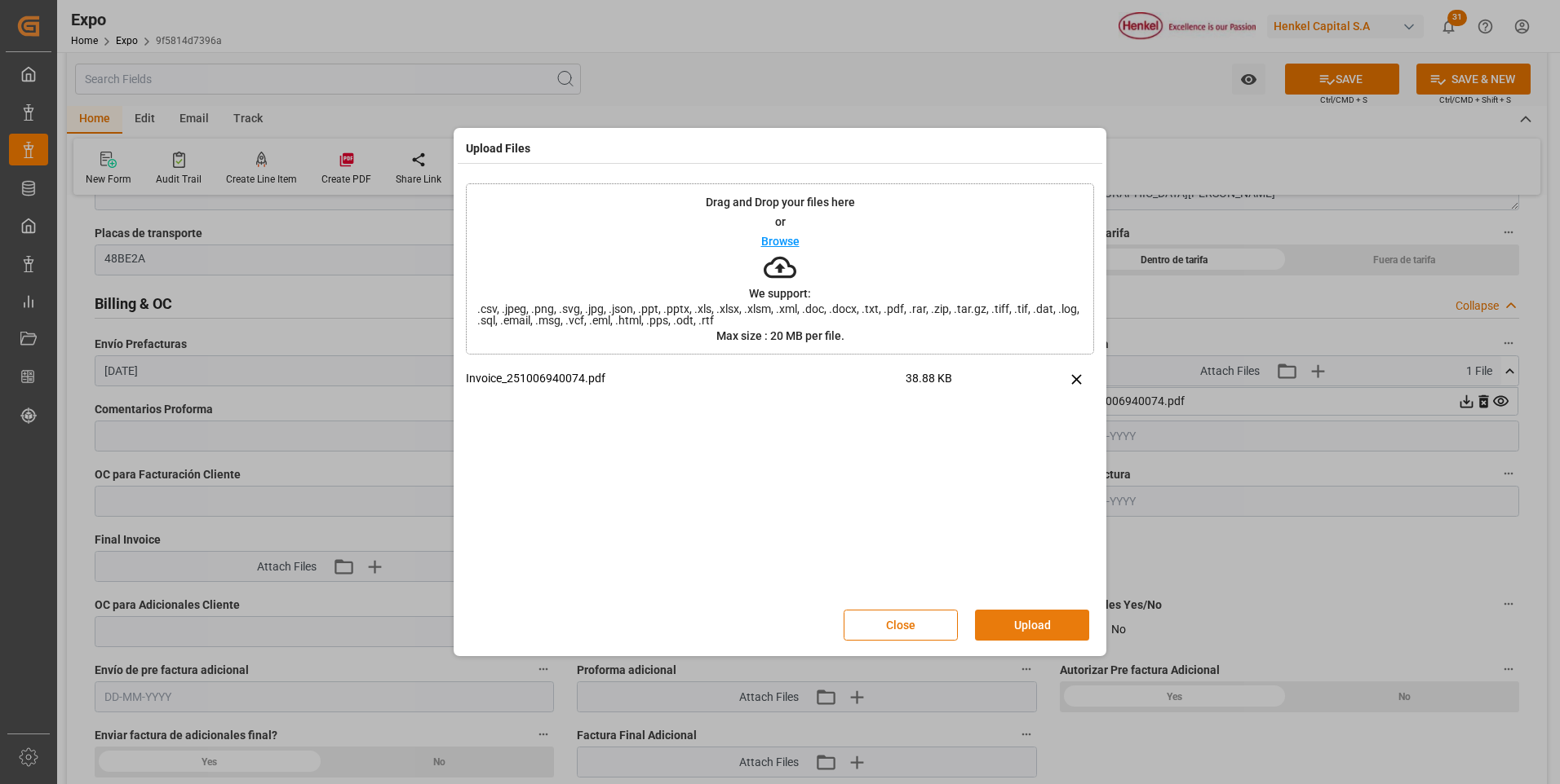
click at [1033, 626] on button "Upload" at bounding box center [1032, 626] width 114 height 31
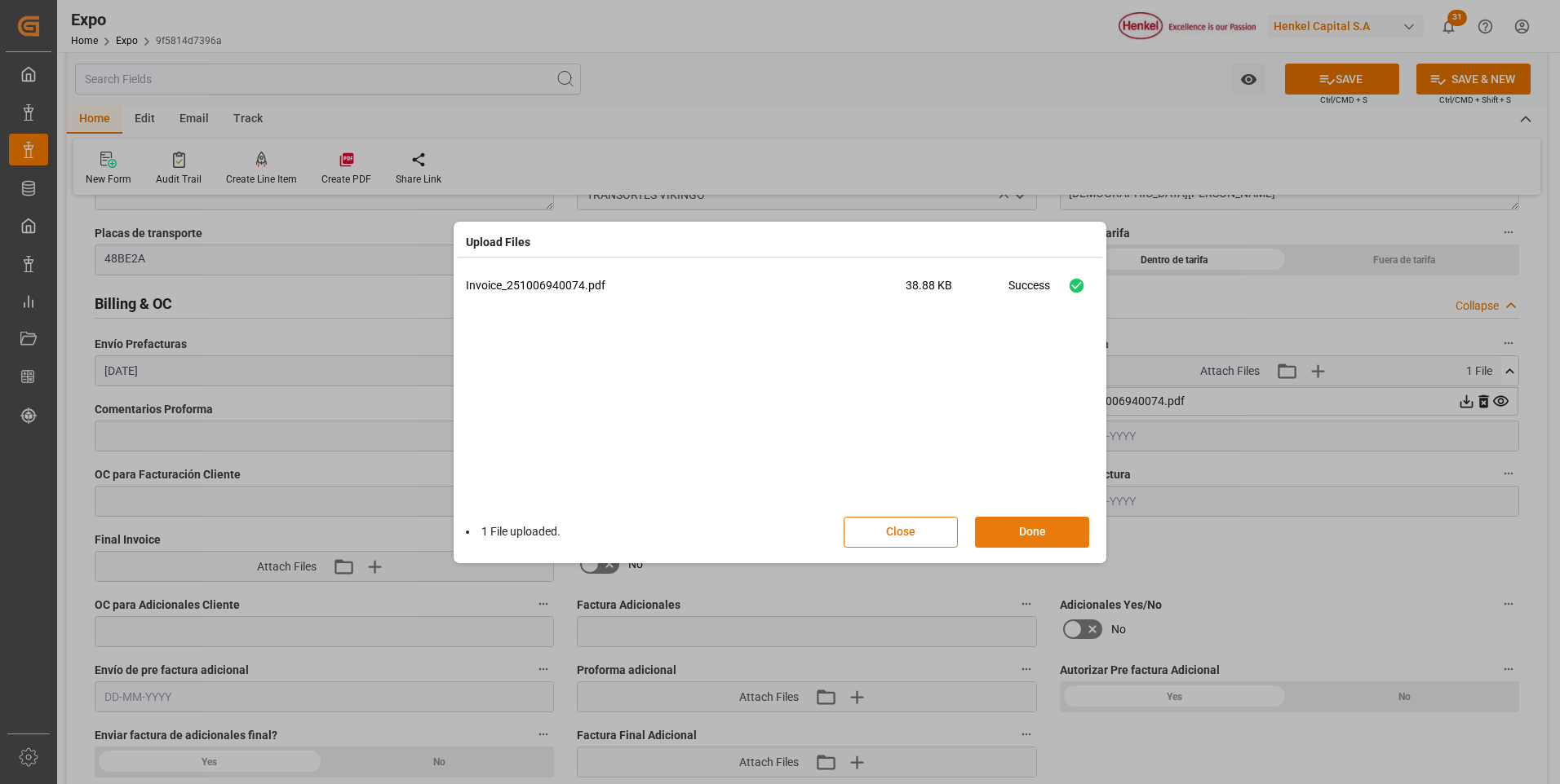
click at [1058, 537] on button "Done" at bounding box center [1032, 532] width 114 height 31
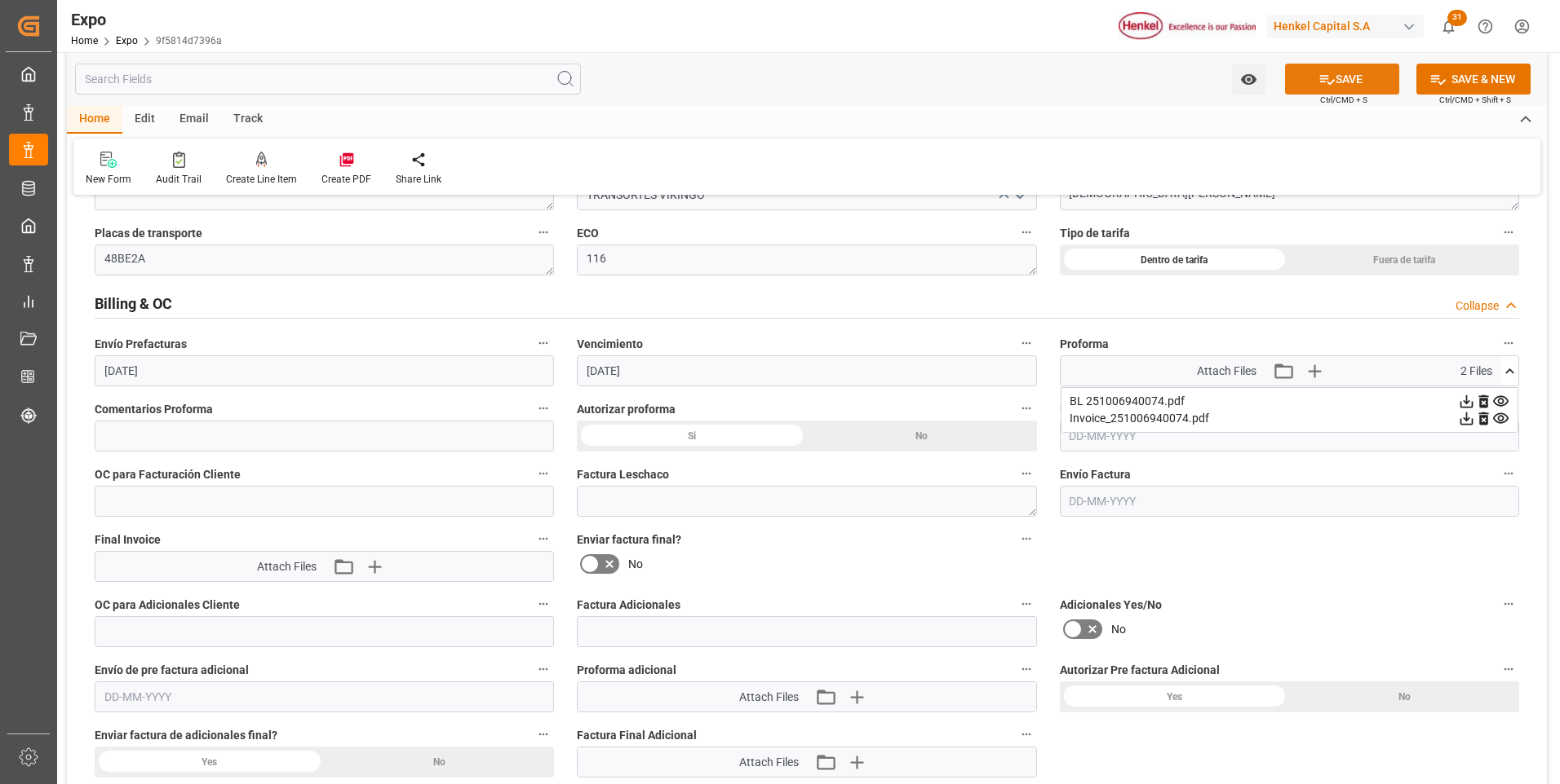
click at [1325, 80] on icon at bounding box center [1326, 79] width 17 height 17
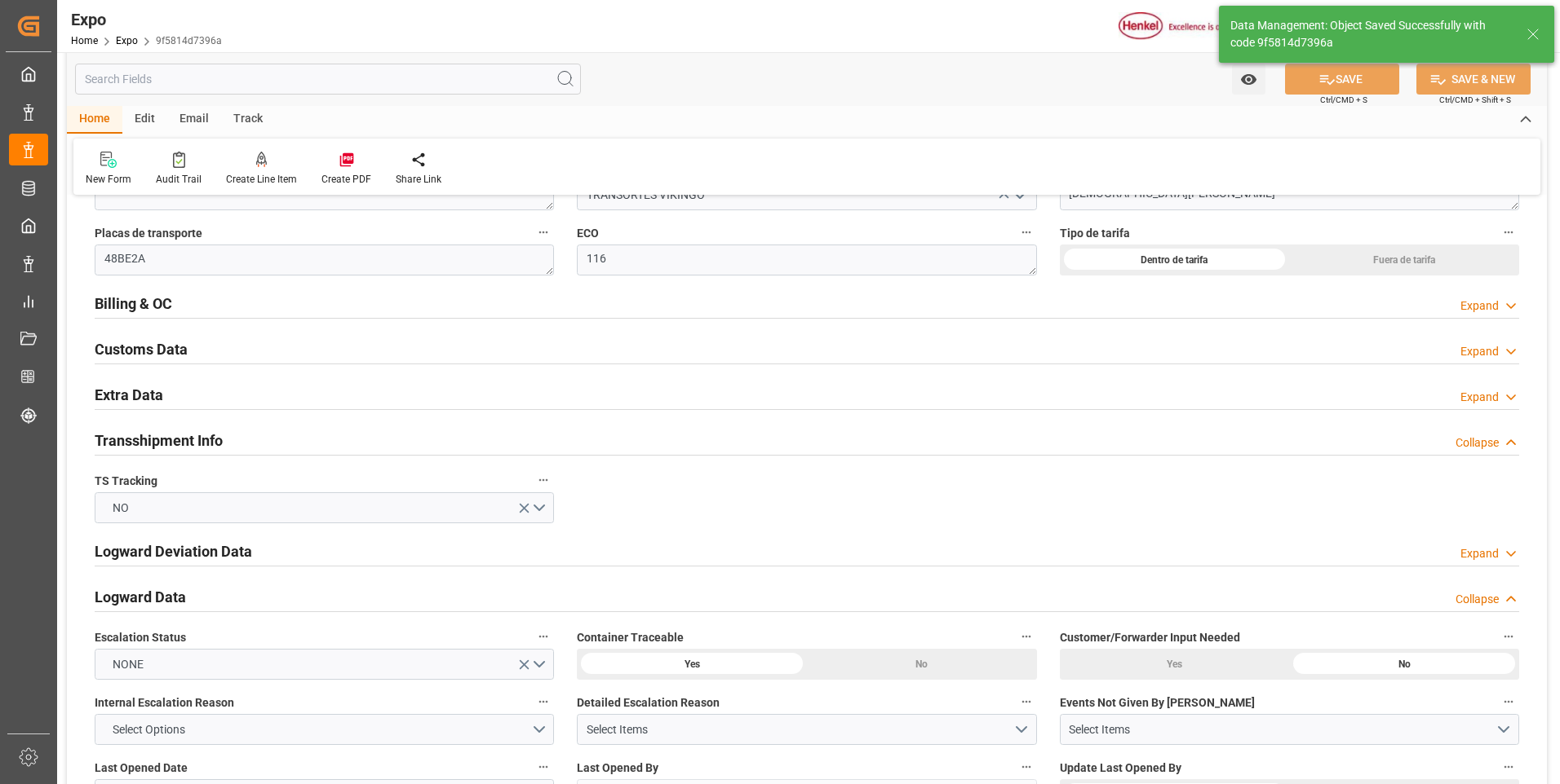
type textarea "[PERSON_NAME]"
type input "[DATE] 20:29"
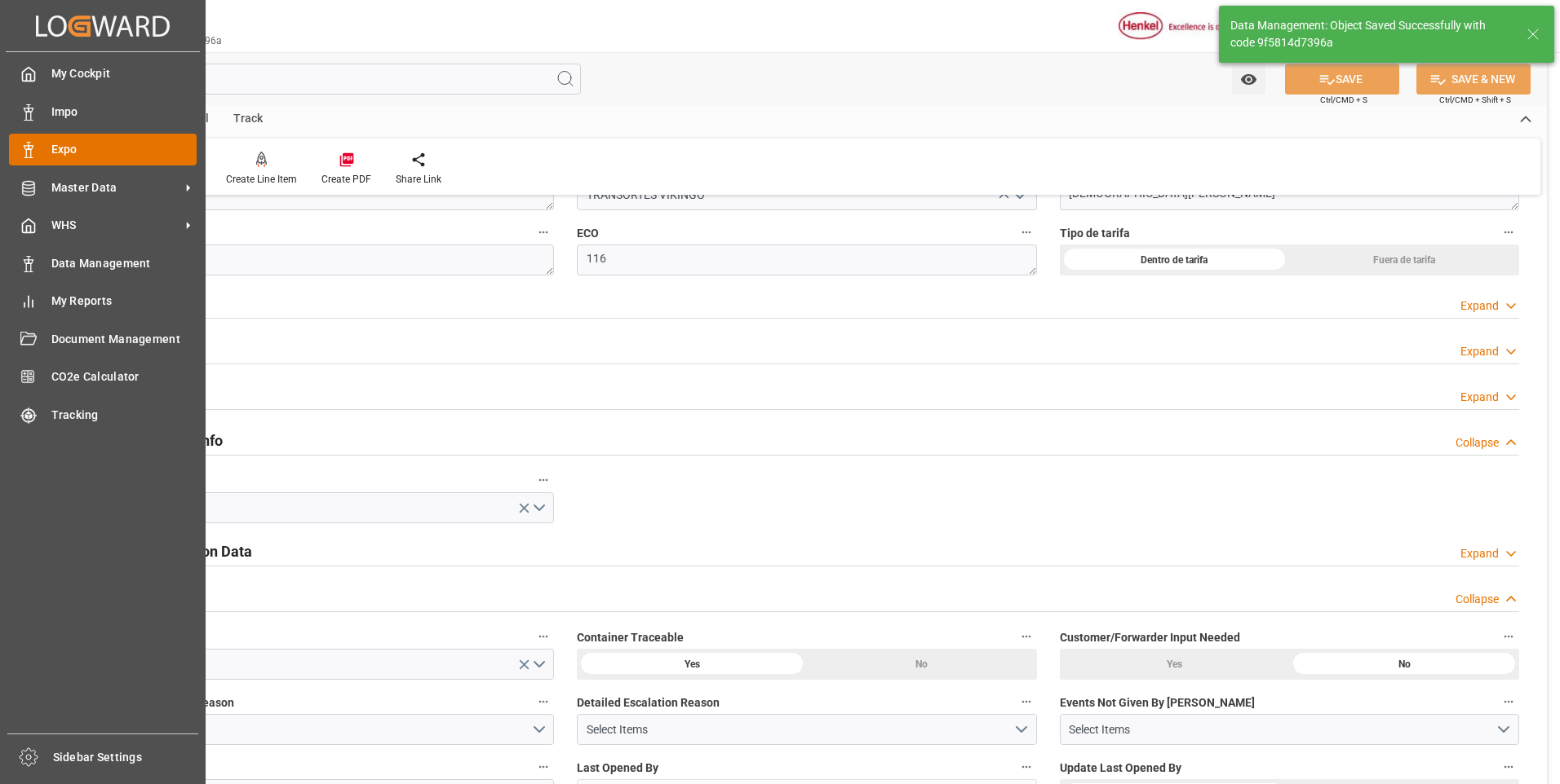
click at [35, 149] on icon at bounding box center [29, 150] width 16 height 16
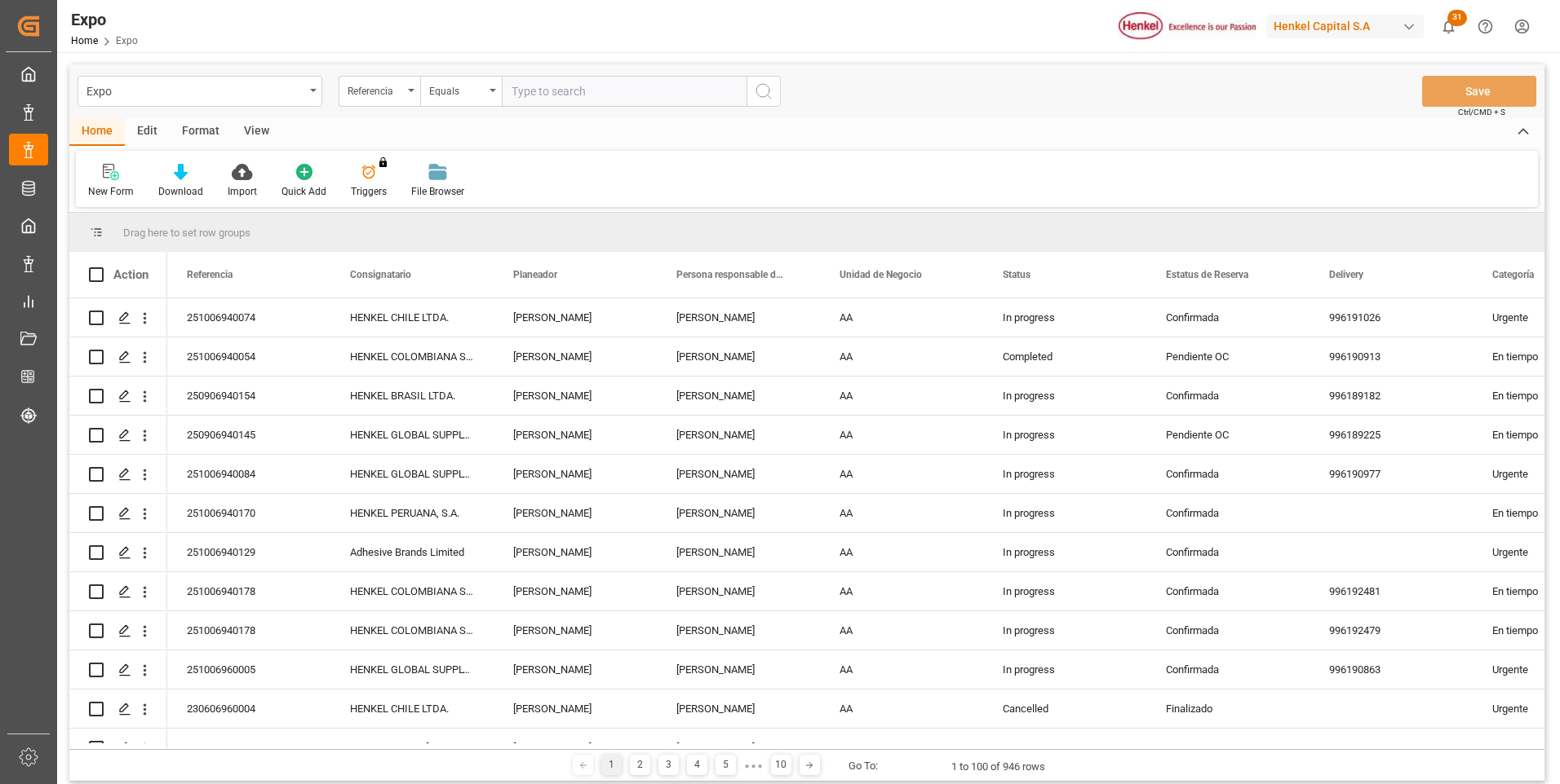
click at [530, 95] on input "text" at bounding box center [624, 91] width 244 height 31
paste input "251006940084"
type input "251006940084"
click at [757, 86] on icon "search button" at bounding box center [763, 91] width 20 height 20
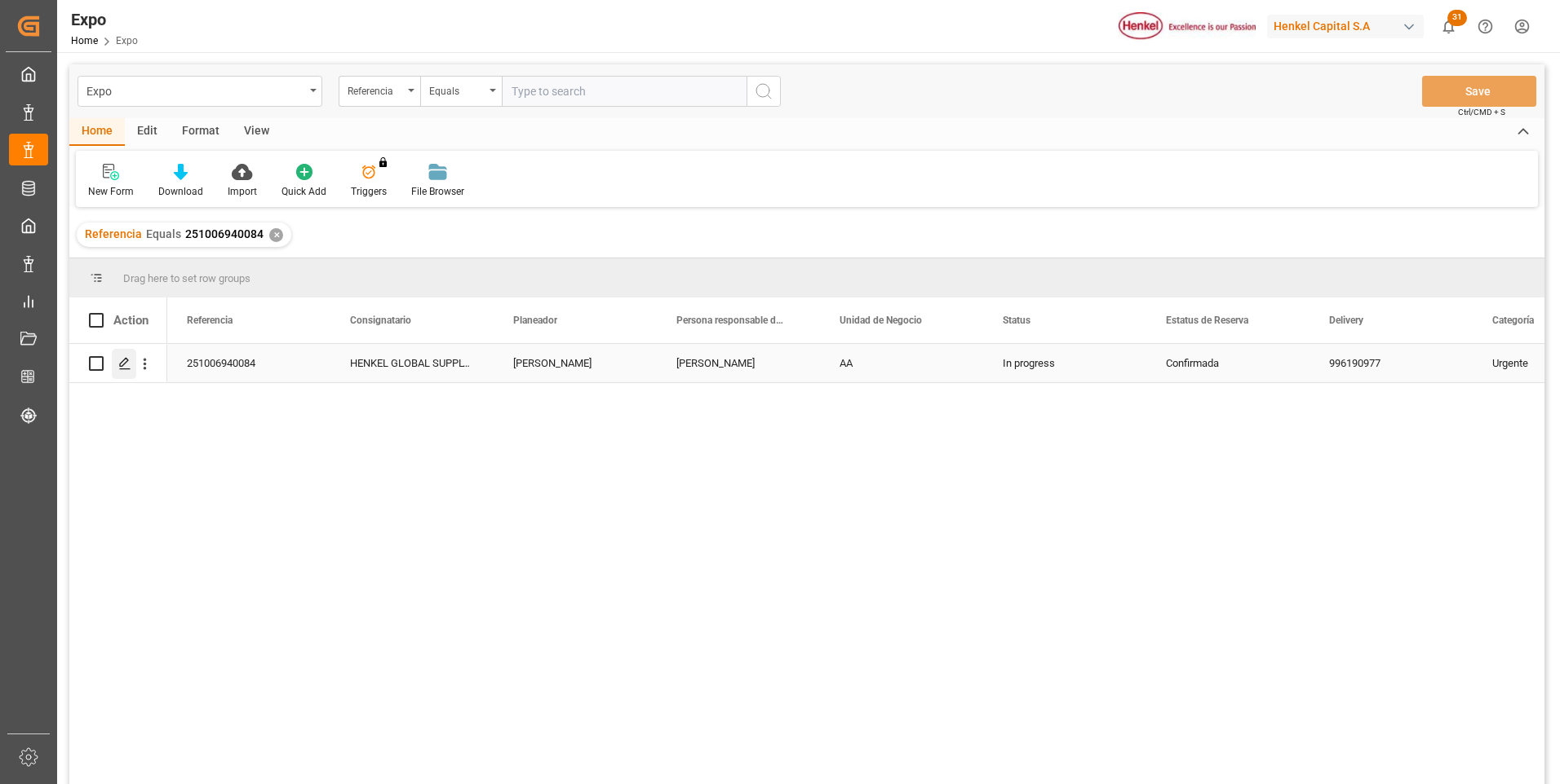
click at [121, 366] on polygon "Press SPACE to select this row." at bounding box center [124, 363] width 8 height 8
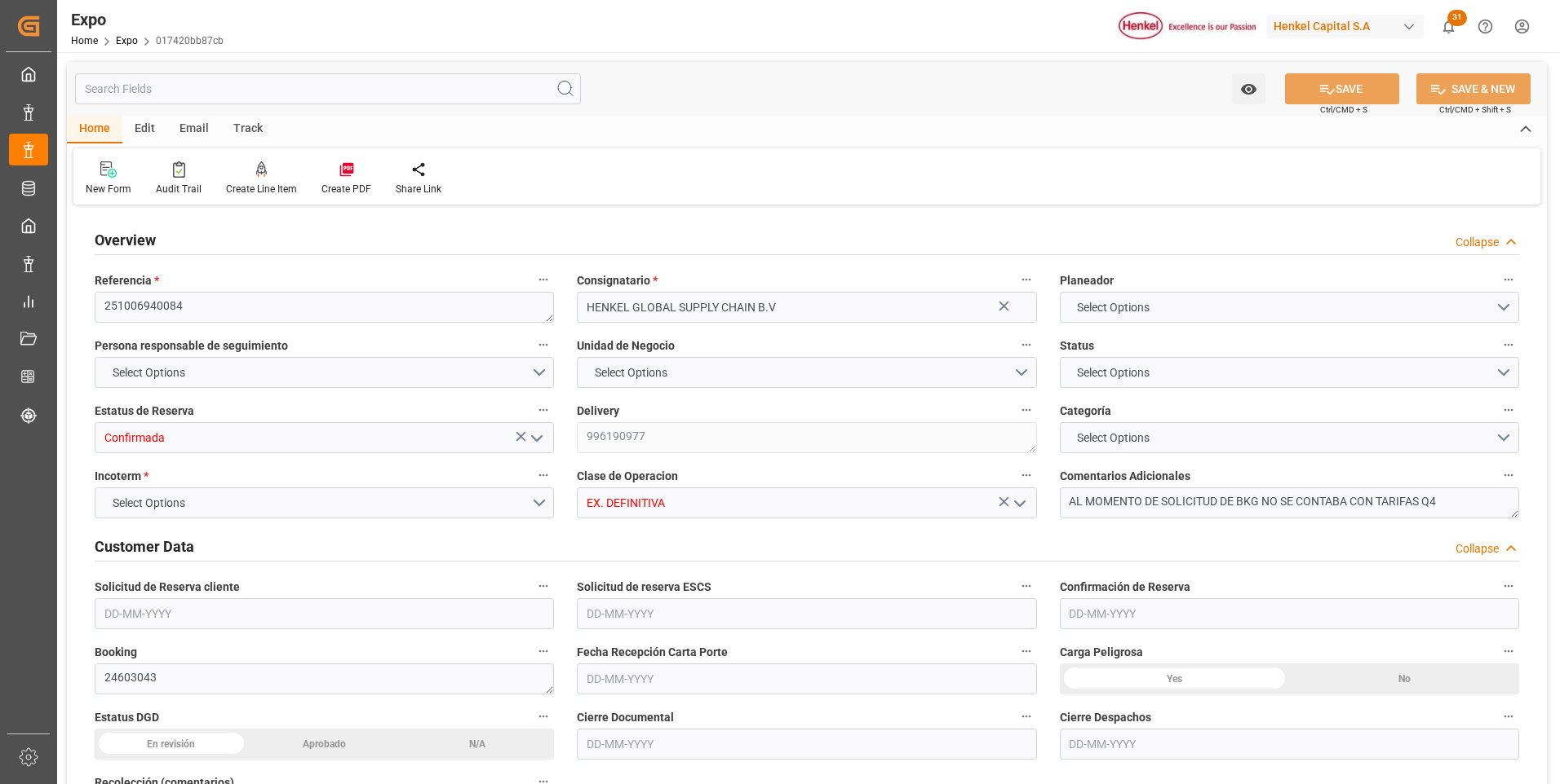
type input "7800"
type input "8311.29"
type input "10"
type input "9261451"
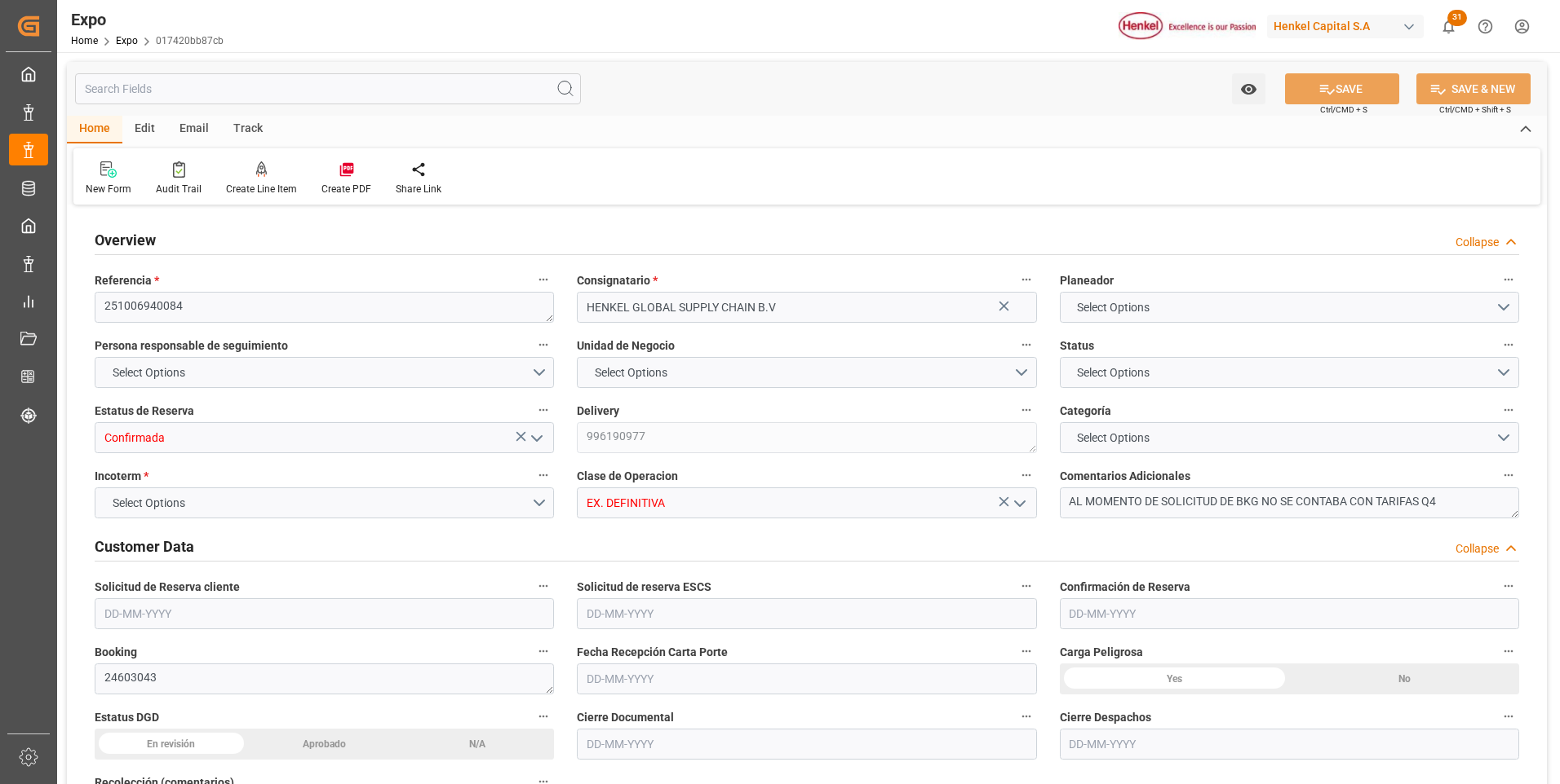
type input "9261451"
type input "MXVER"
type input "DEHAM"
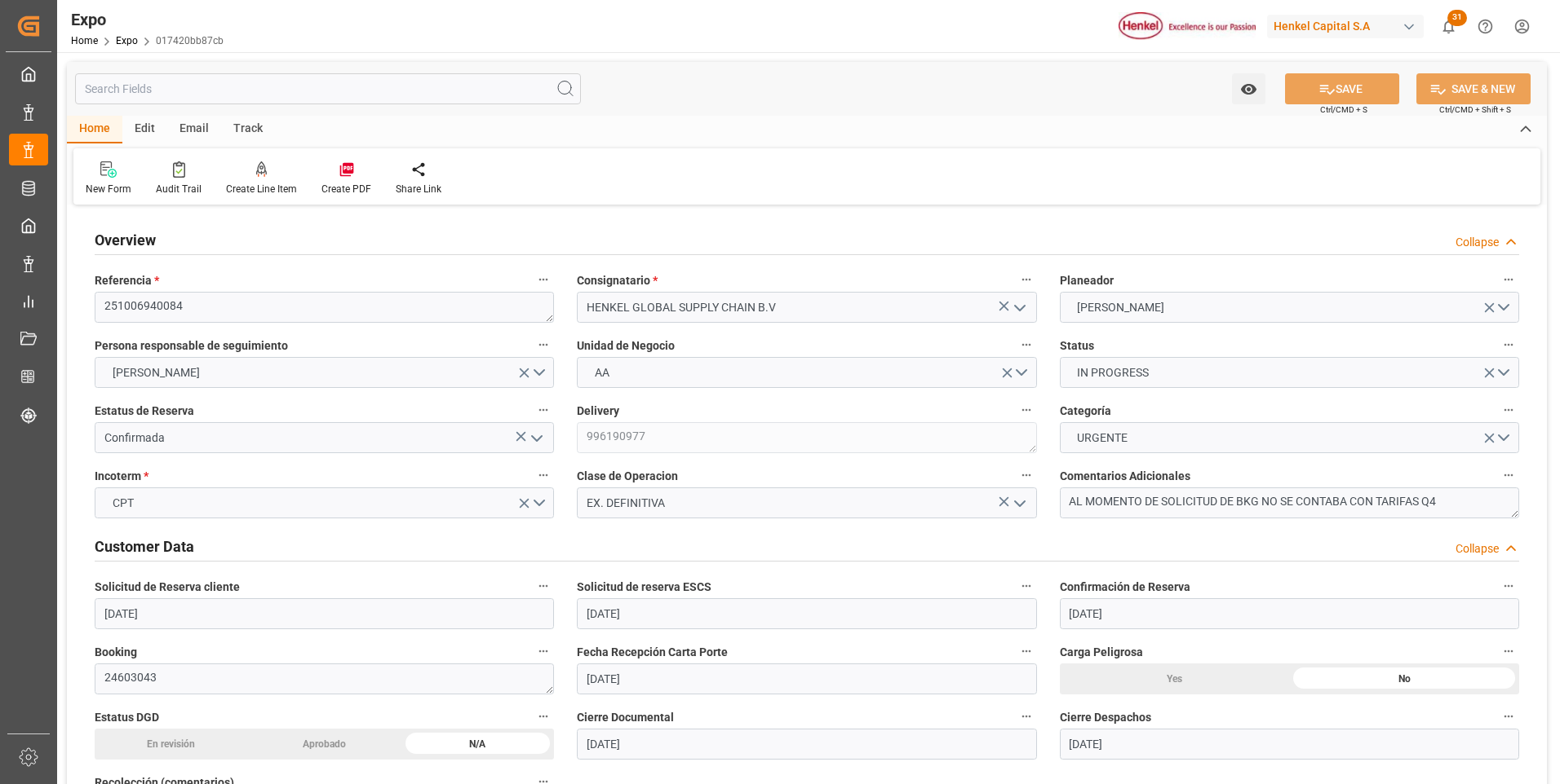
type input "[DATE]"
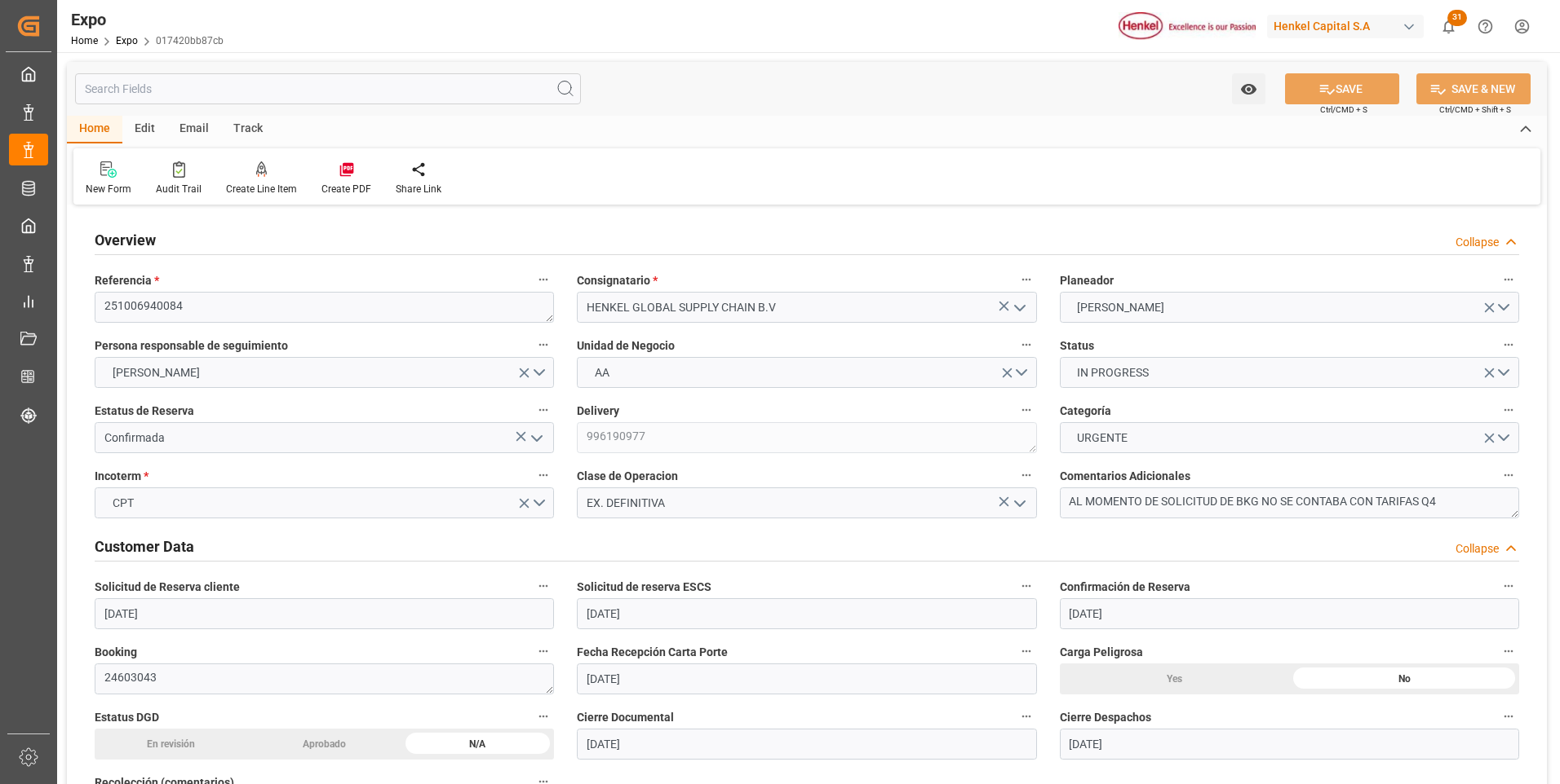
type input "[DATE]"
type input "[DATE] 00:00"
type input "[DATE]"
type input "[DATE] 11:26"
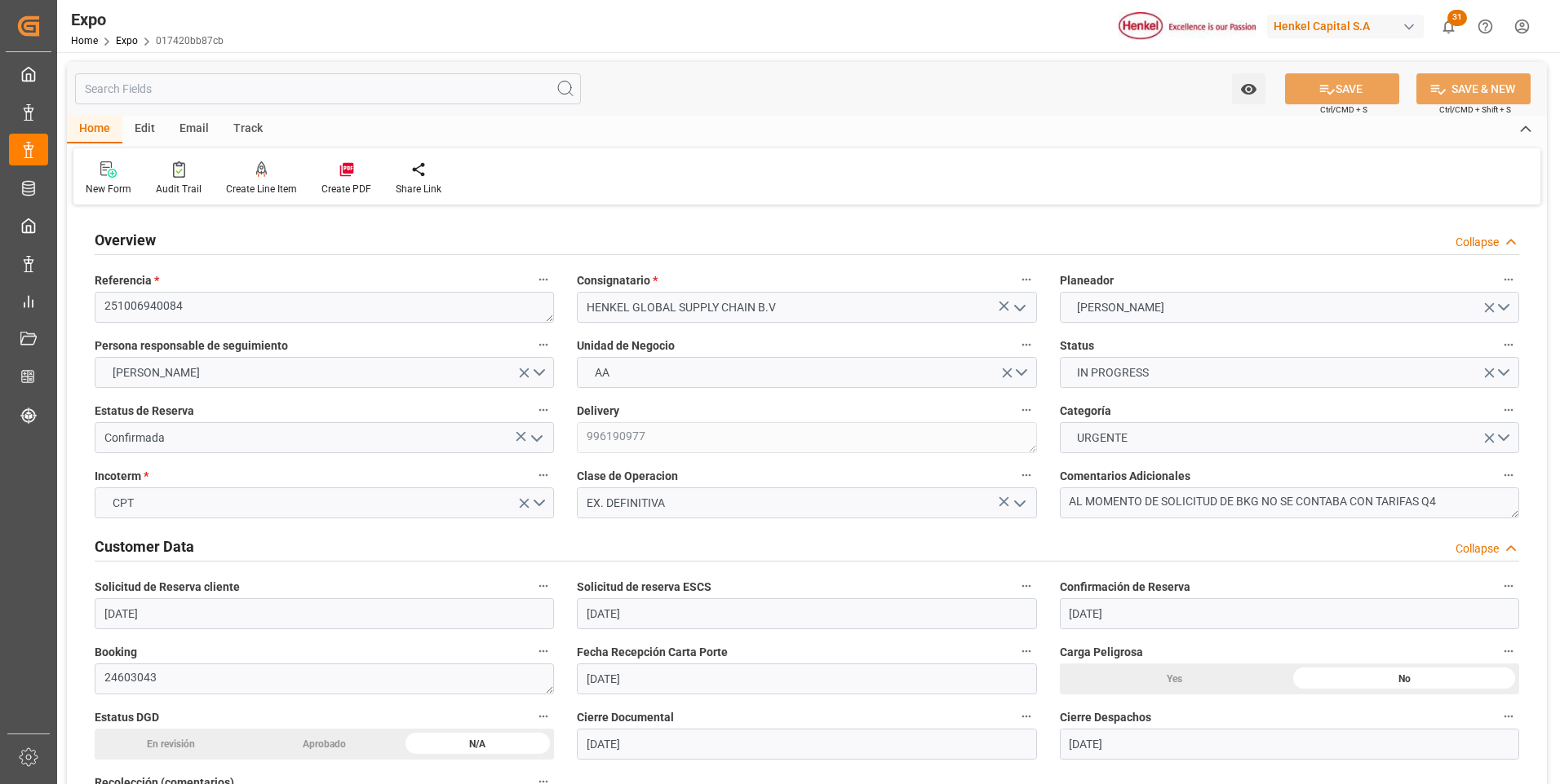
type input "[DATE]"
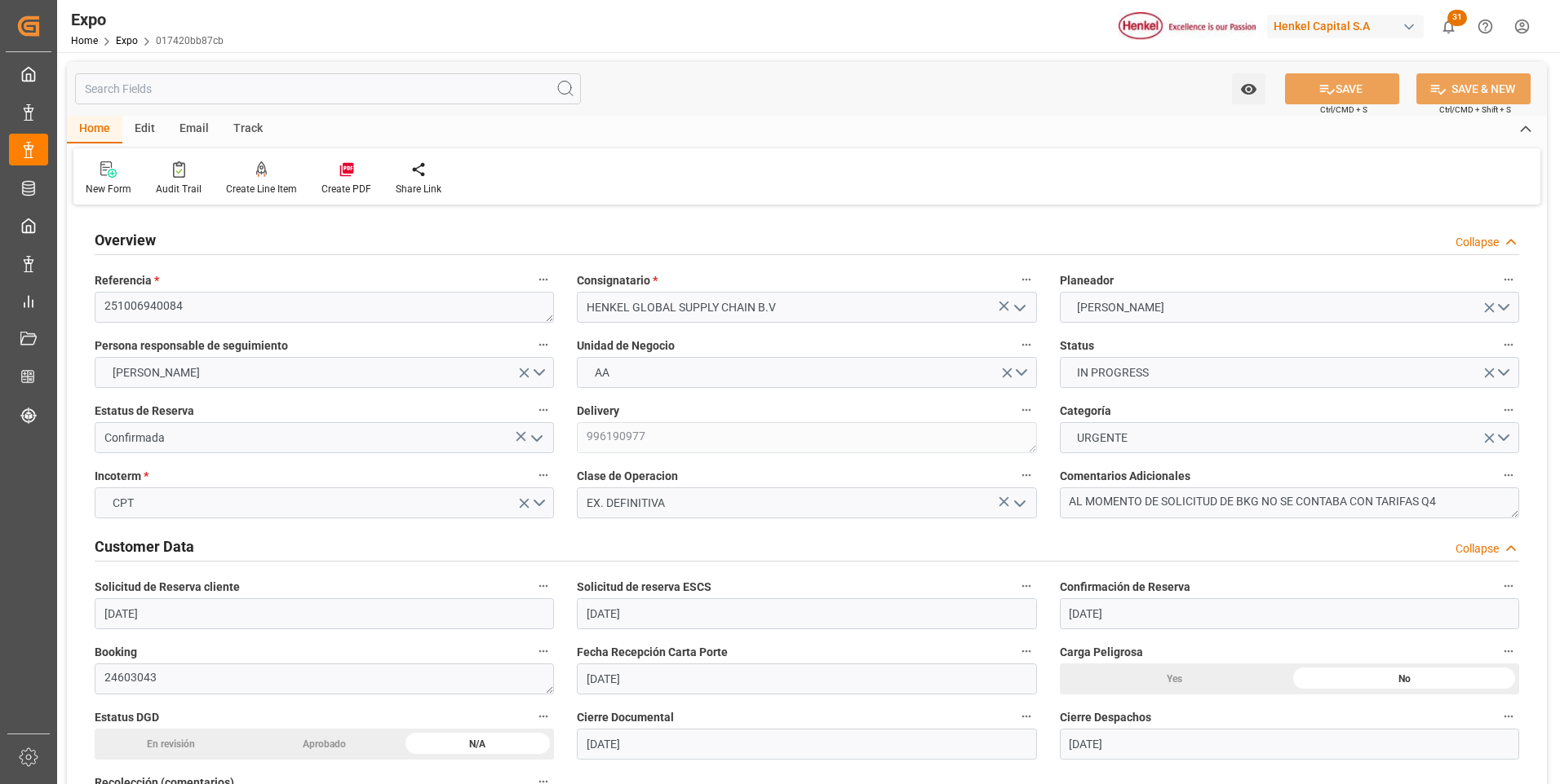
type input "[DATE] 17:00"
type input "[DATE] 00:00"
type input "[DATE] 15:30"
type input "[DATE] 15:00"
type input "[DATE] 00:00"
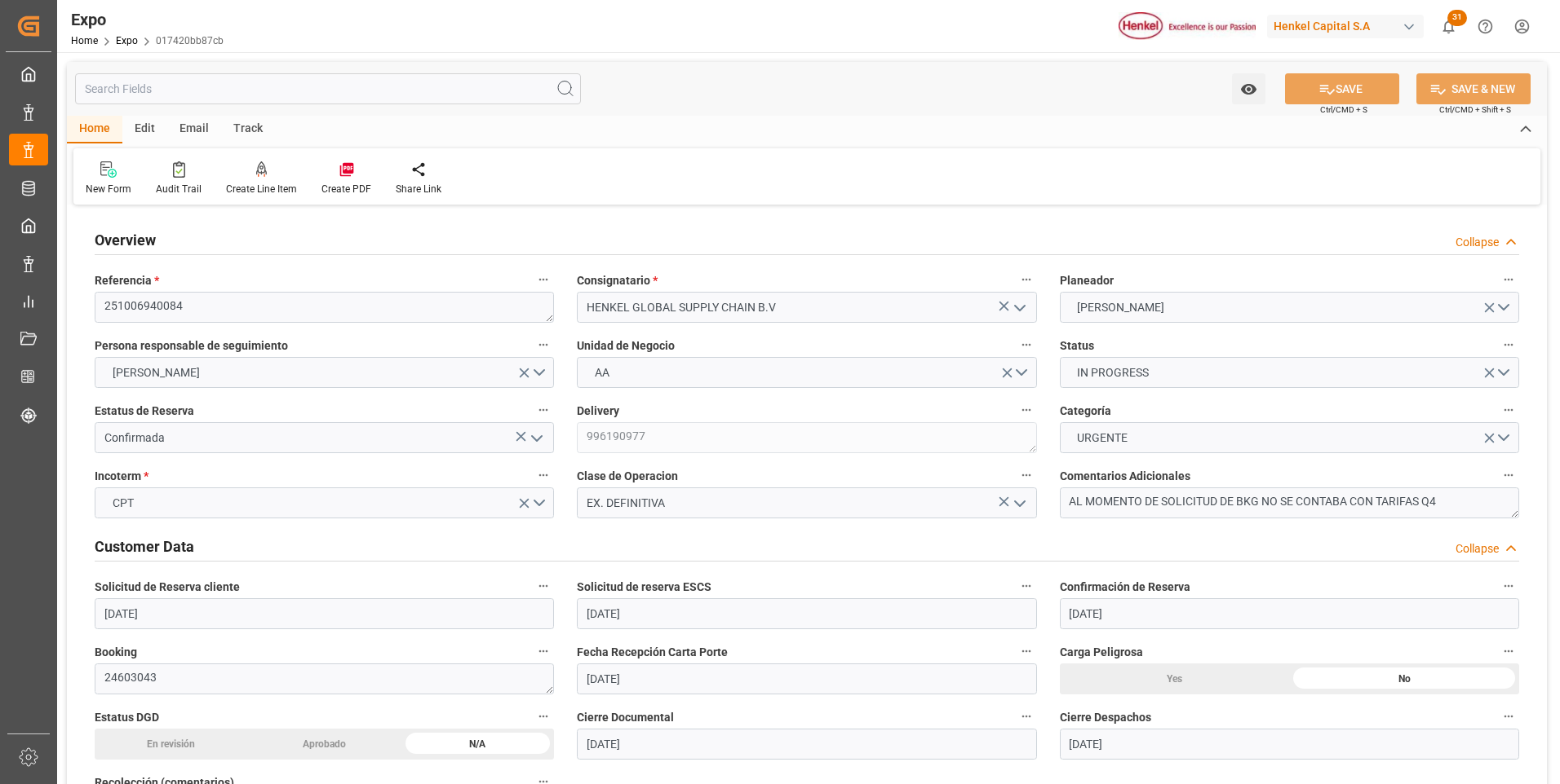
type input "[DATE] 17:47"
type input "[DATE] 07:33"
type input "[DATE] 18:00"
type input "[DATE] 15:49"
type input "[DATE] 15:00"
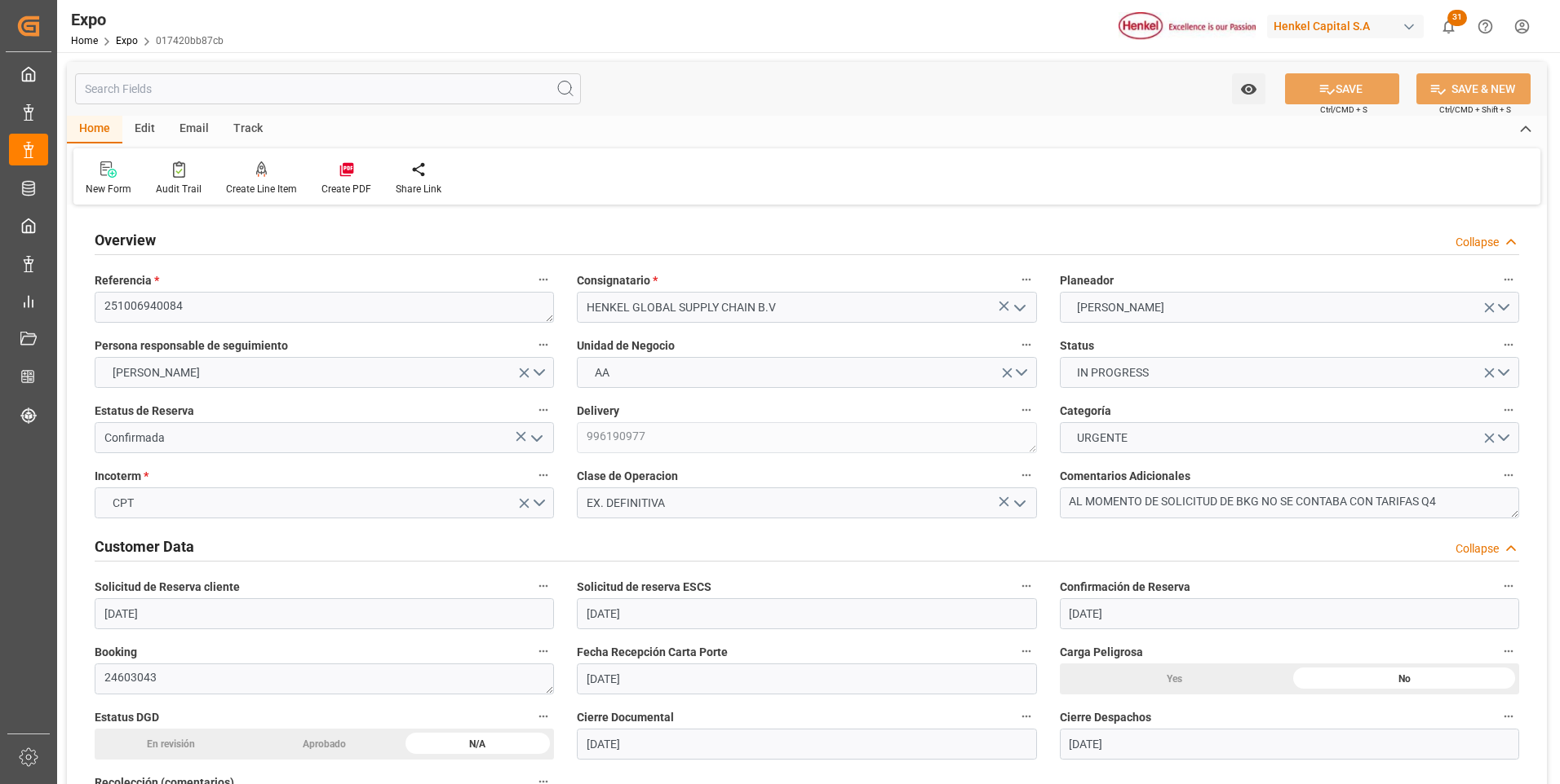
type input "[DATE] 16:31"
click at [539, 439] on polyline "open menu" at bounding box center [537, 439] width 10 height 5
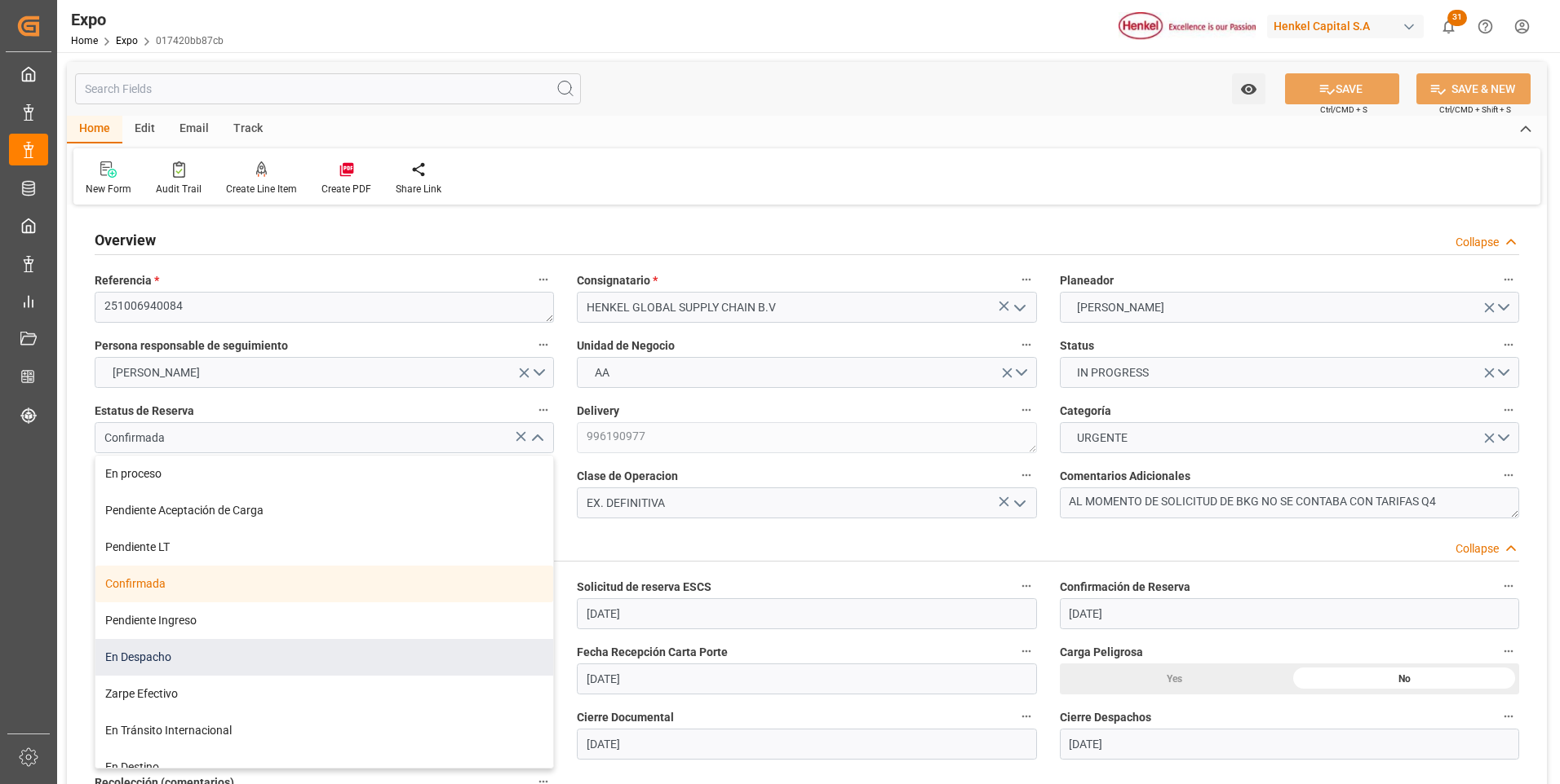
scroll to position [128, 0]
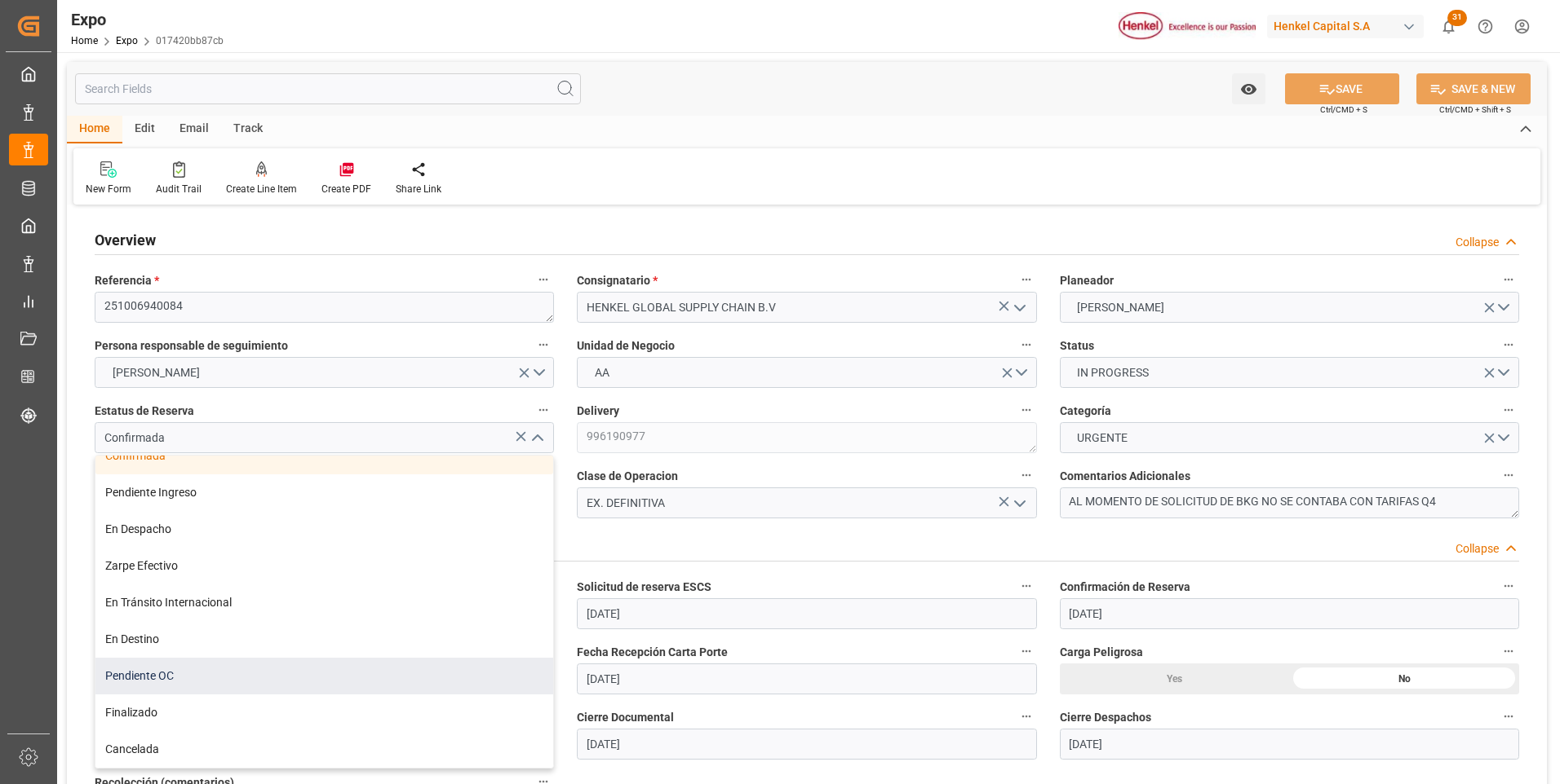
click at [240, 677] on div "Pendiente OC" at bounding box center [324, 676] width 458 height 37
type input "Pendiente OC"
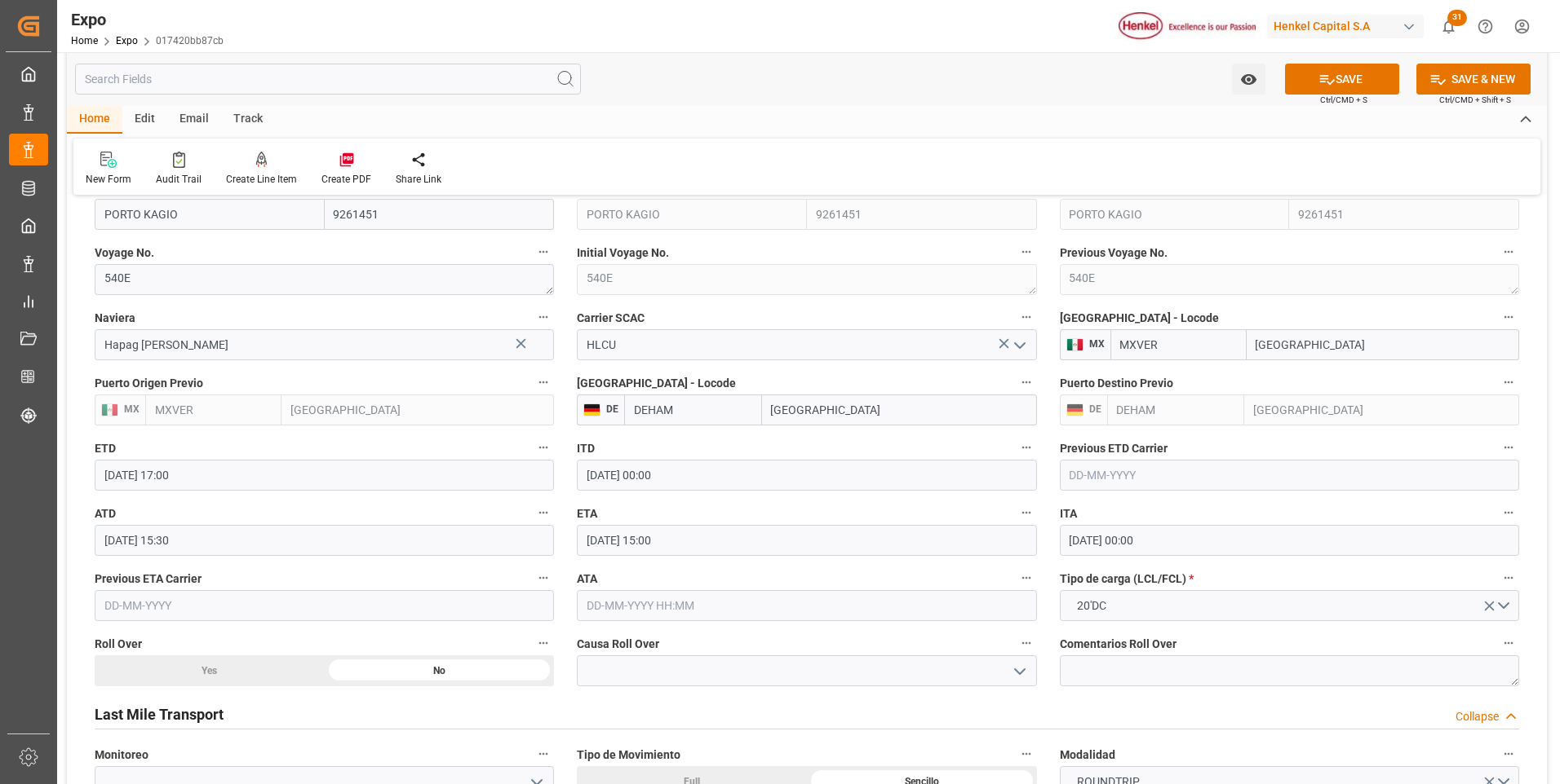
scroll to position [2446, 0]
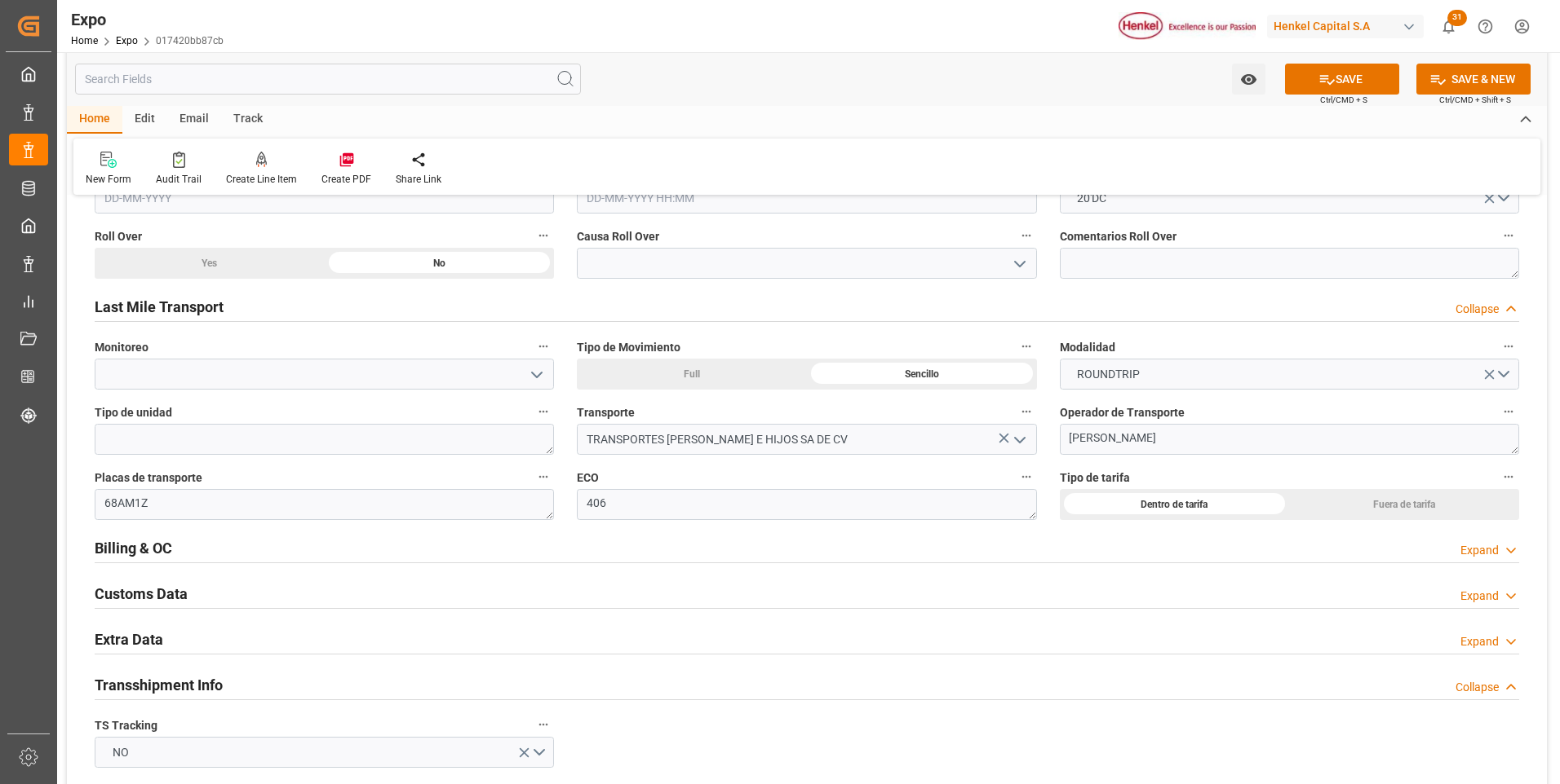
drag, startPoint x: 1482, startPoint y: 556, endPoint x: 896, endPoint y: 570, distance: 586.2
click at [1481, 555] on div "Expand" at bounding box center [1479, 550] width 38 height 17
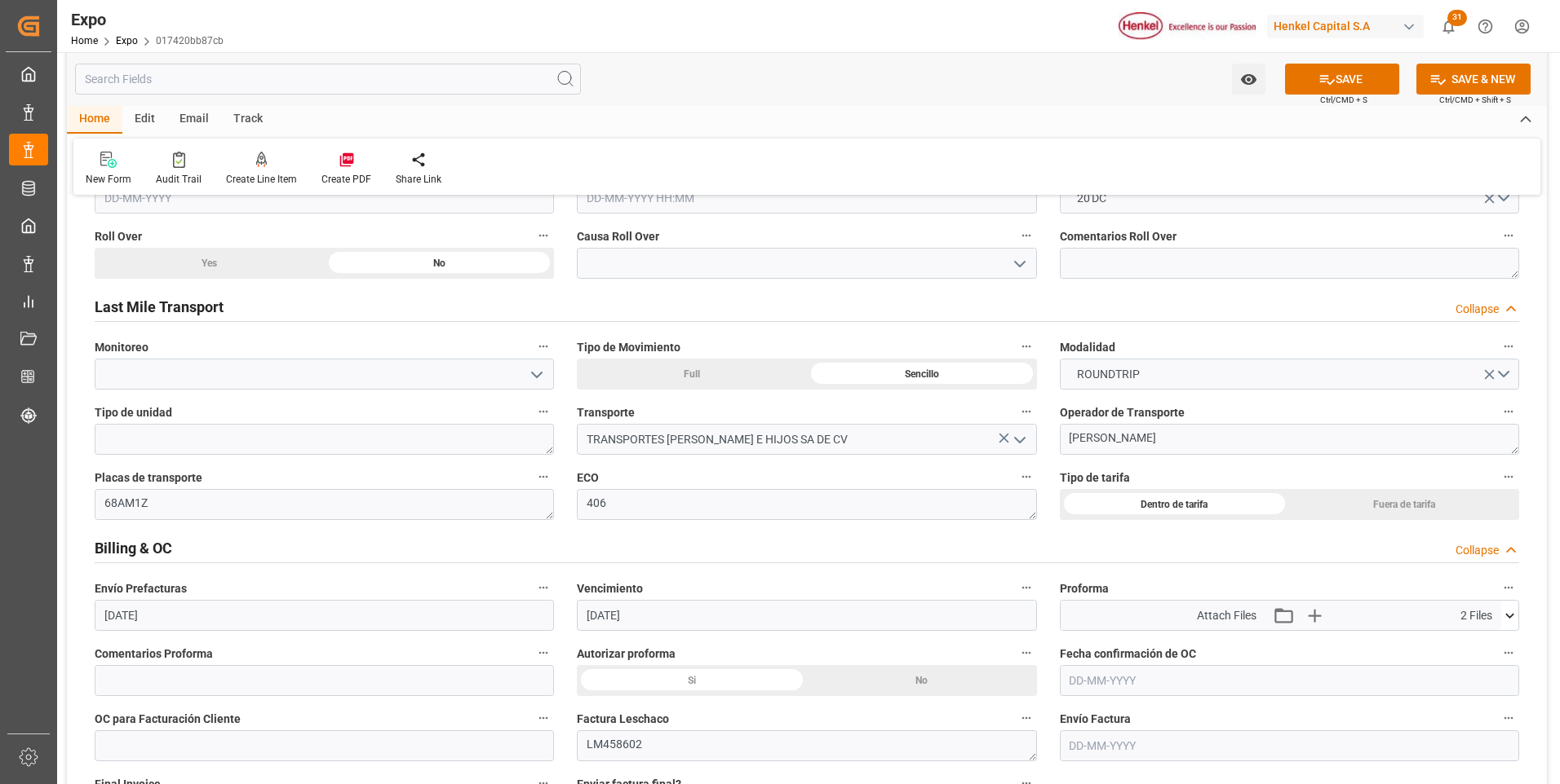
scroll to position [2772, 0]
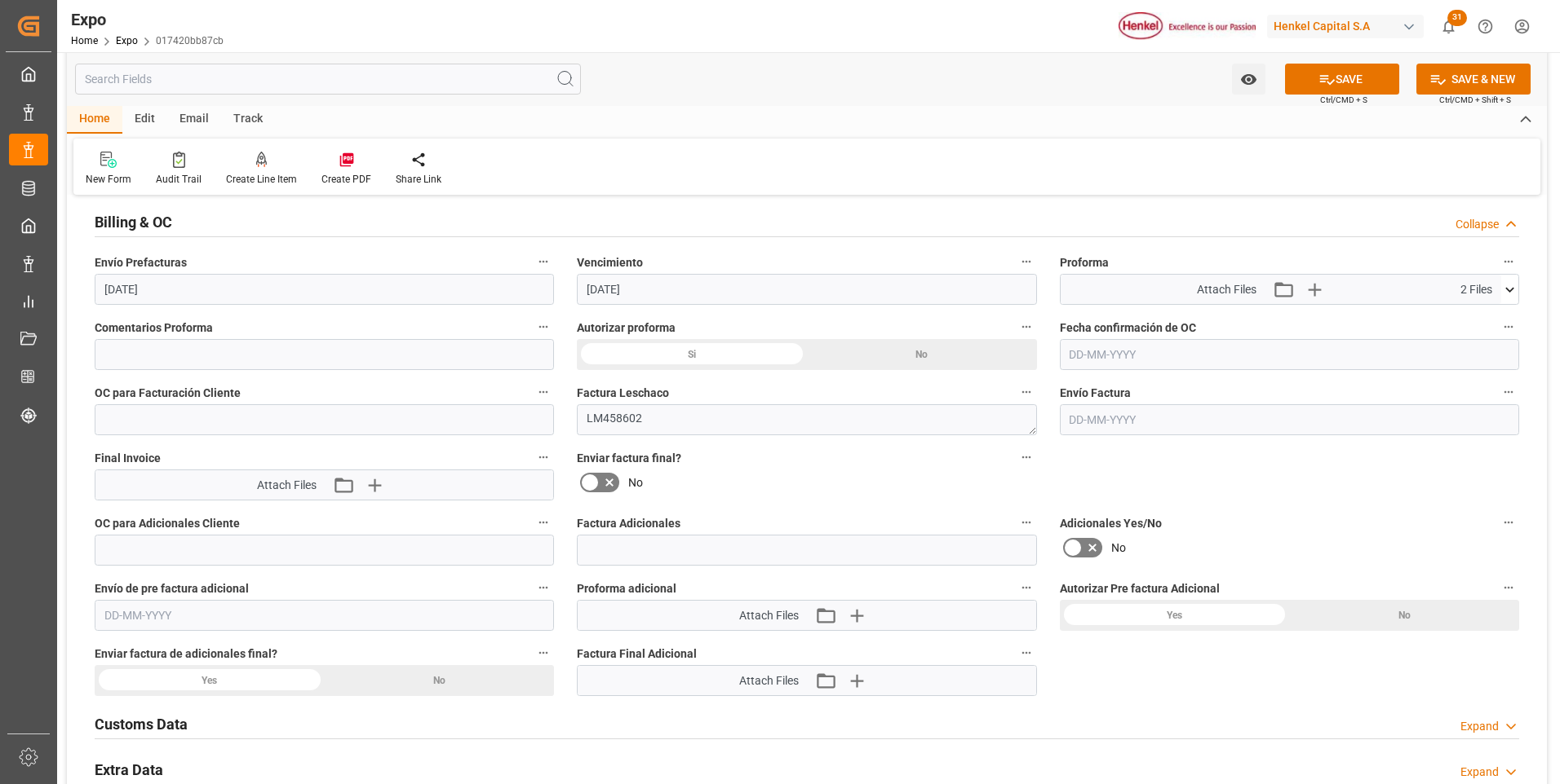
click at [1079, 415] on input "text" at bounding box center [1290, 420] width 459 height 31
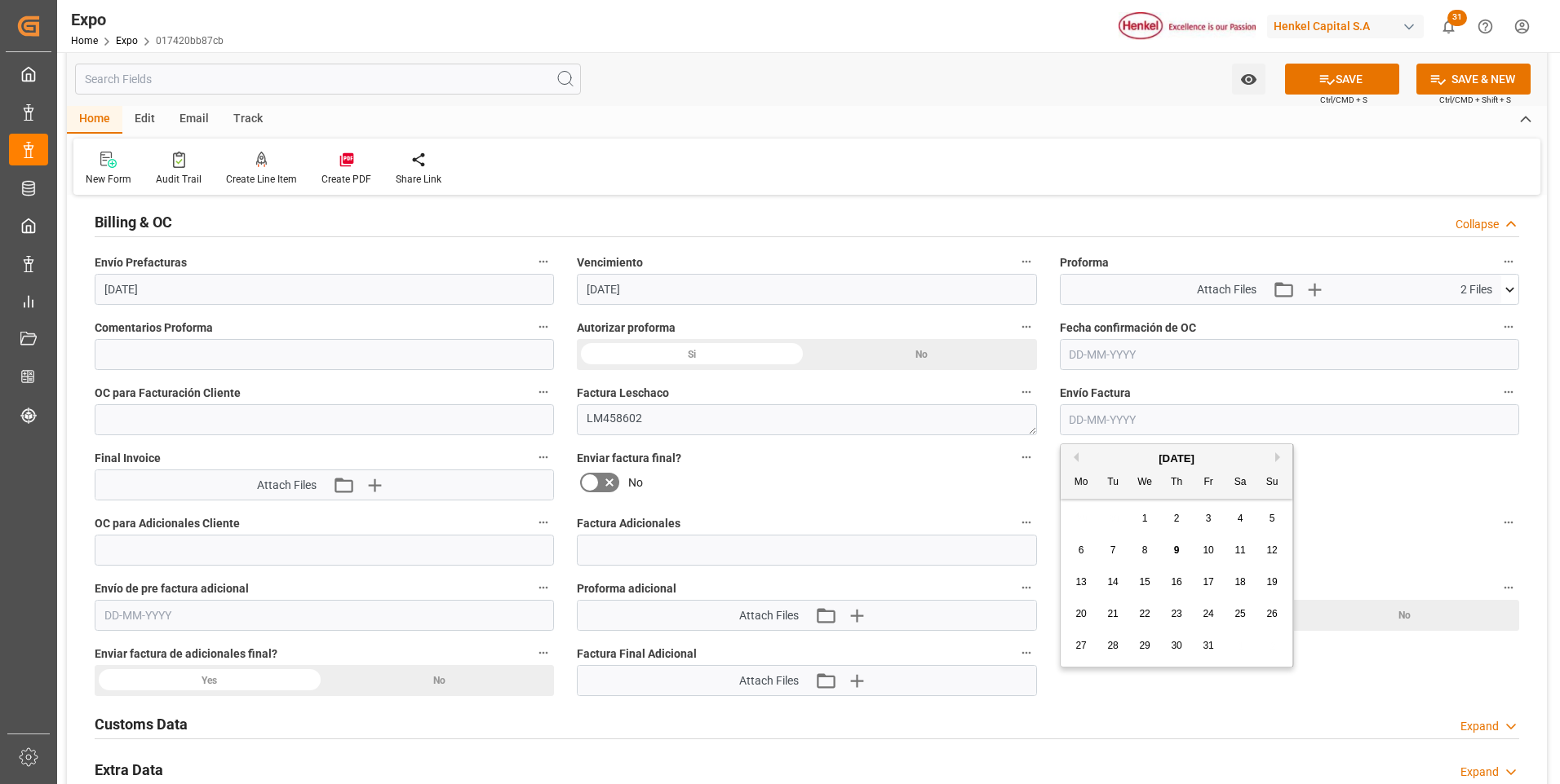
click at [1178, 548] on span "9" at bounding box center [1176, 550] width 6 height 11
type input "[DATE]"
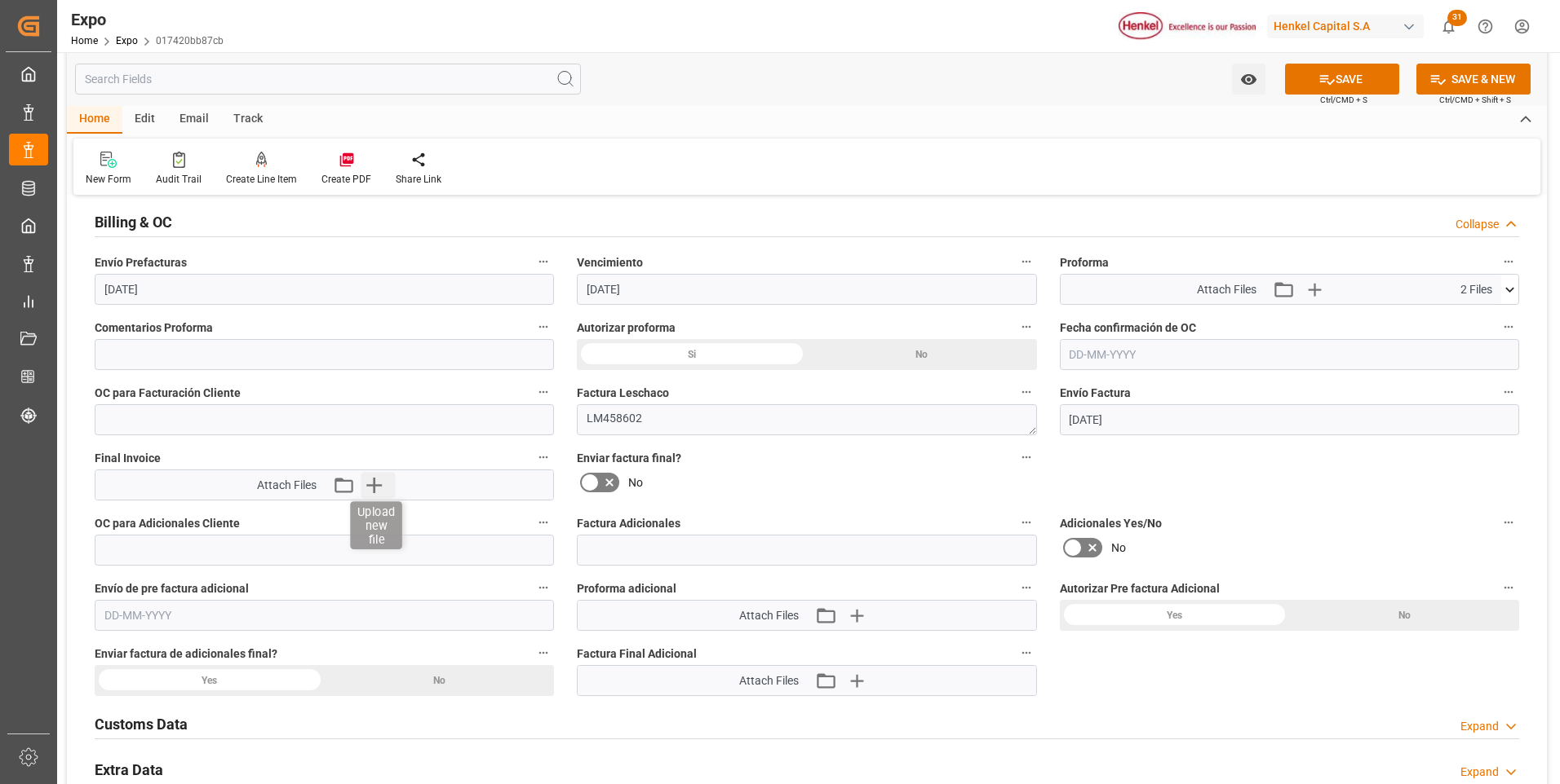
click at [381, 484] on icon "button" at bounding box center [373, 485] width 26 height 26
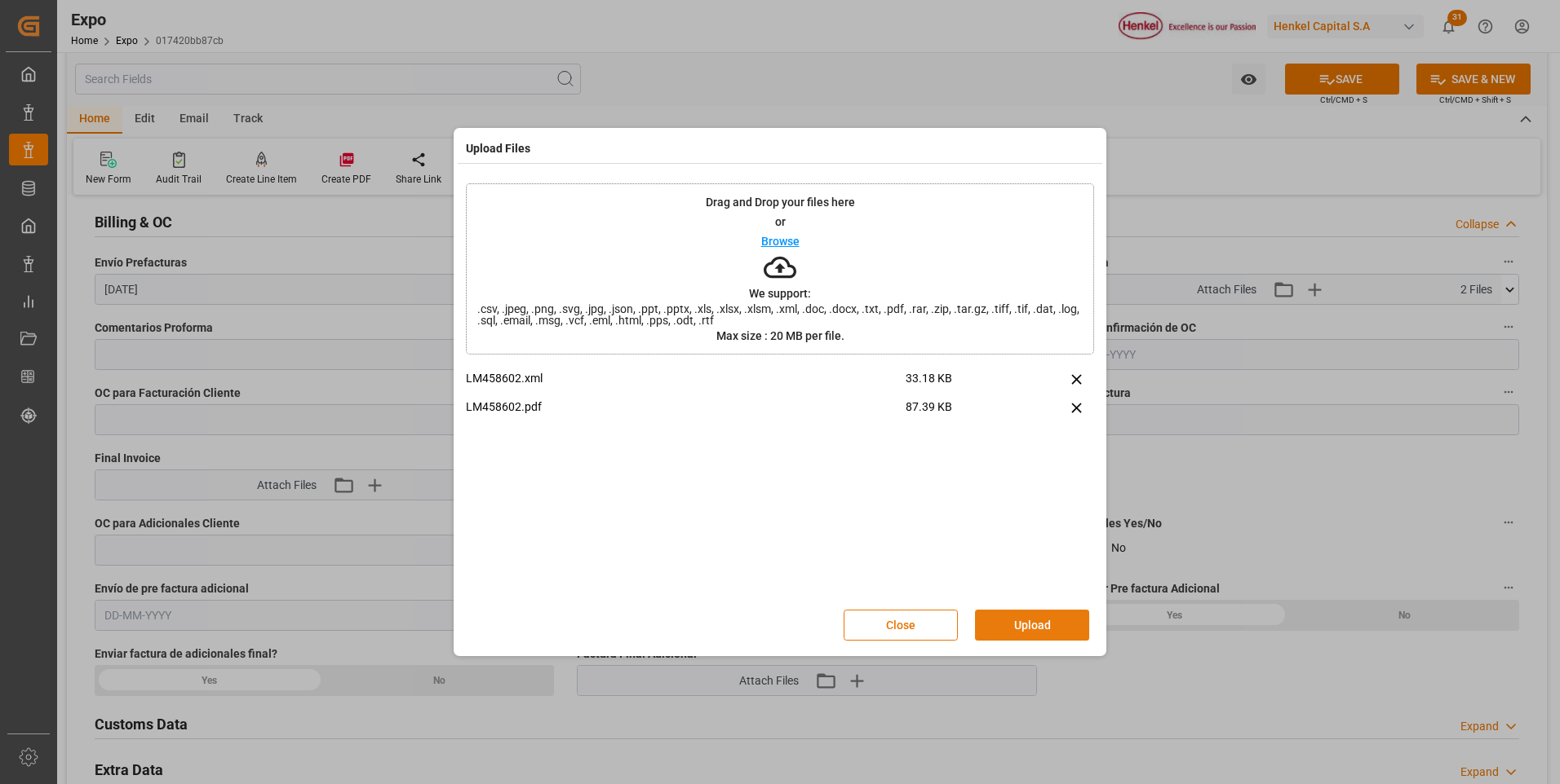
click at [1017, 629] on button "Upload" at bounding box center [1032, 626] width 114 height 31
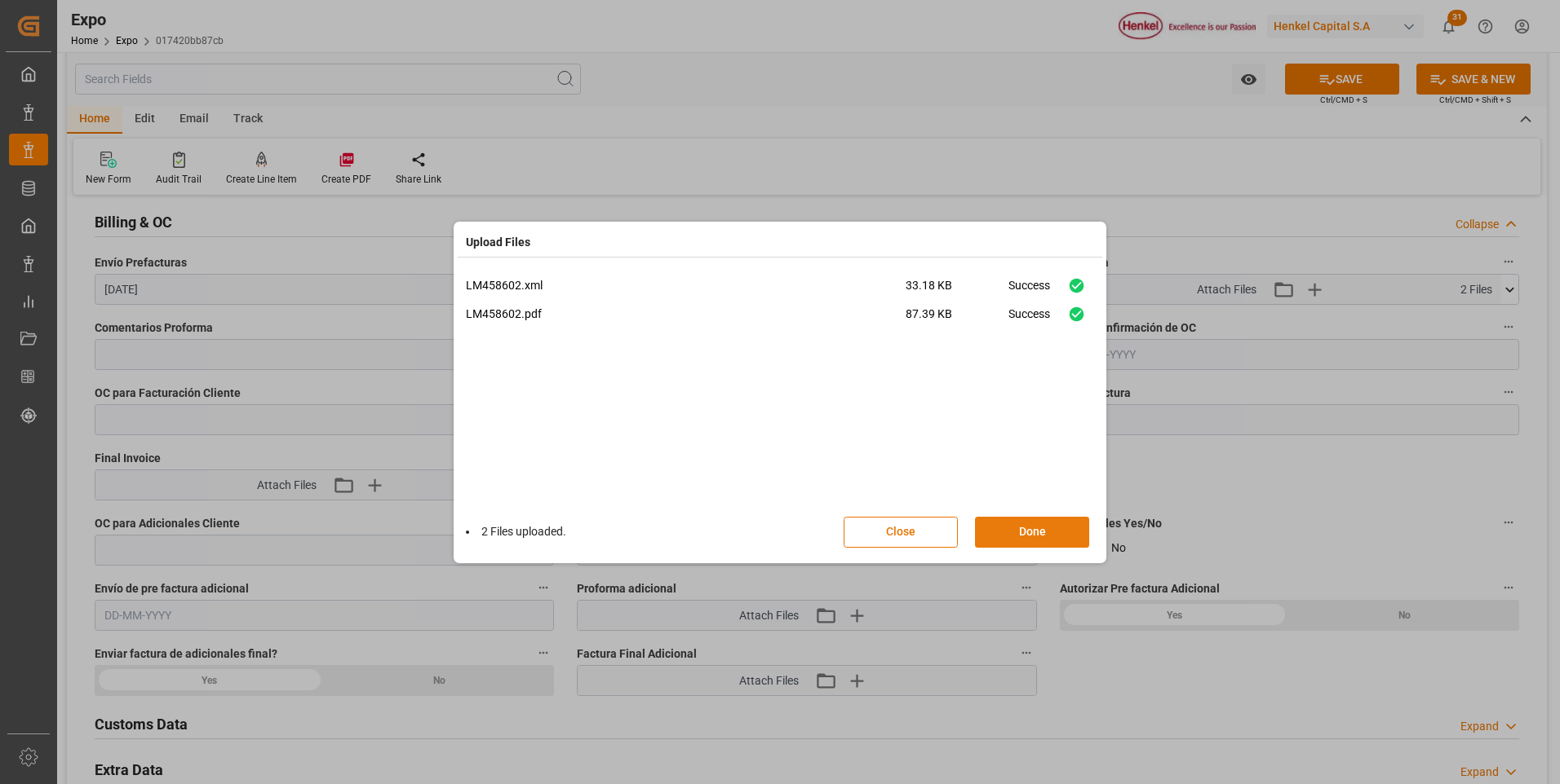
click at [1046, 530] on button "Done" at bounding box center [1032, 532] width 114 height 31
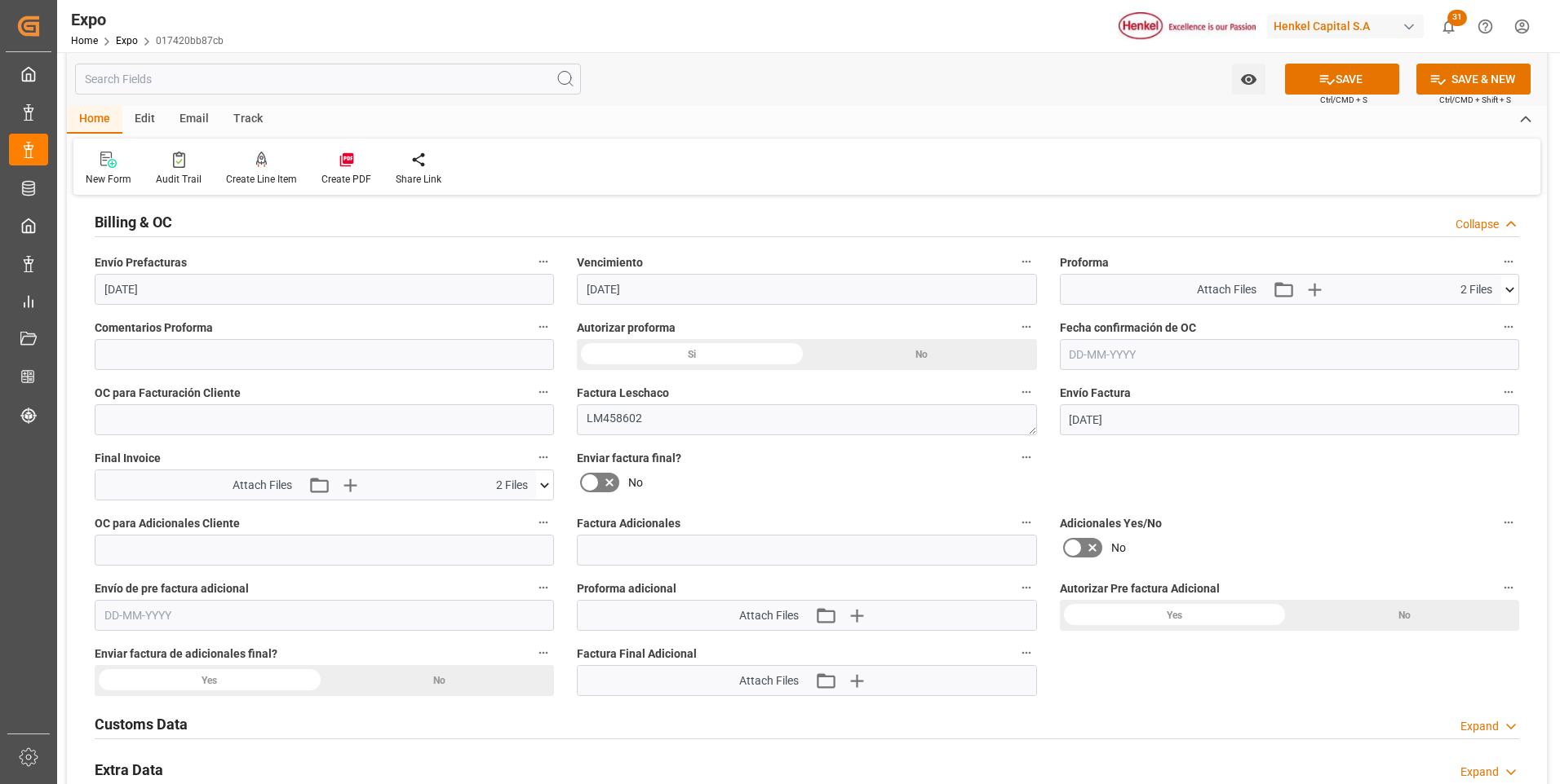
click at [607, 476] on icon at bounding box center [610, 483] width 20 height 20
click at [0, 0] on input "checkbox" at bounding box center [0, 0] width 0 height 0
click at [1379, 82] on button "SAVE" at bounding box center [1342, 79] width 114 height 31
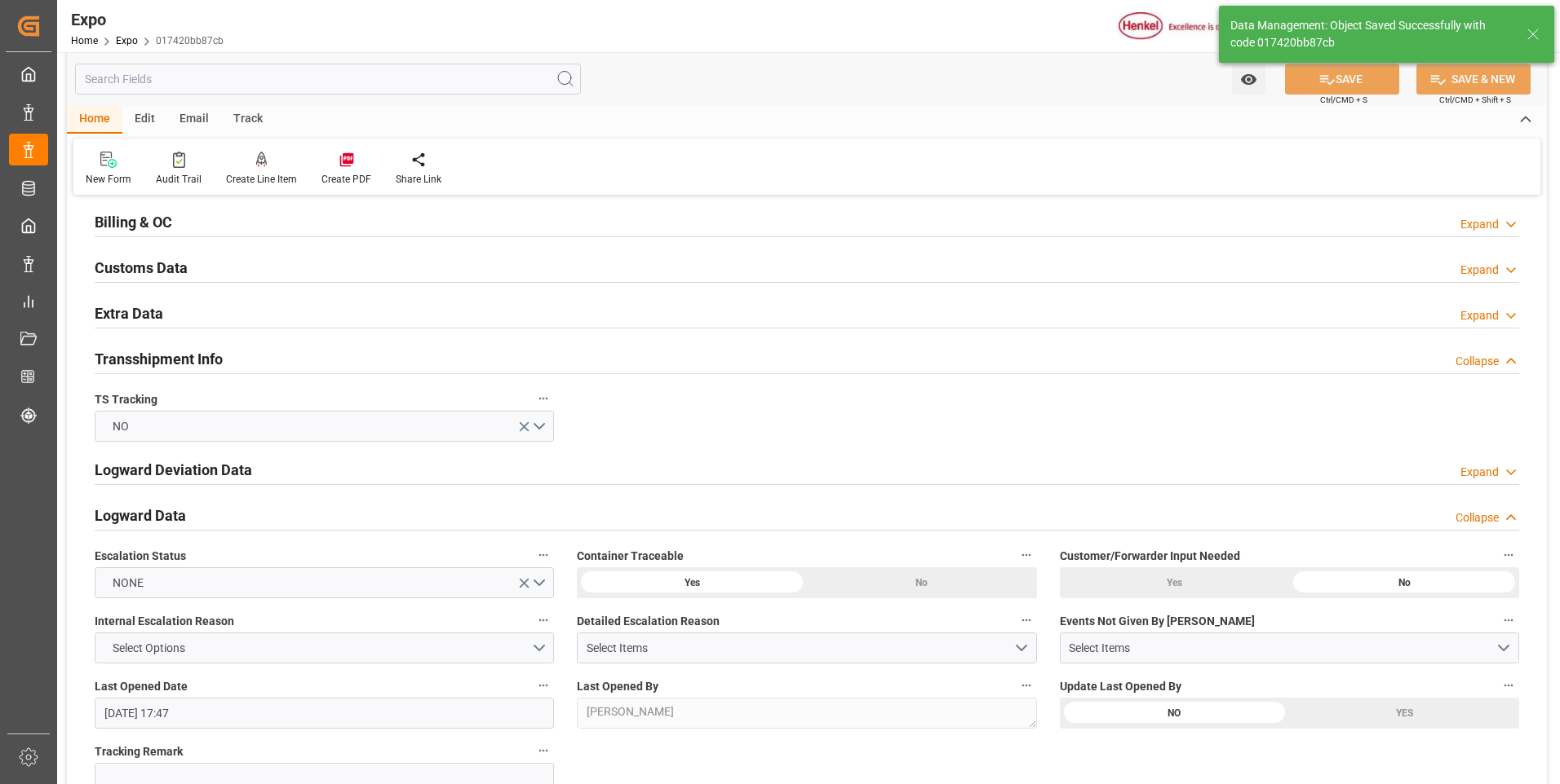
type textarea "[PERSON_NAME]"
type input "[DATE] 20:34"
